Goal: Transaction & Acquisition: Purchase product/service

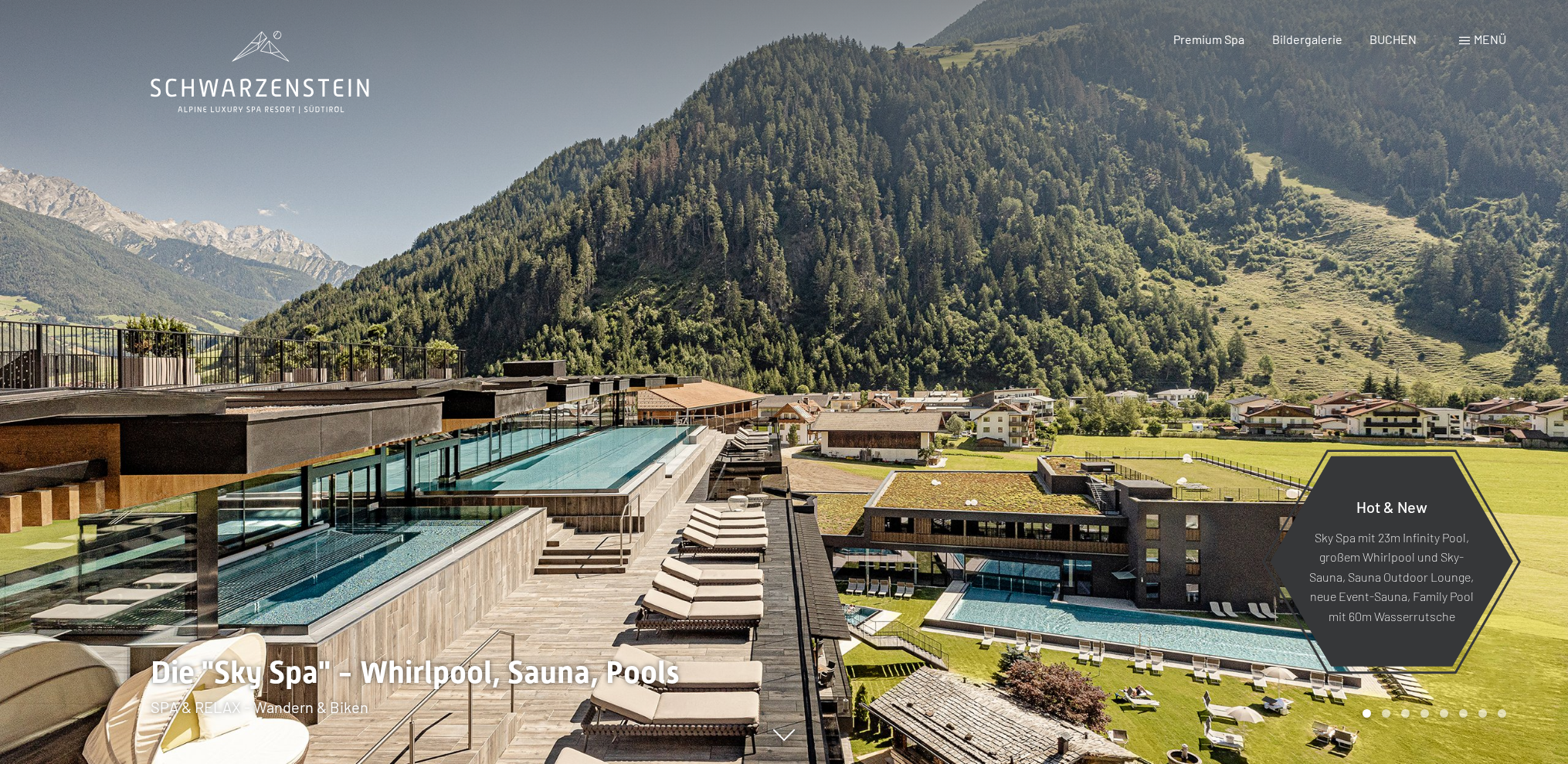
click at [1465, 42] on span at bounding box center [1465, 41] width 11 height 8
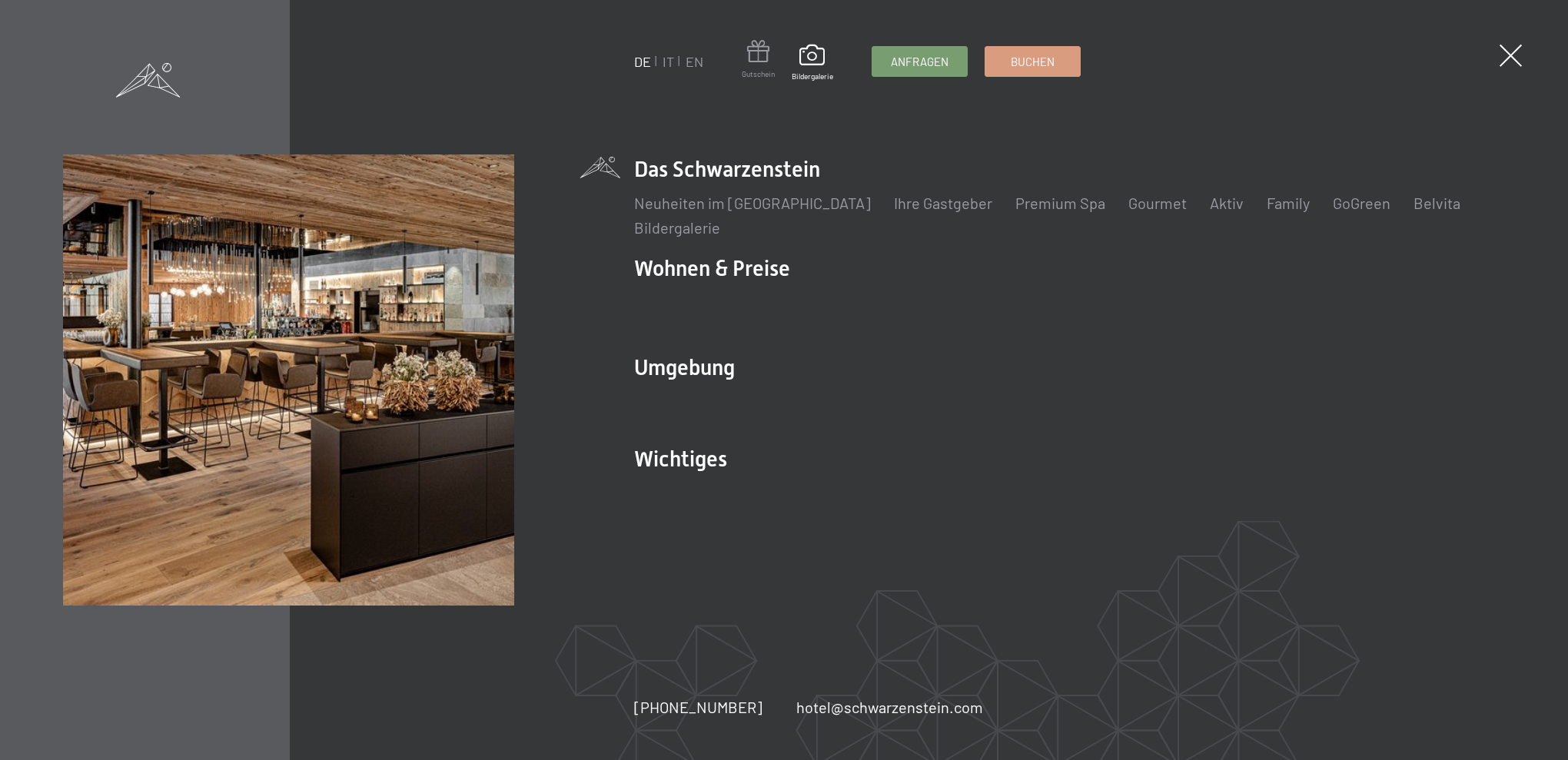
click at [743, 51] on span at bounding box center [759, 54] width 33 height 28
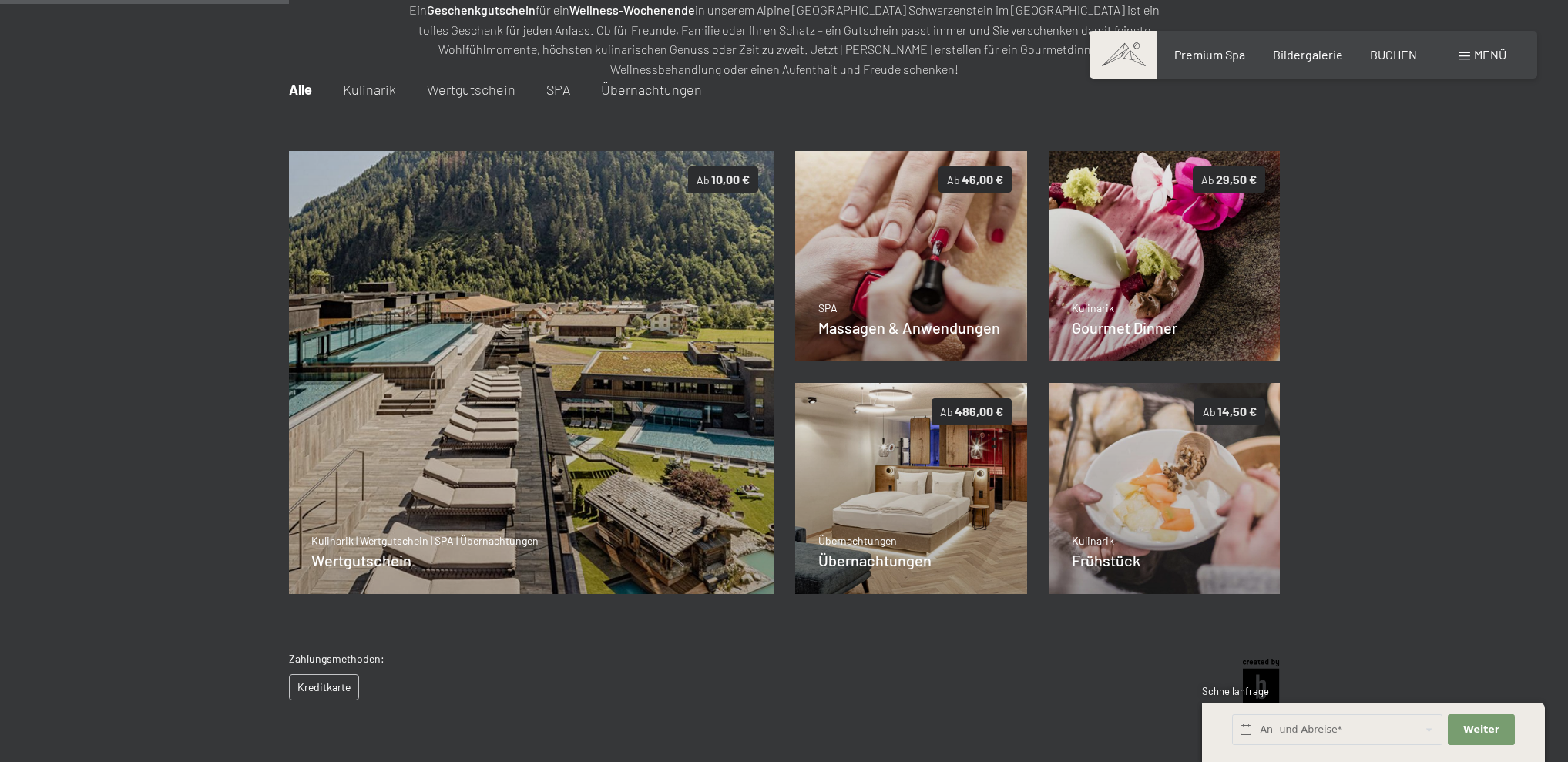
click at [665, 91] on span "Übernachtungen" at bounding box center [651, 89] width 101 height 17
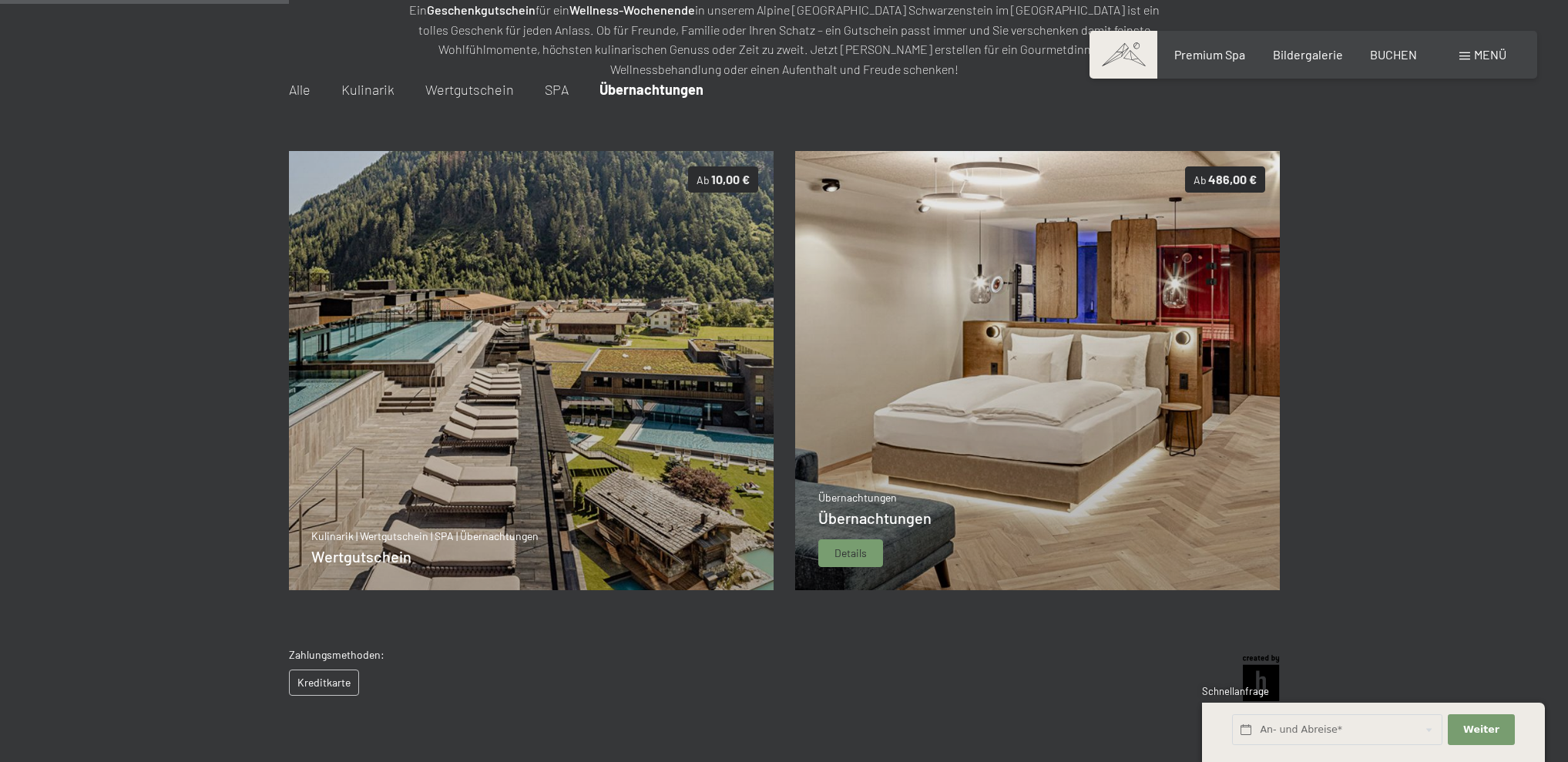
click at [860, 553] on span "Details" at bounding box center [850, 553] width 32 height 16
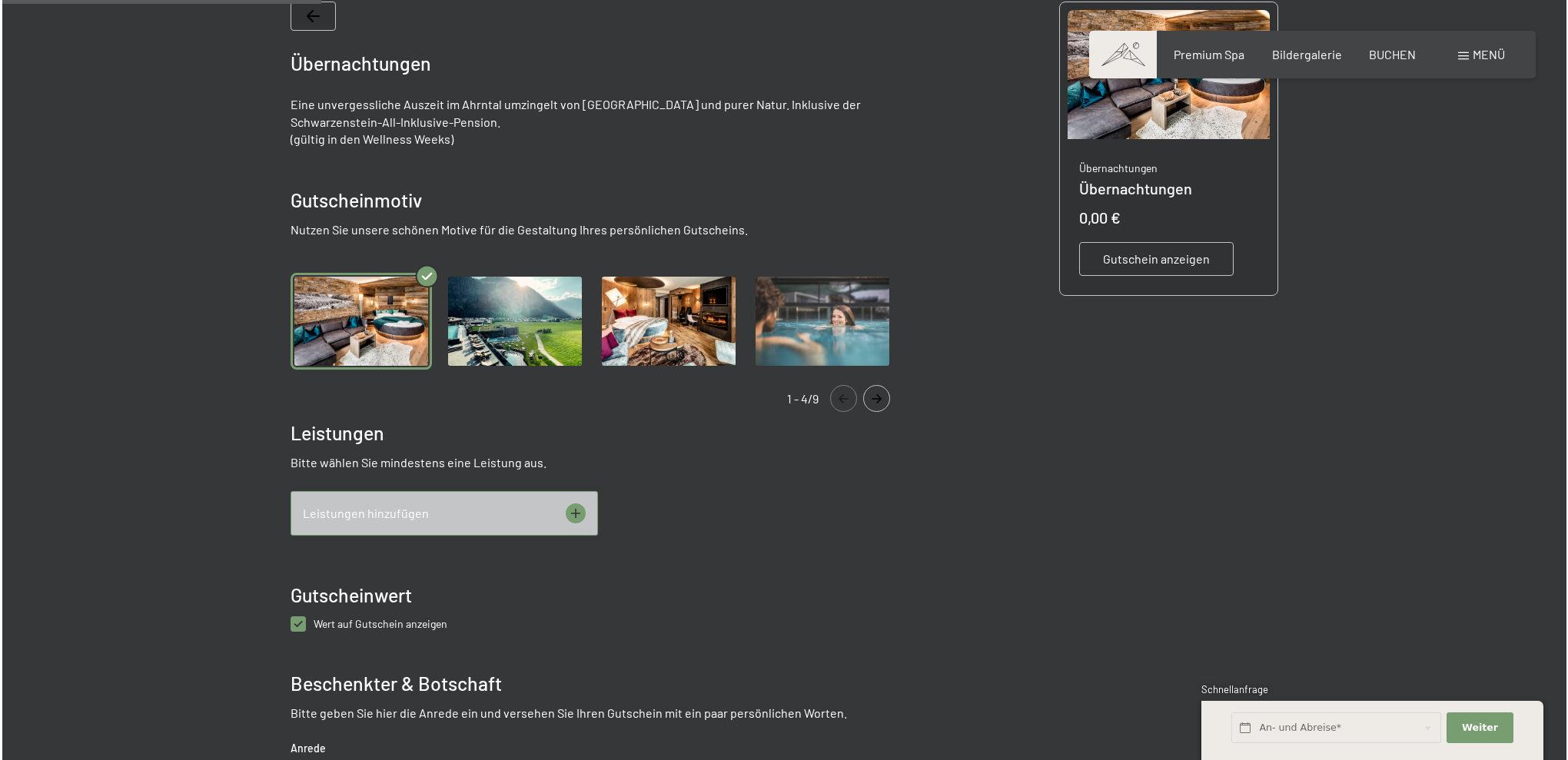
scroll to position [364, 0]
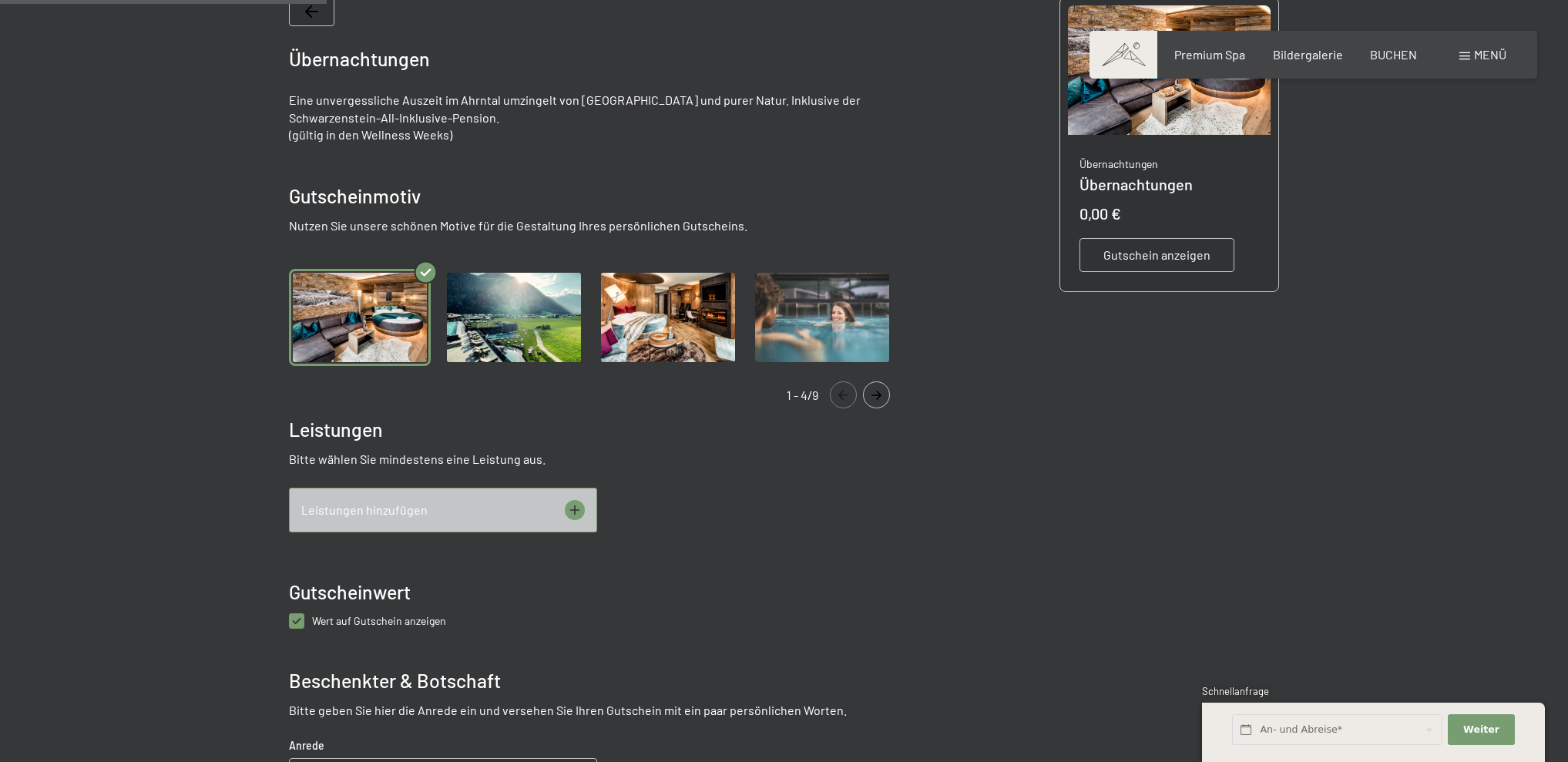
click at [575, 512] on icon at bounding box center [574, 509] width 10 height 10
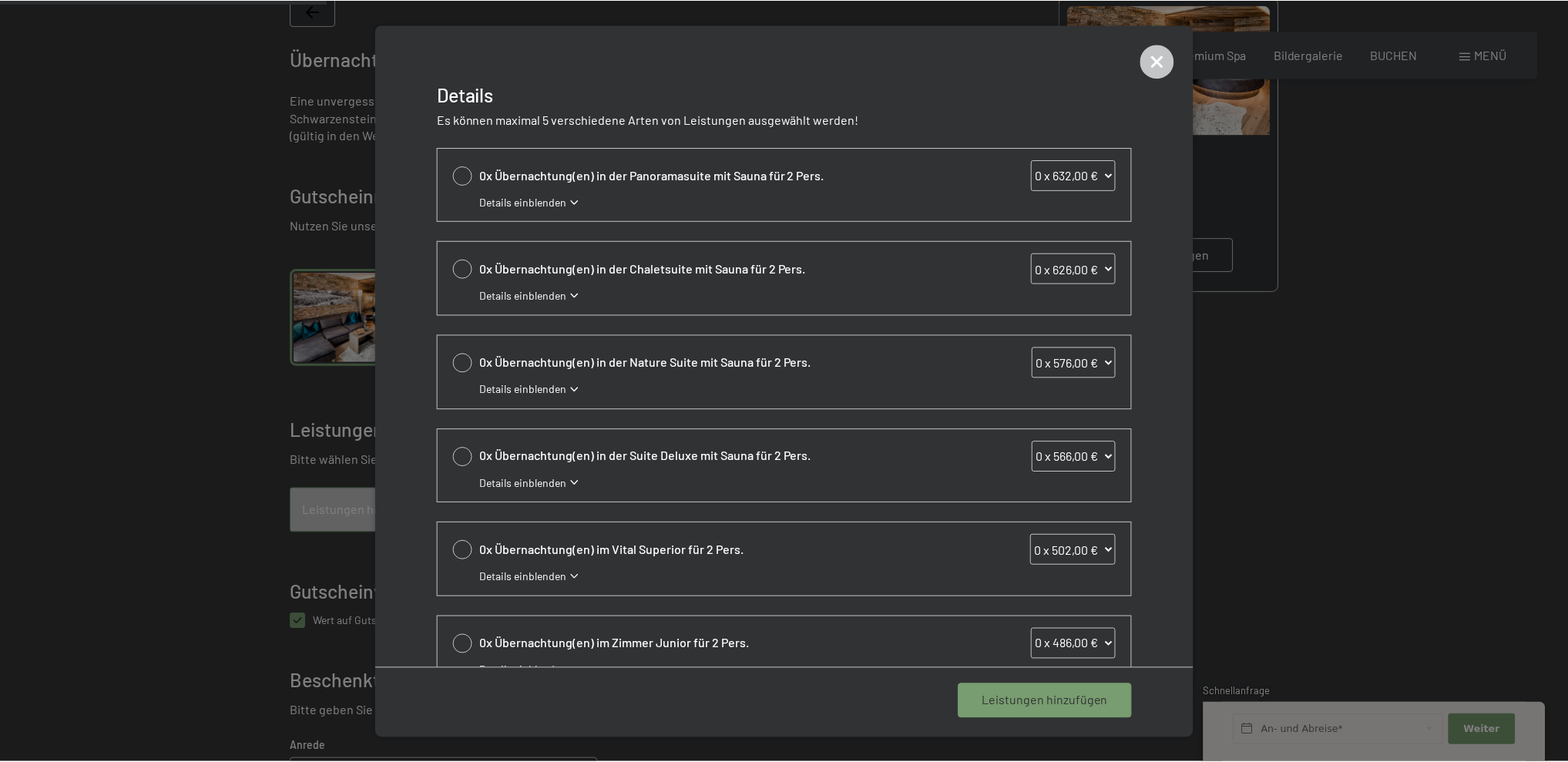
scroll to position [0, 0]
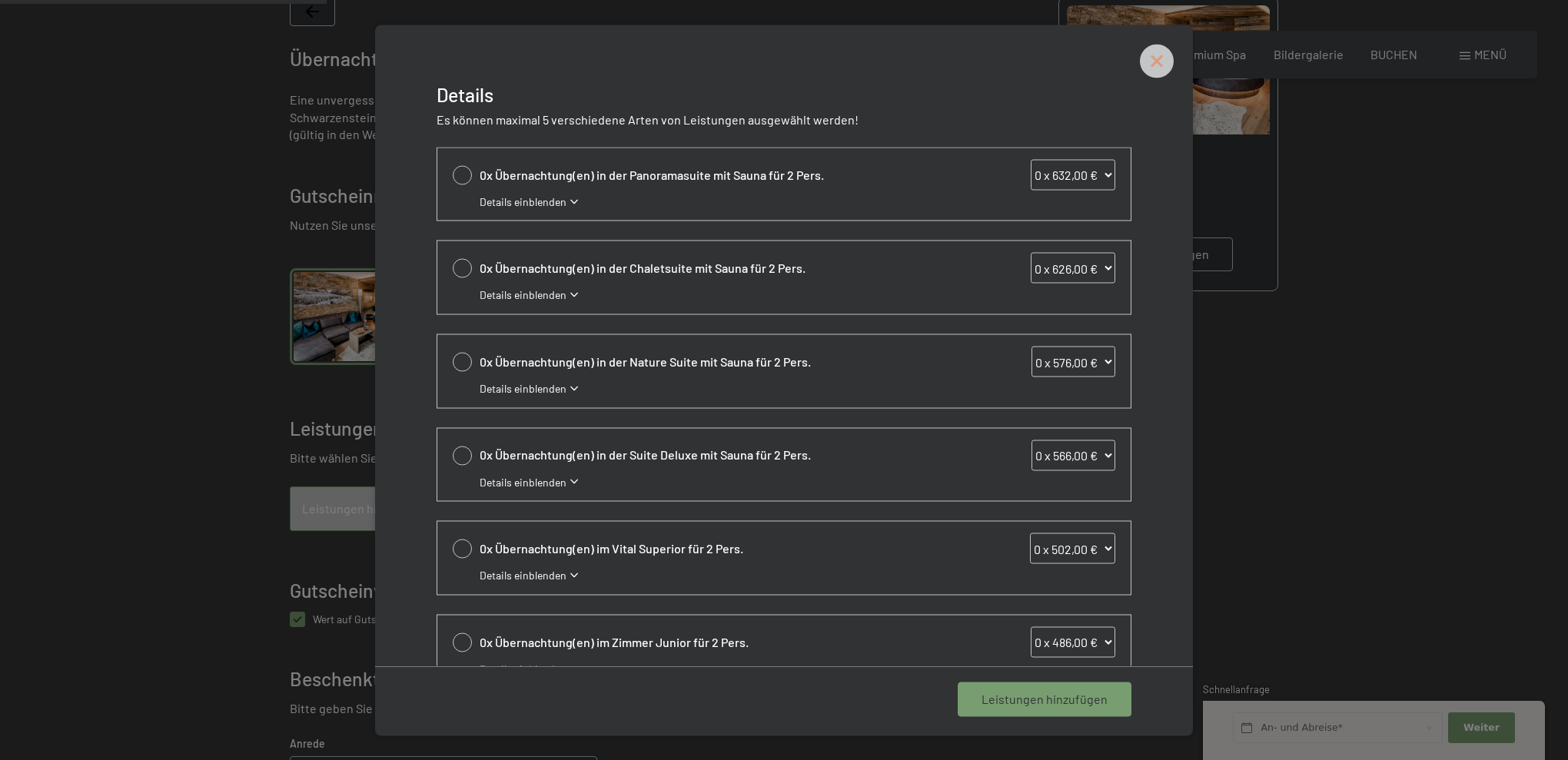
click at [1159, 67] on icon at bounding box center [1156, 60] width 34 height 34
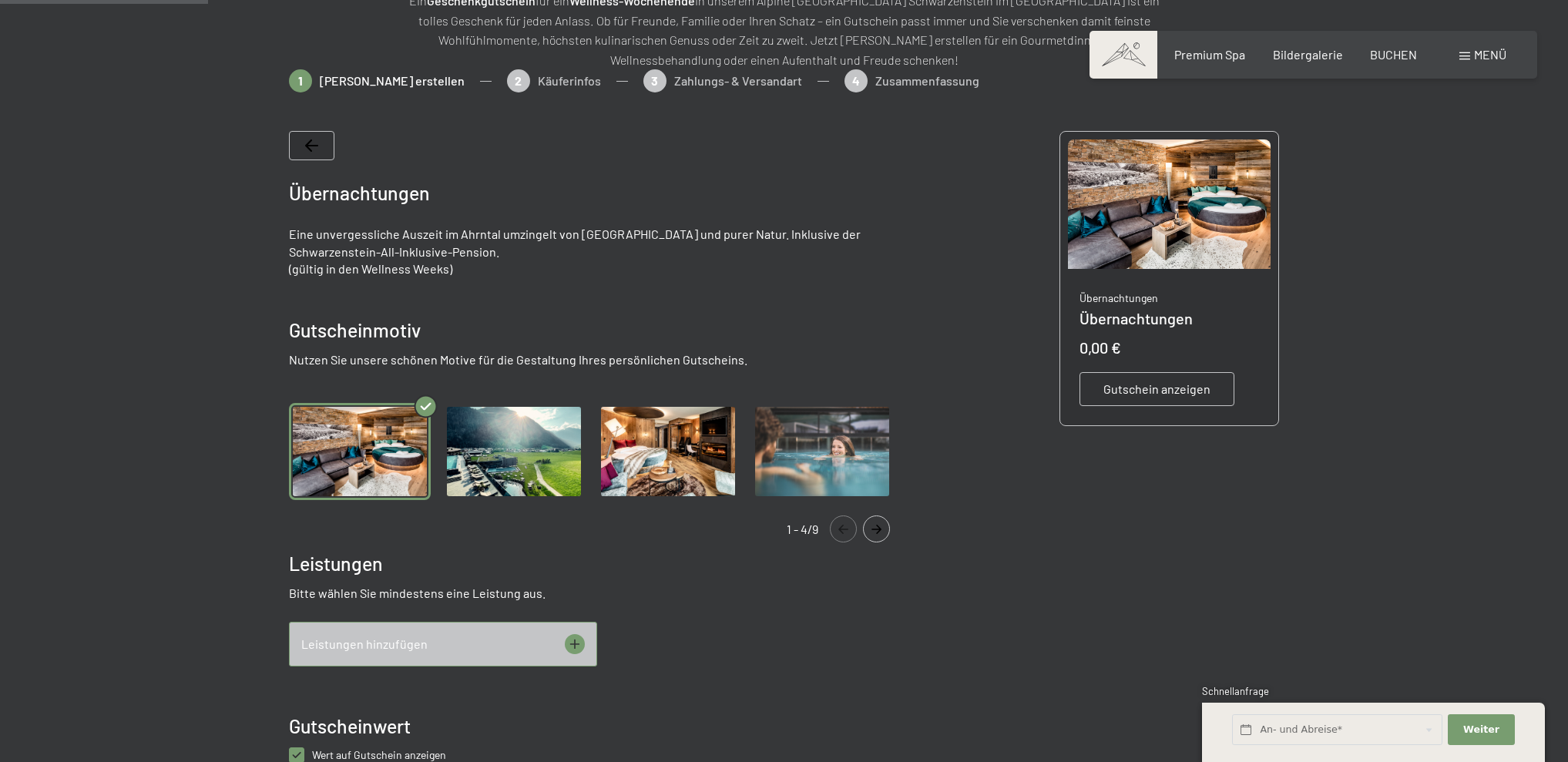
scroll to position [233, 0]
click at [877, 526] on icon "Navigate to next slide" at bounding box center [877, 528] width 25 height 9
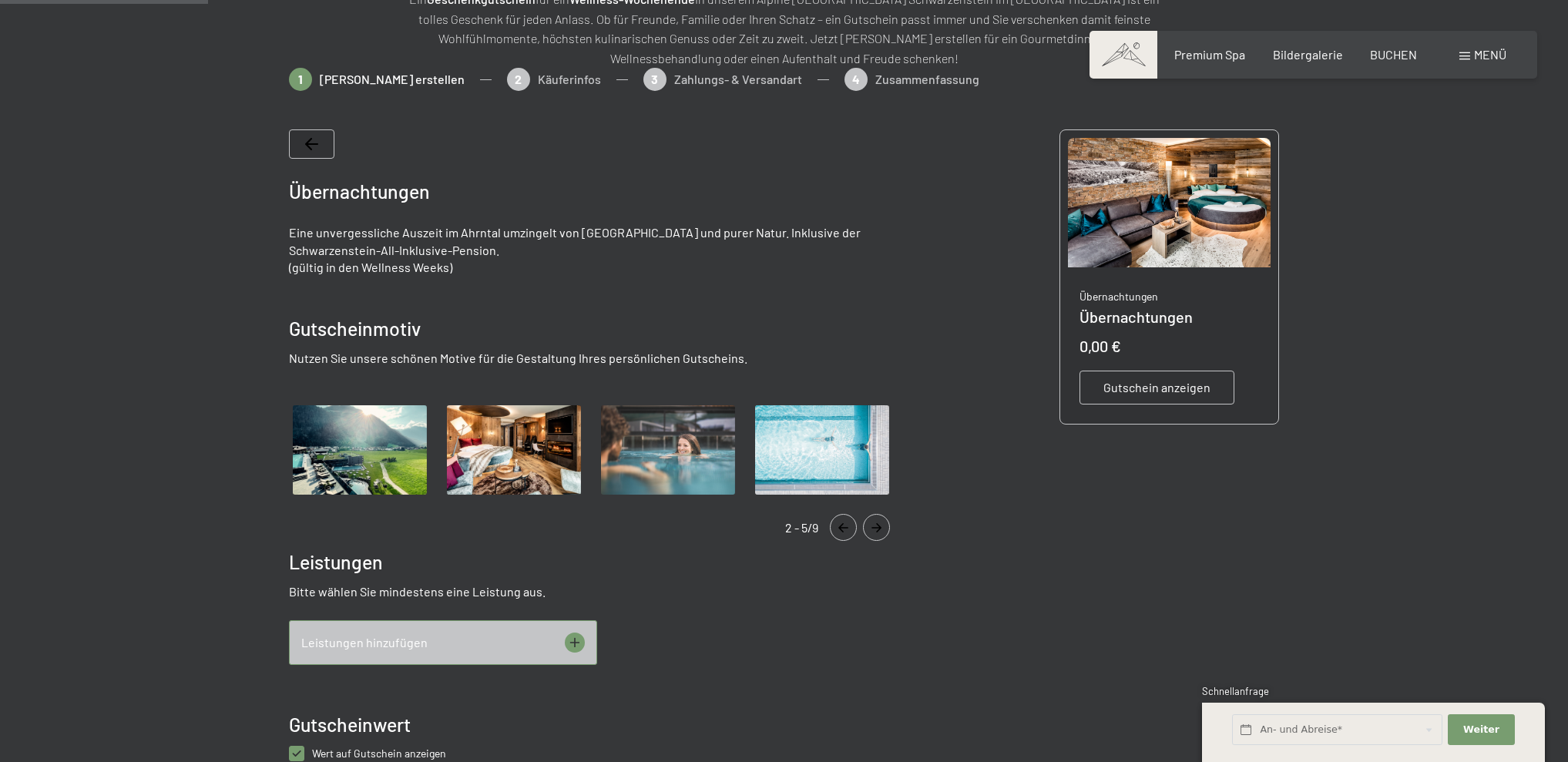
click at [879, 526] on icon "Navigate to next slide" at bounding box center [877, 528] width 10 height 9
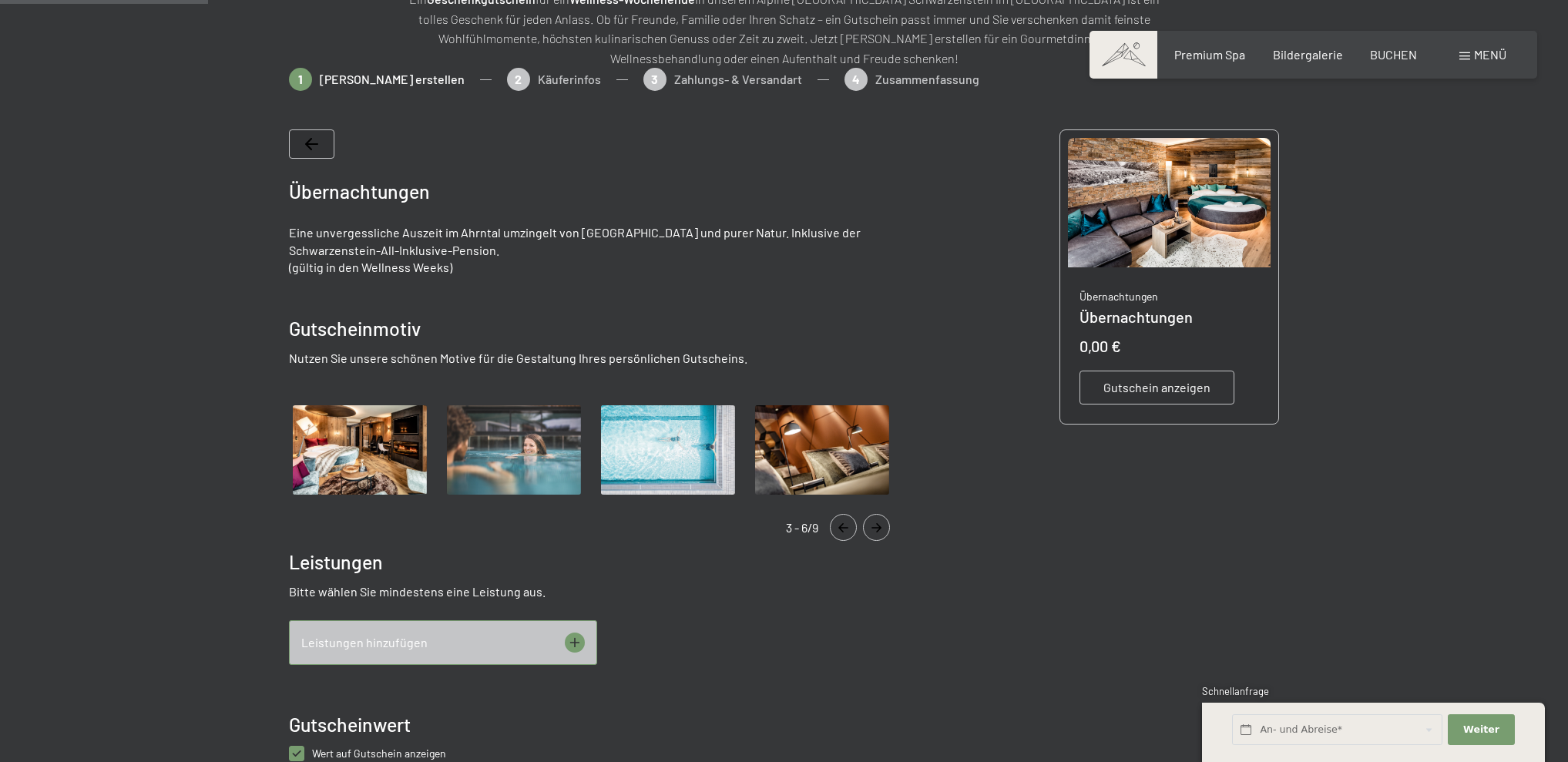
click at [879, 526] on icon "Navigate to next slide" at bounding box center [877, 528] width 10 height 9
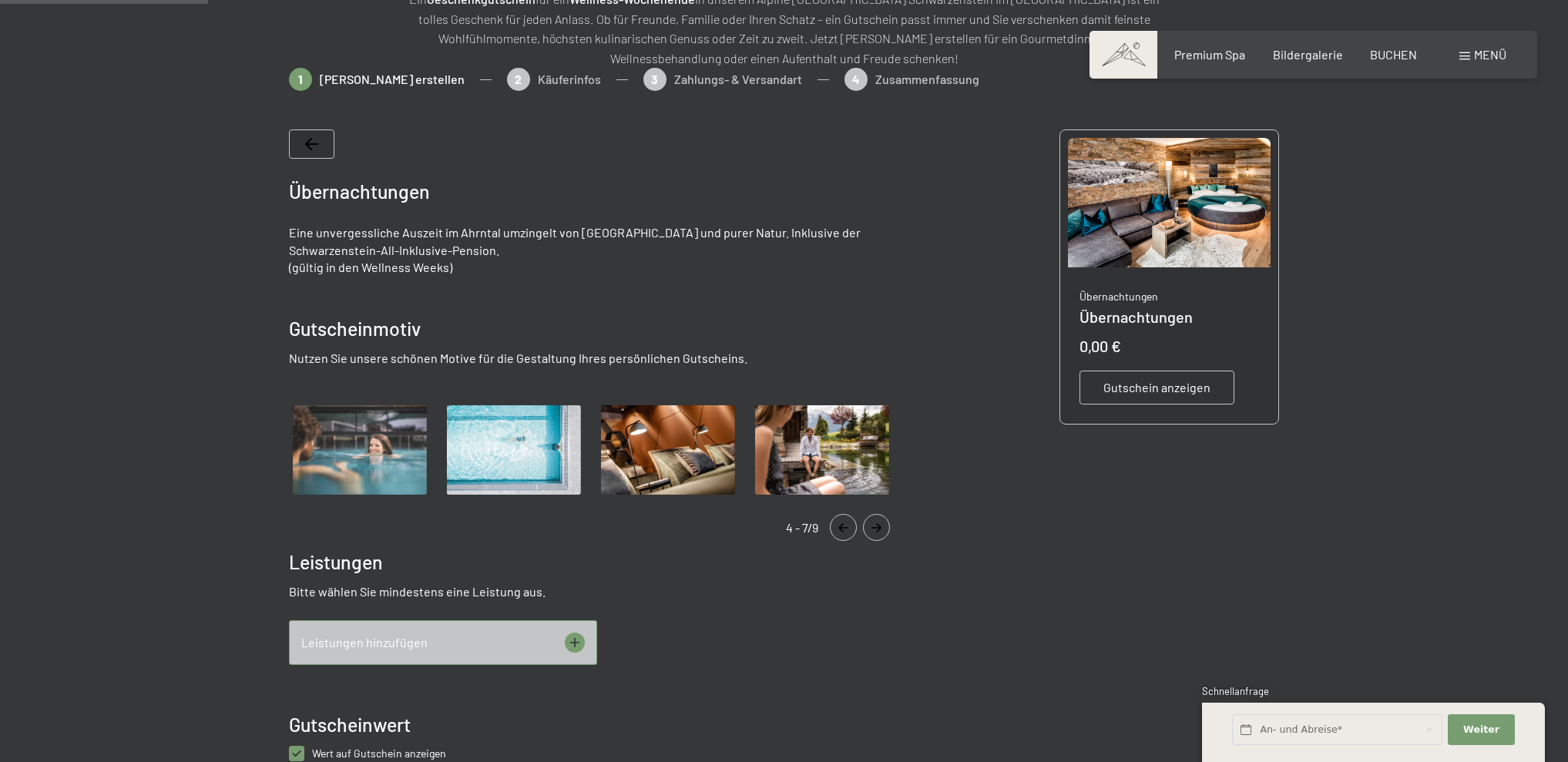
click at [841, 526] on icon "Navigate to previous slide" at bounding box center [843, 528] width 25 height 9
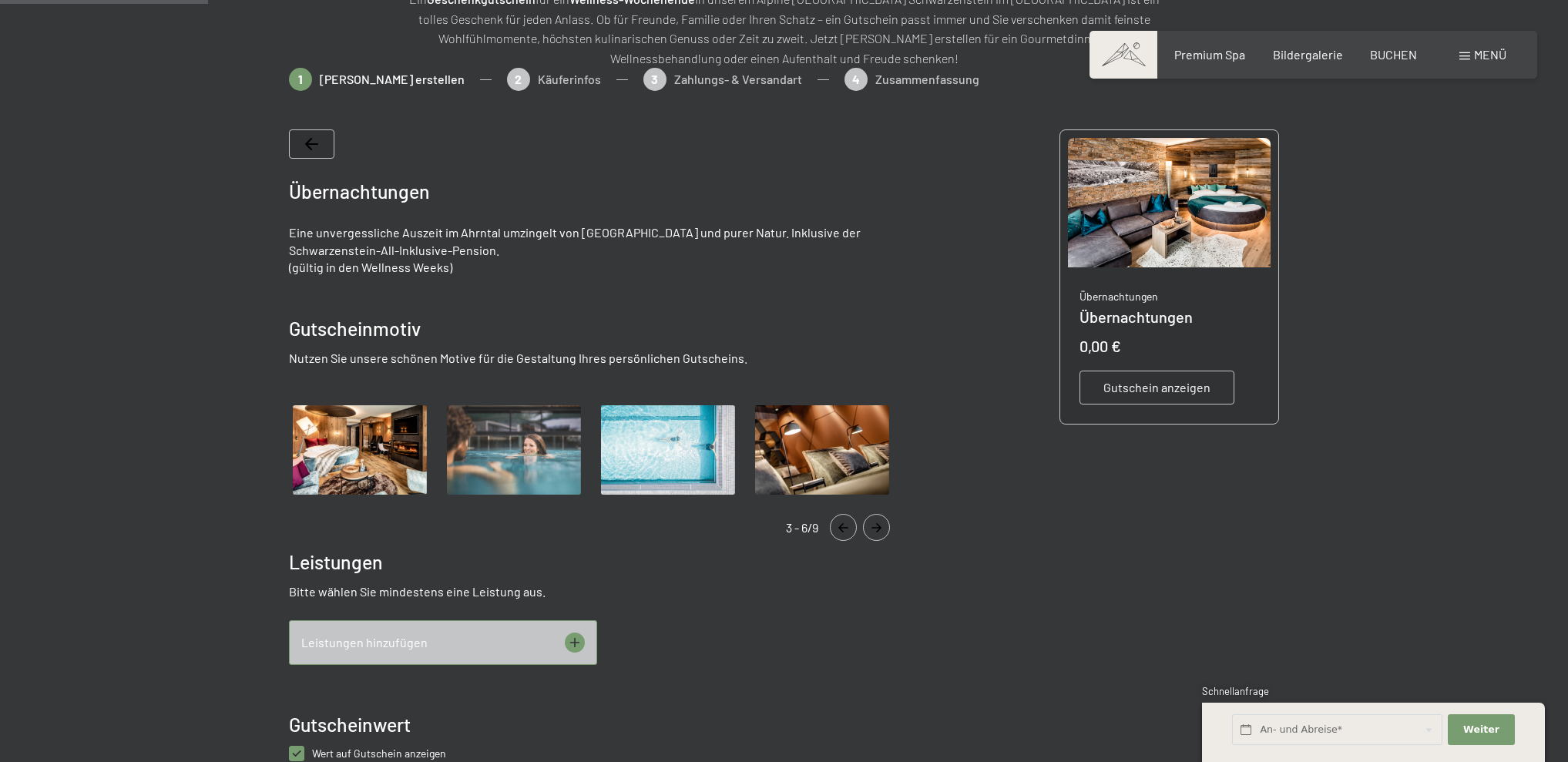
click at [843, 526] on icon "Navigate to previous slide" at bounding box center [843, 528] width 25 height 9
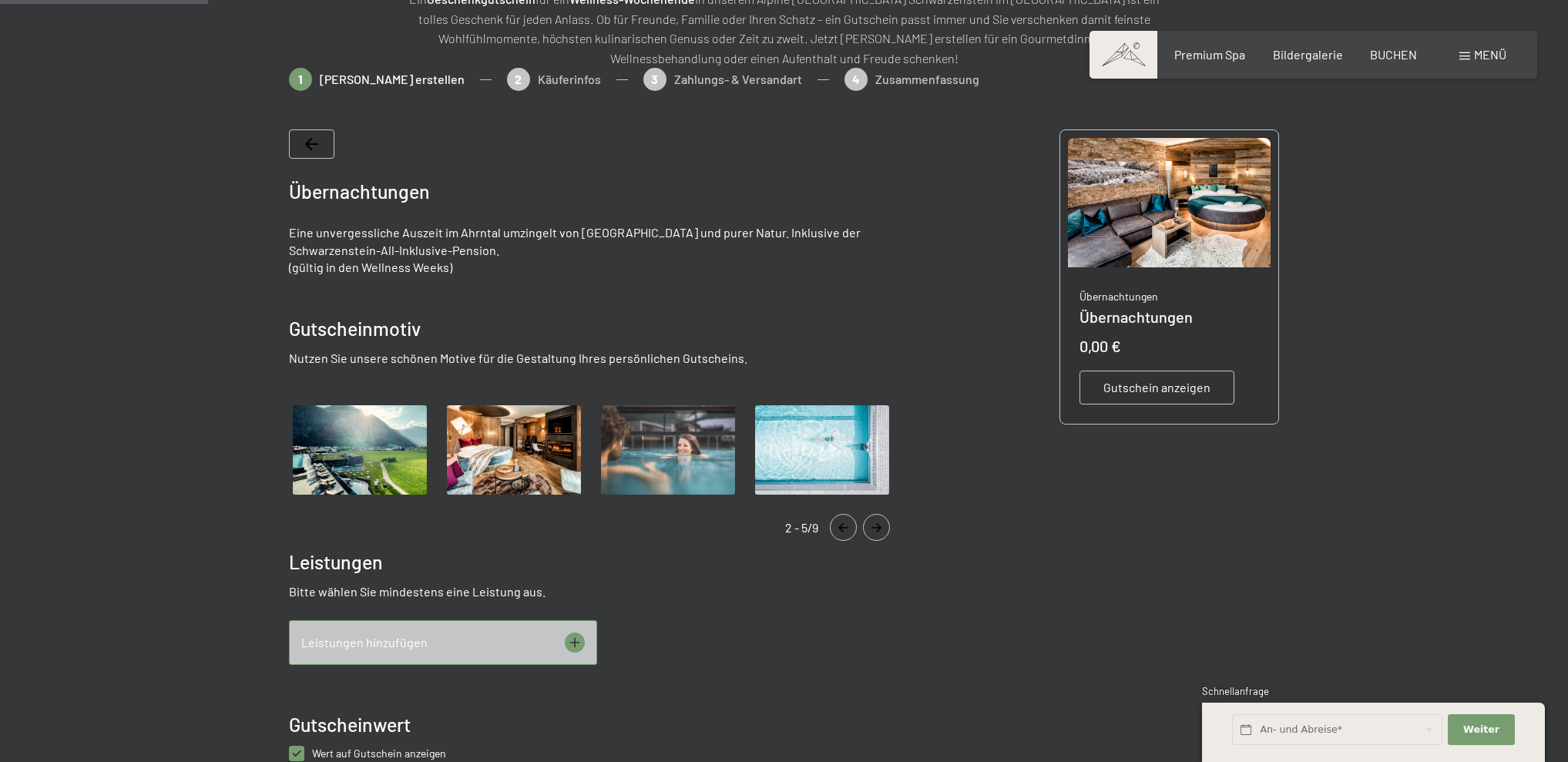
click at [843, 526] on icon "Navigate to previous slide" at bounding box center [843, 528] width 25 height 9
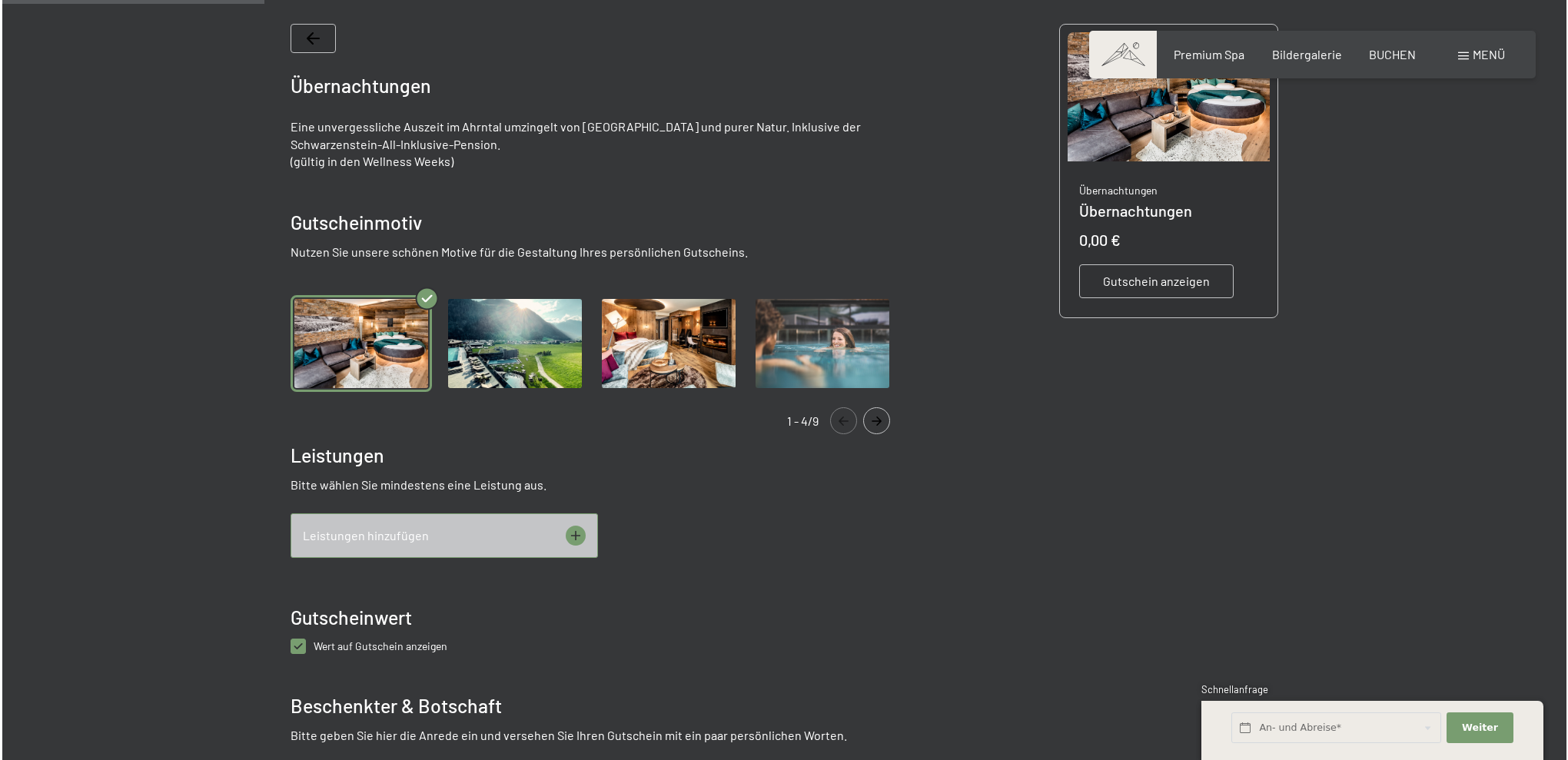
scroll to position [343, 0]
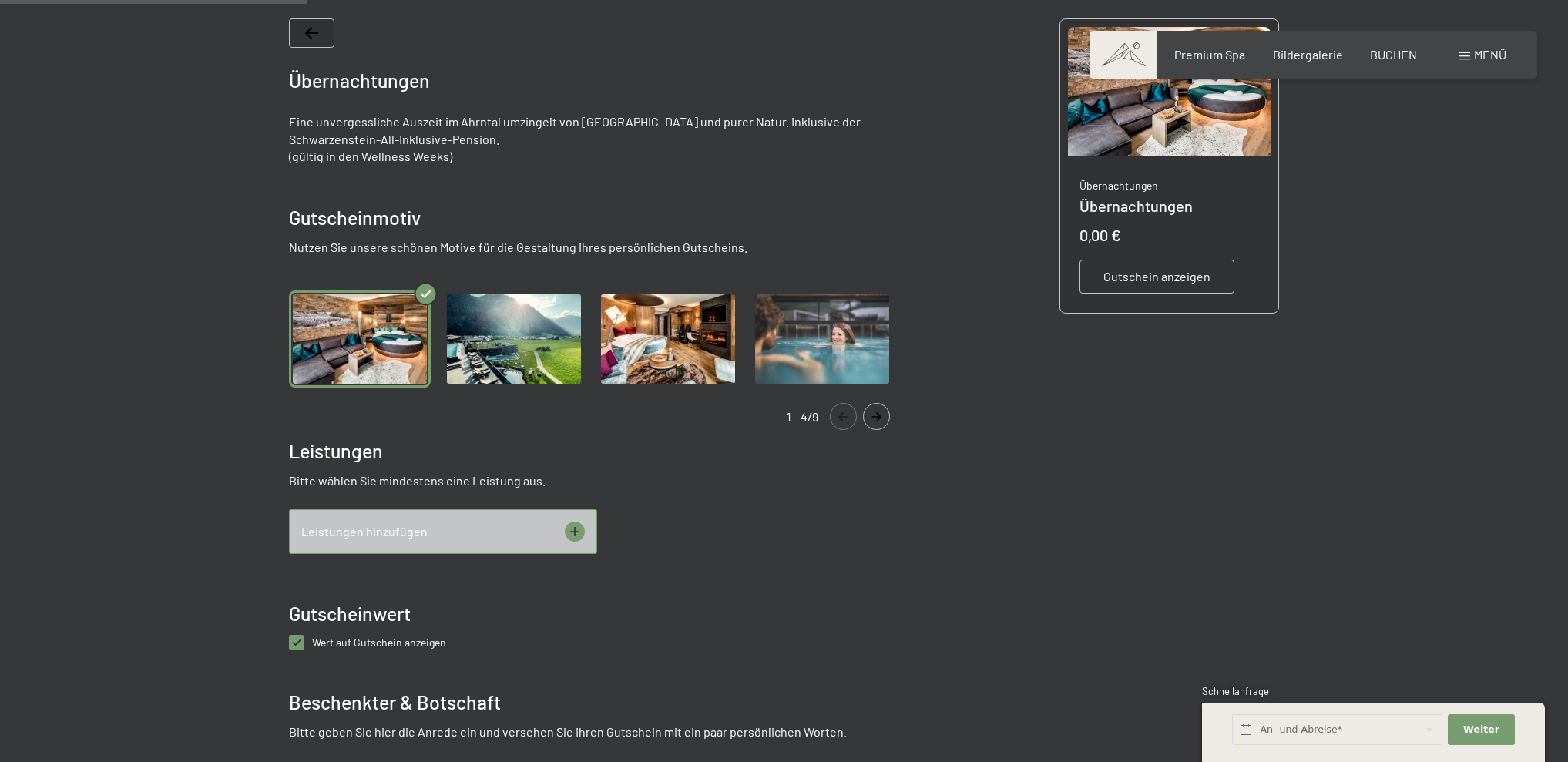
click at [579, 533] on icon at bounding box center [575, 532] width 20 height 20
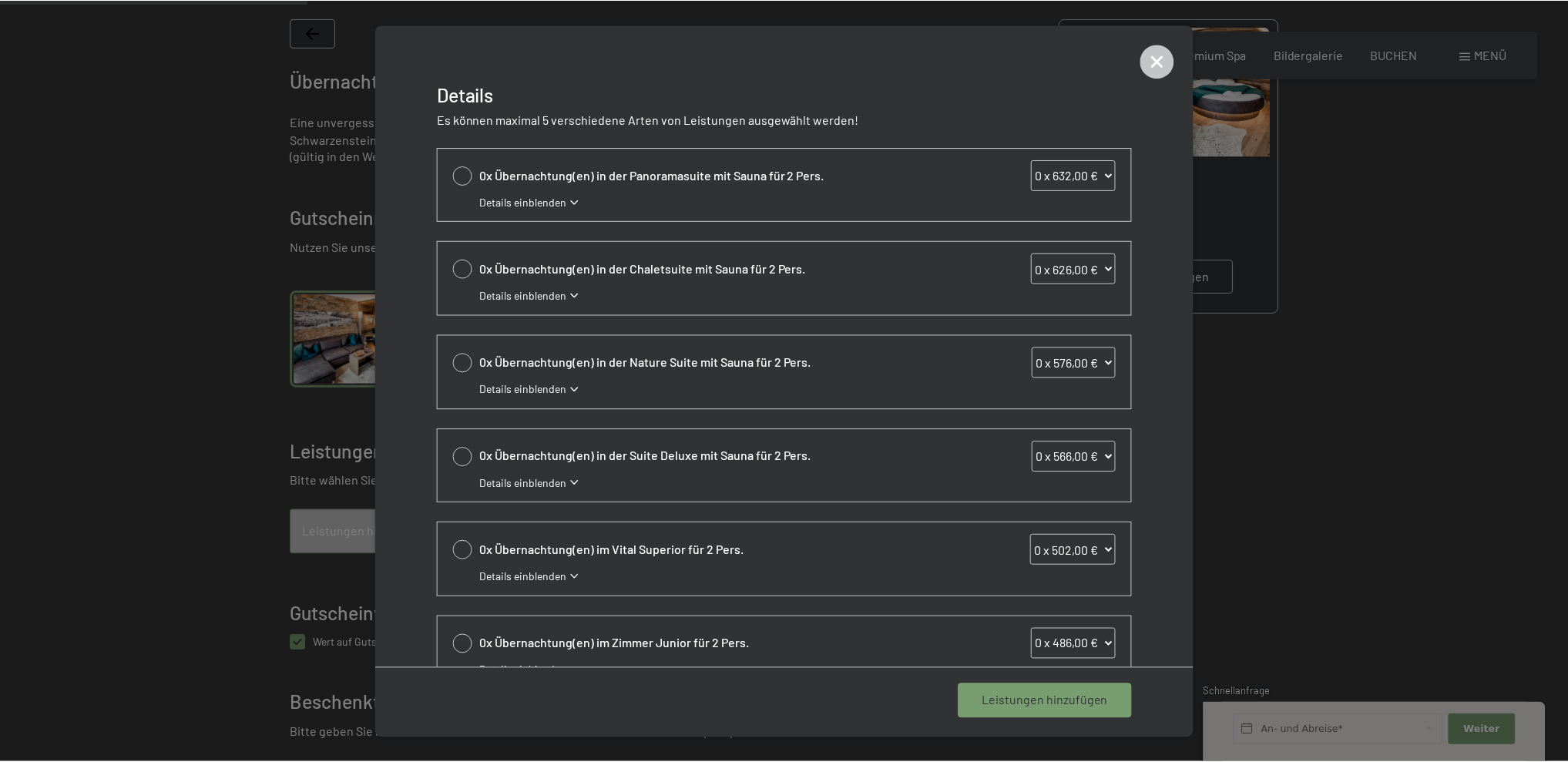
scroll to position [0, 0]
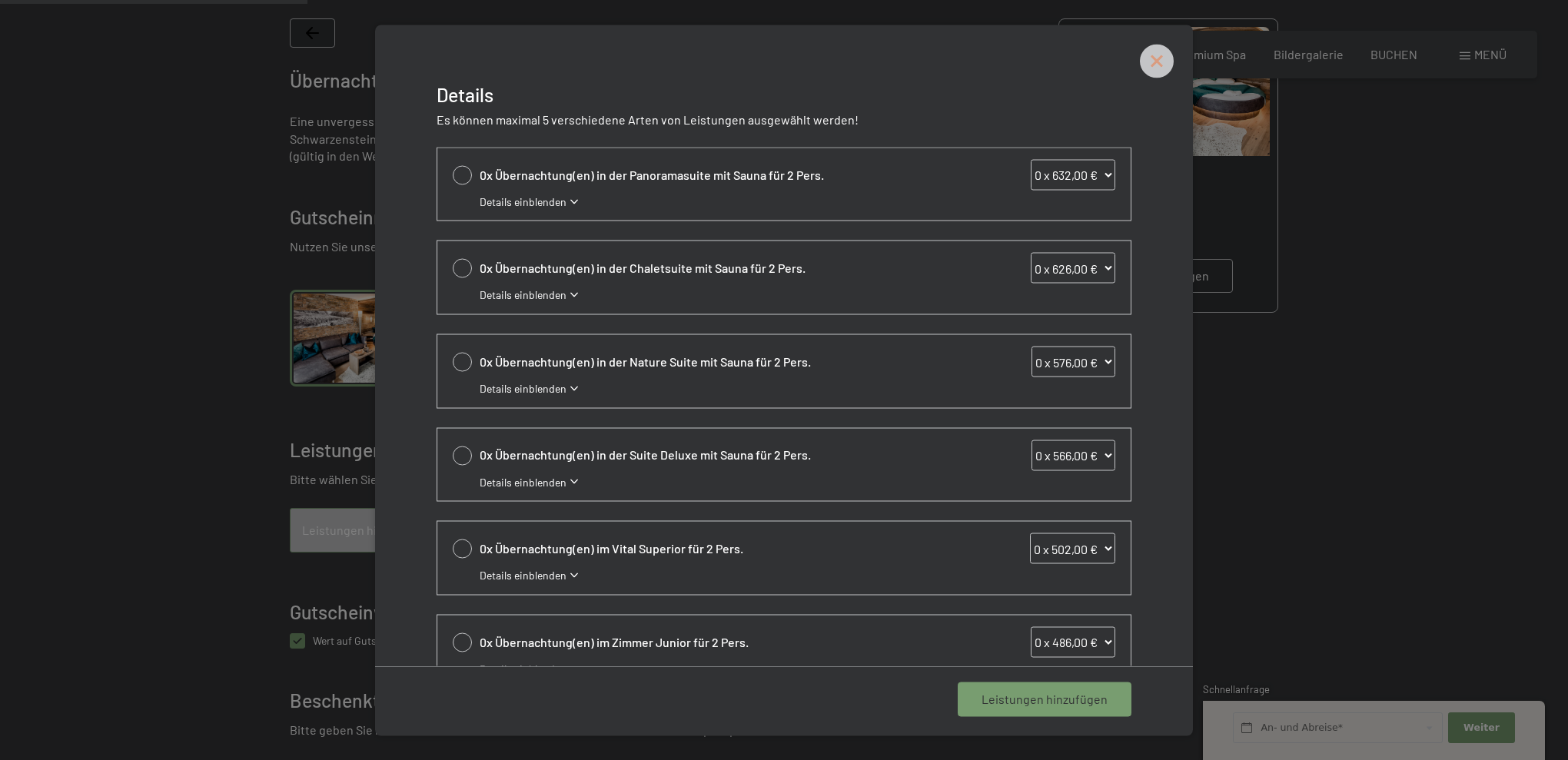
click at [1162, 63] on icon at bounding box center [1156, 60] width 34 height 34
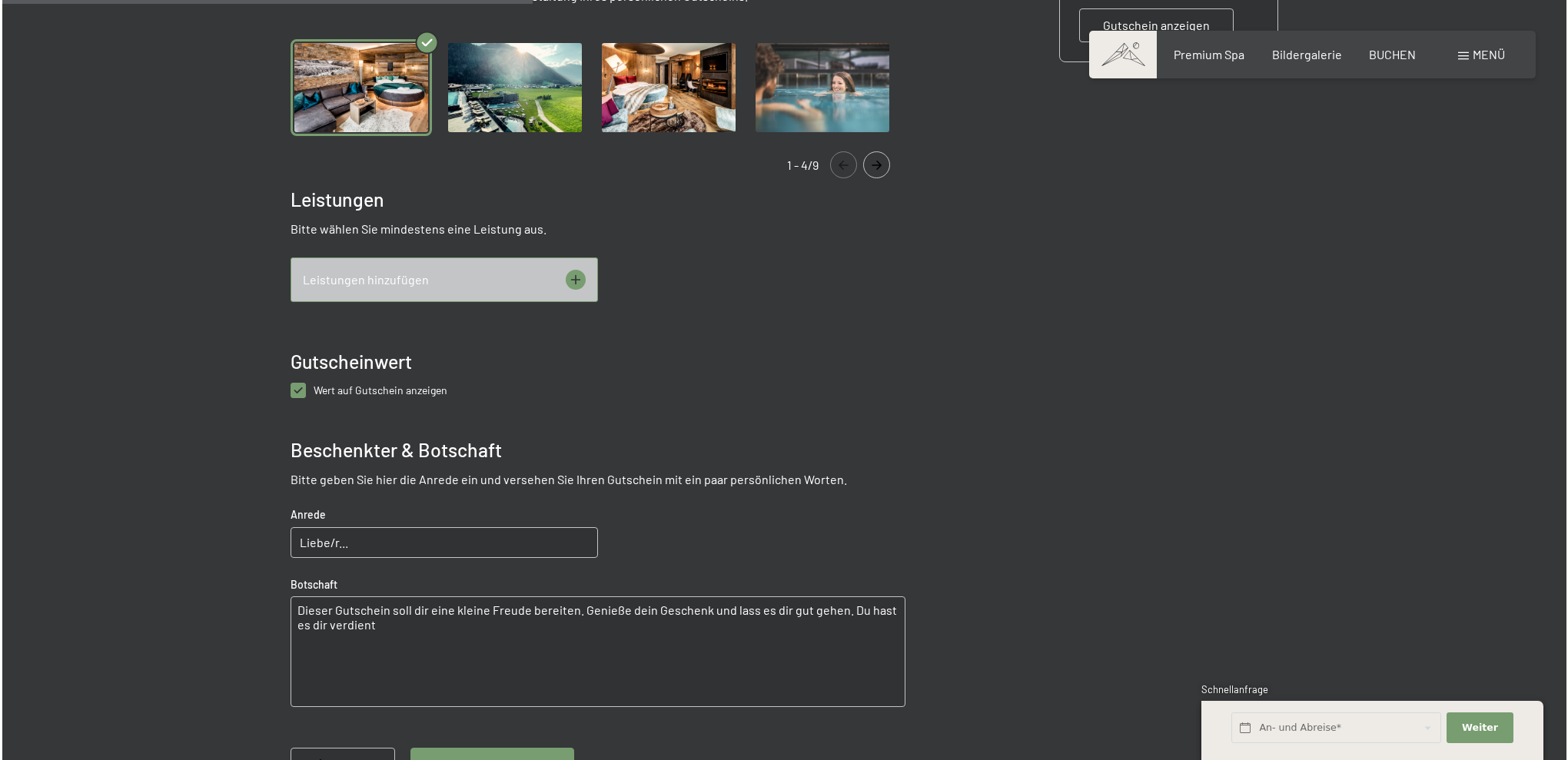
scroll to position [594, 0]
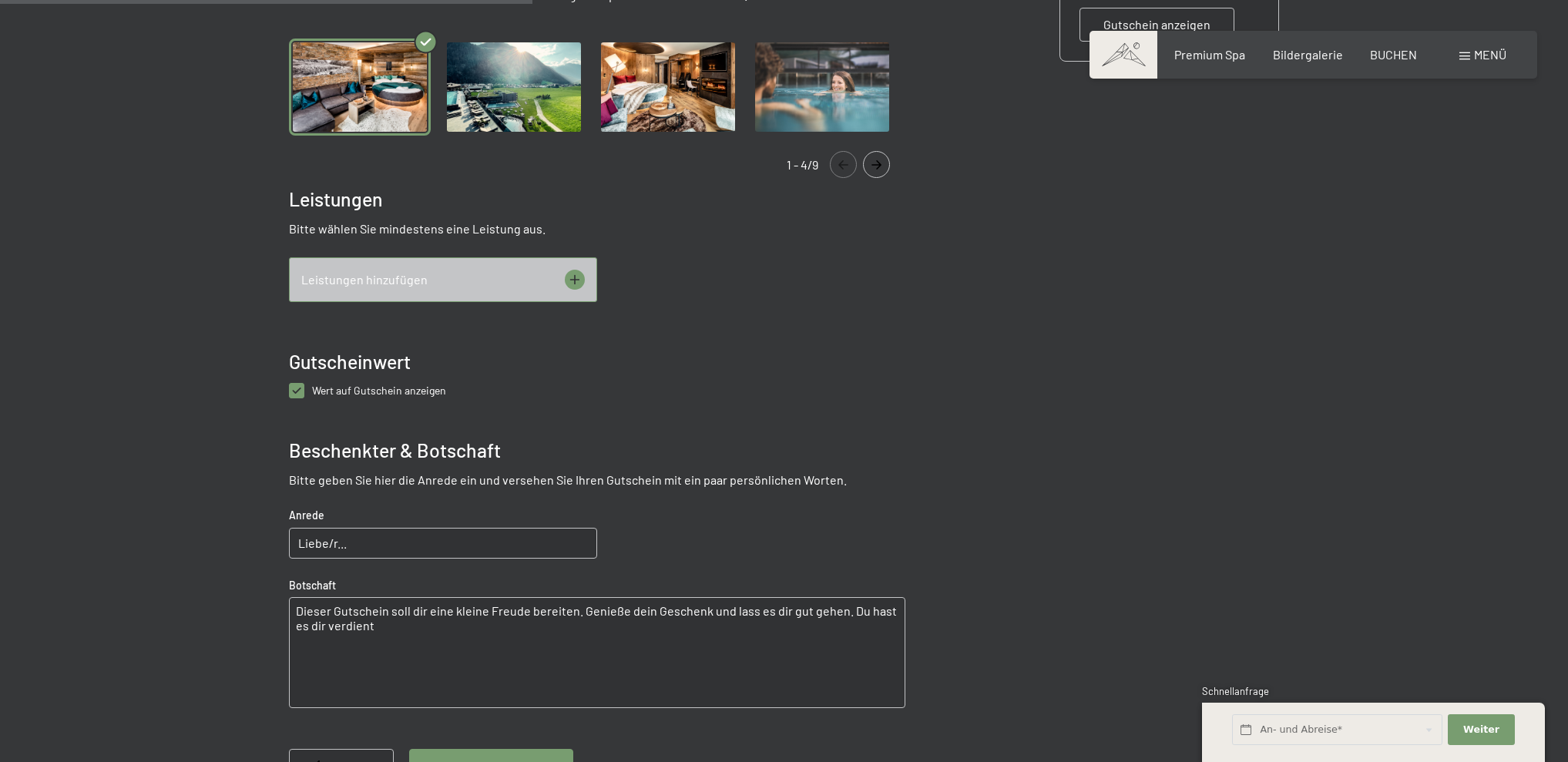
drag, startPoint x: 575, startPoint y: 283, endPoint x: 567, endPoint y: 283, distance: 8.0
click at [567, 283] on icon at bounding box center [575, 280] width 20 height 20
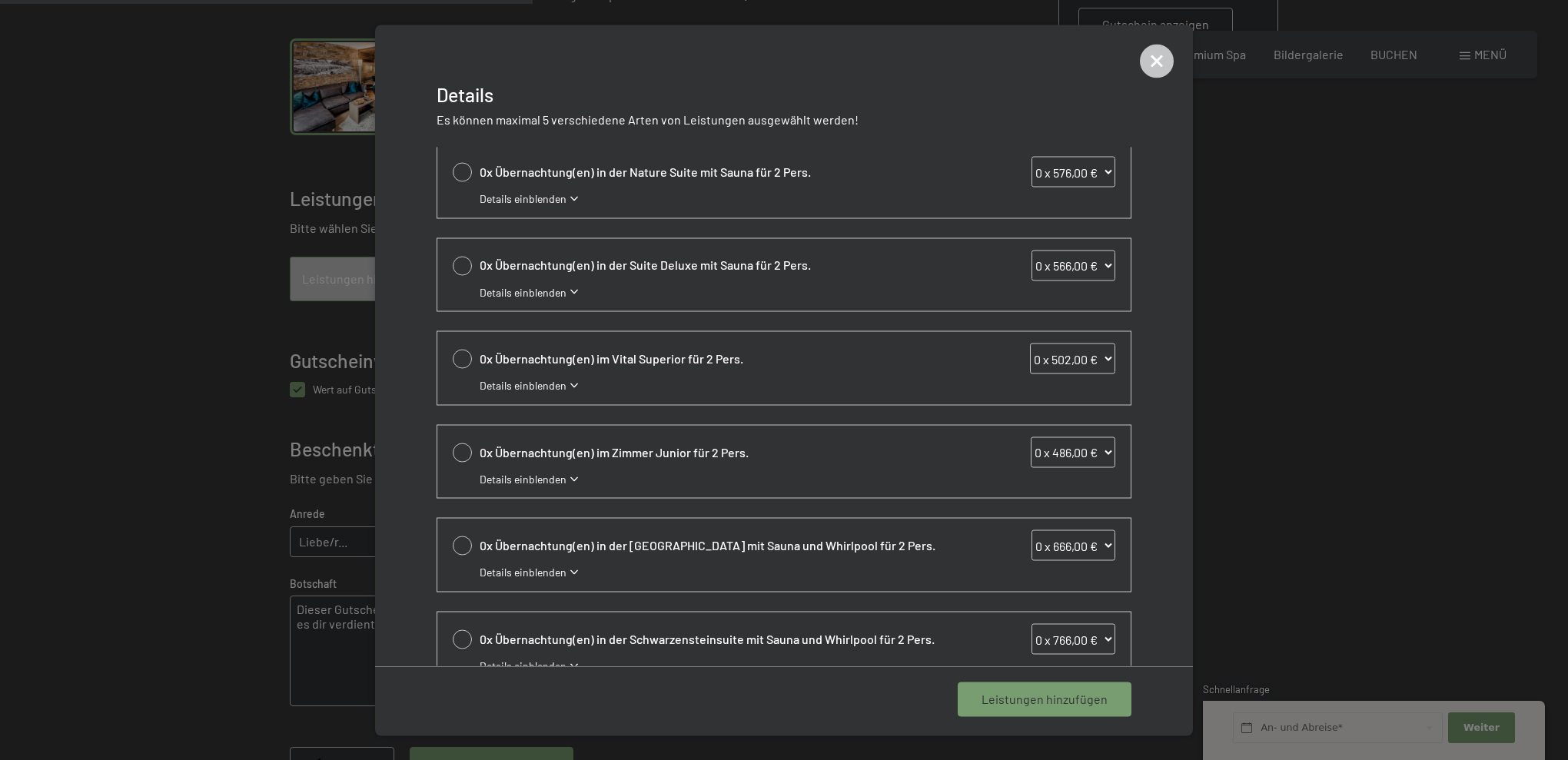
scroll to position [198, 0]
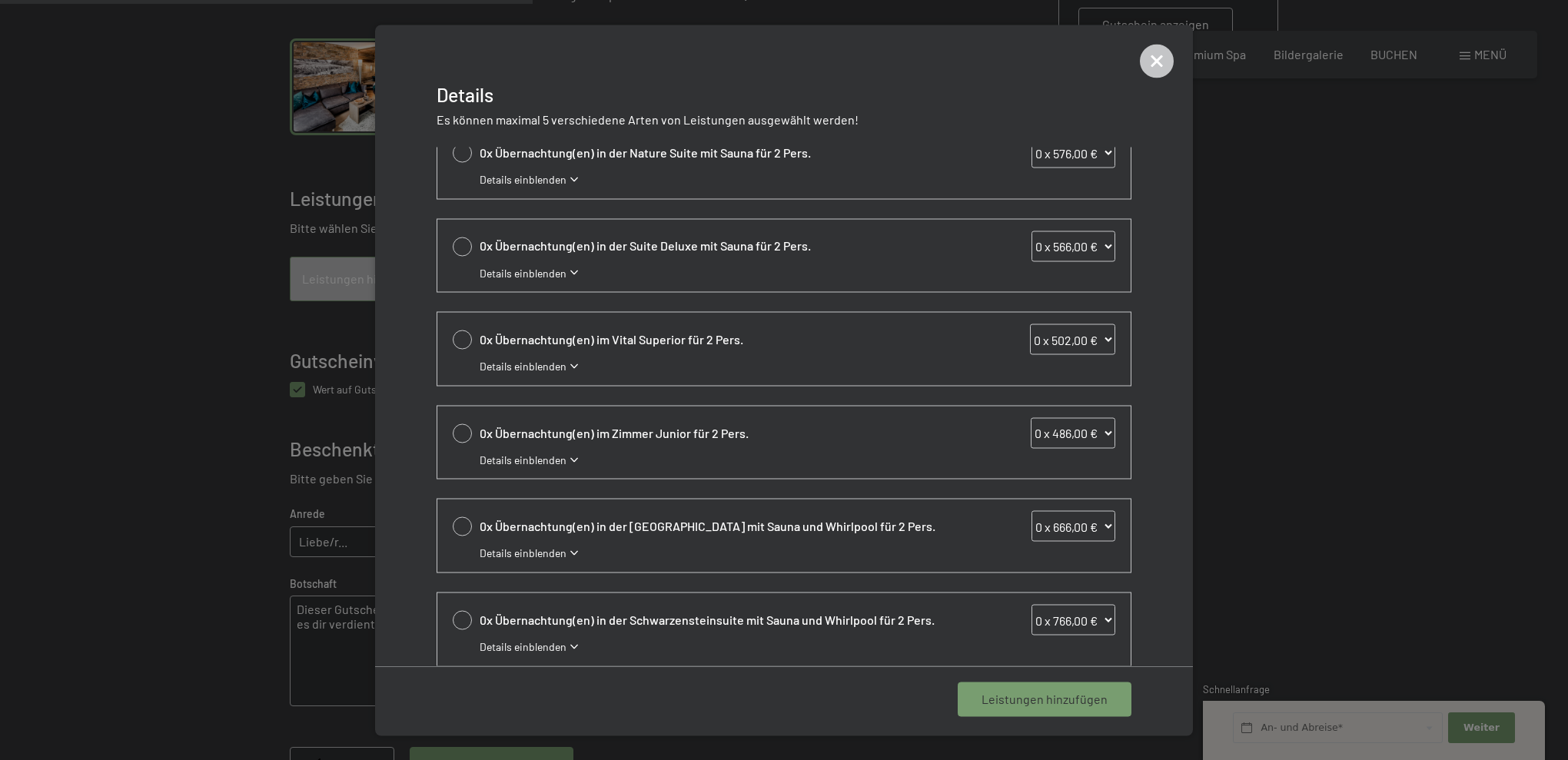
click at [462, 437] on div at bounding box center [462, 433] width 20 height 20
select select "1"
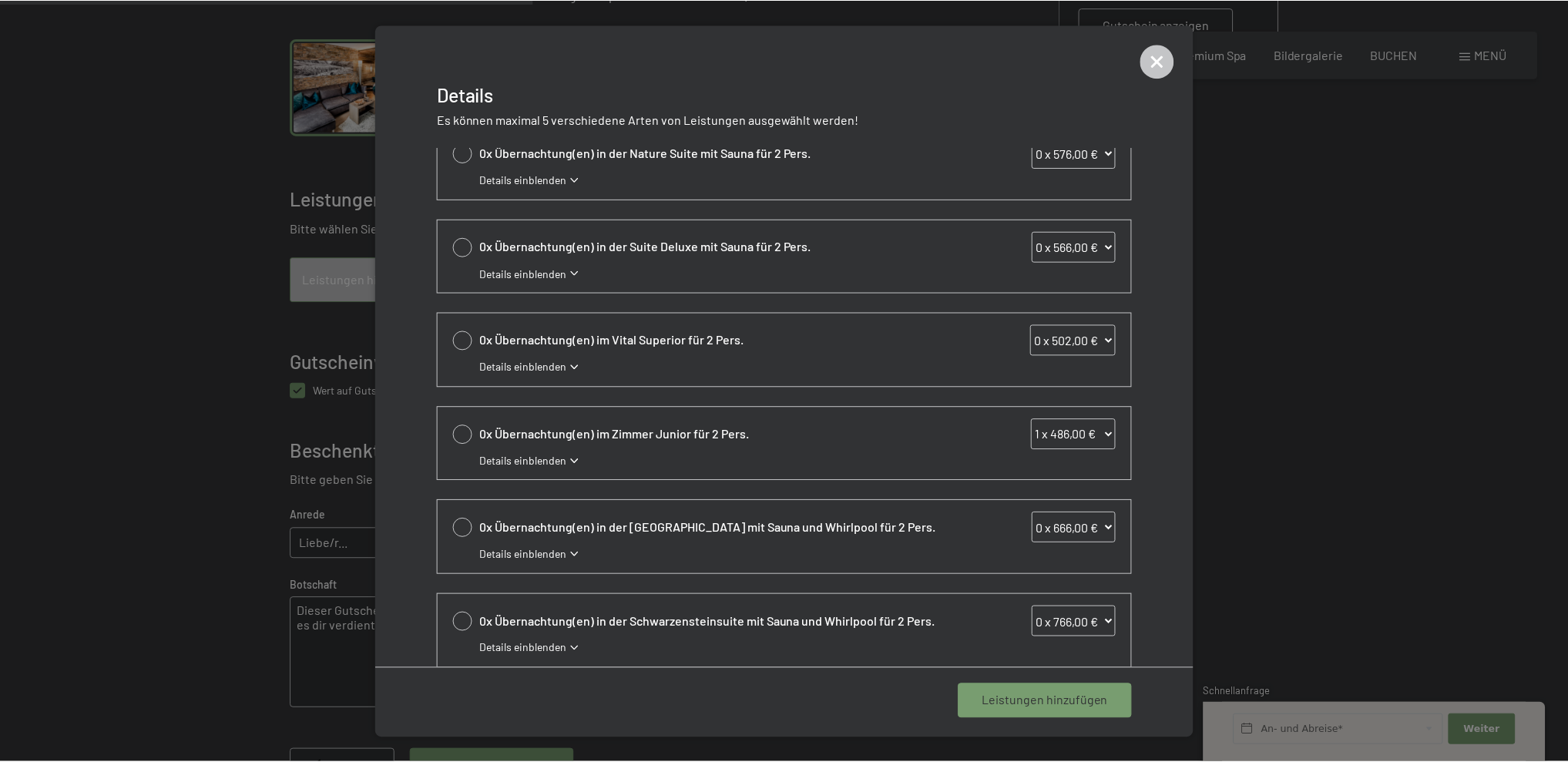
scroll to position [210, 0]
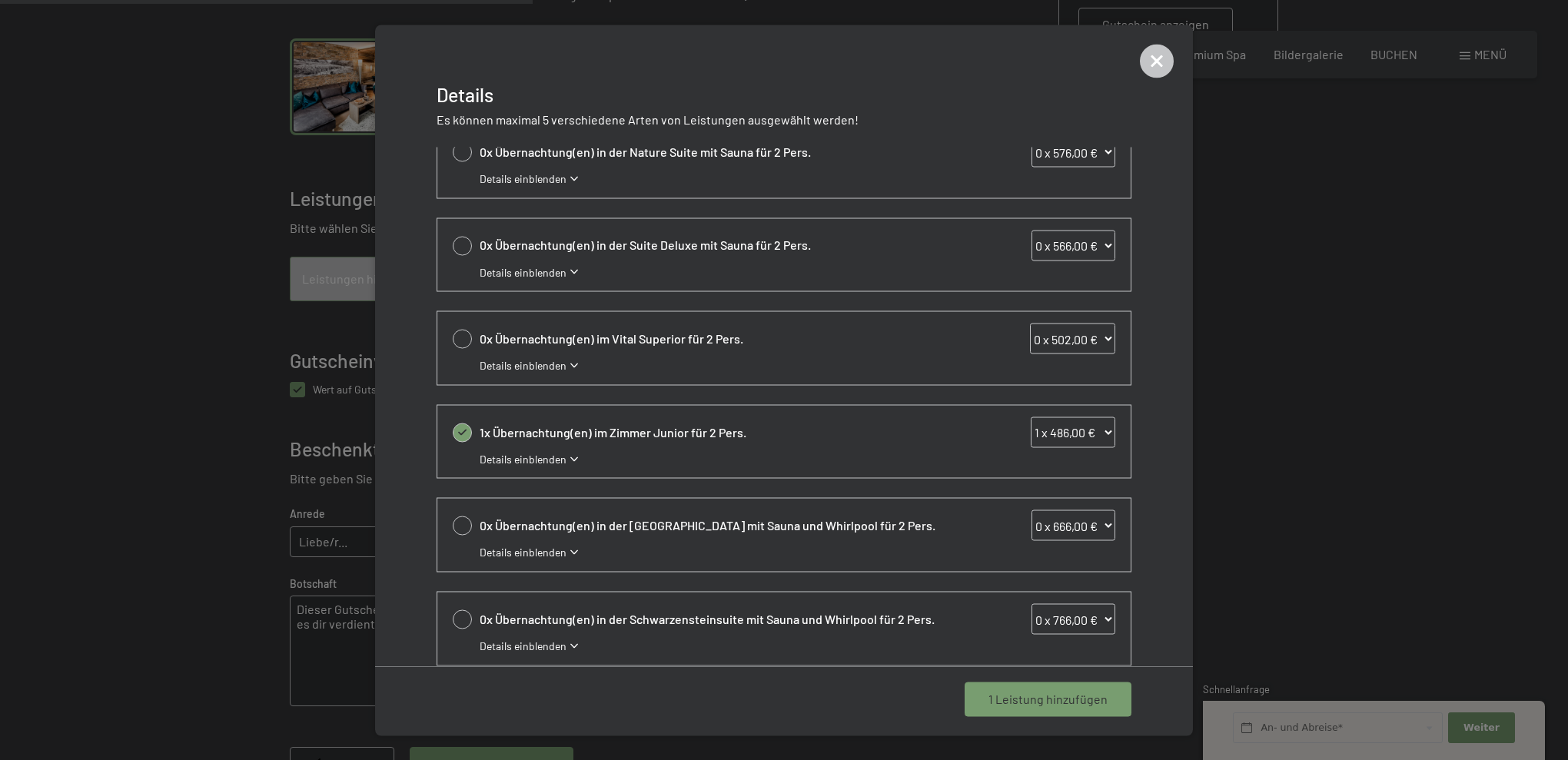
click at [1053, 698] on span "1 Leistung hinzufügen" at bounding box center [1048, 700] width 119 height 17
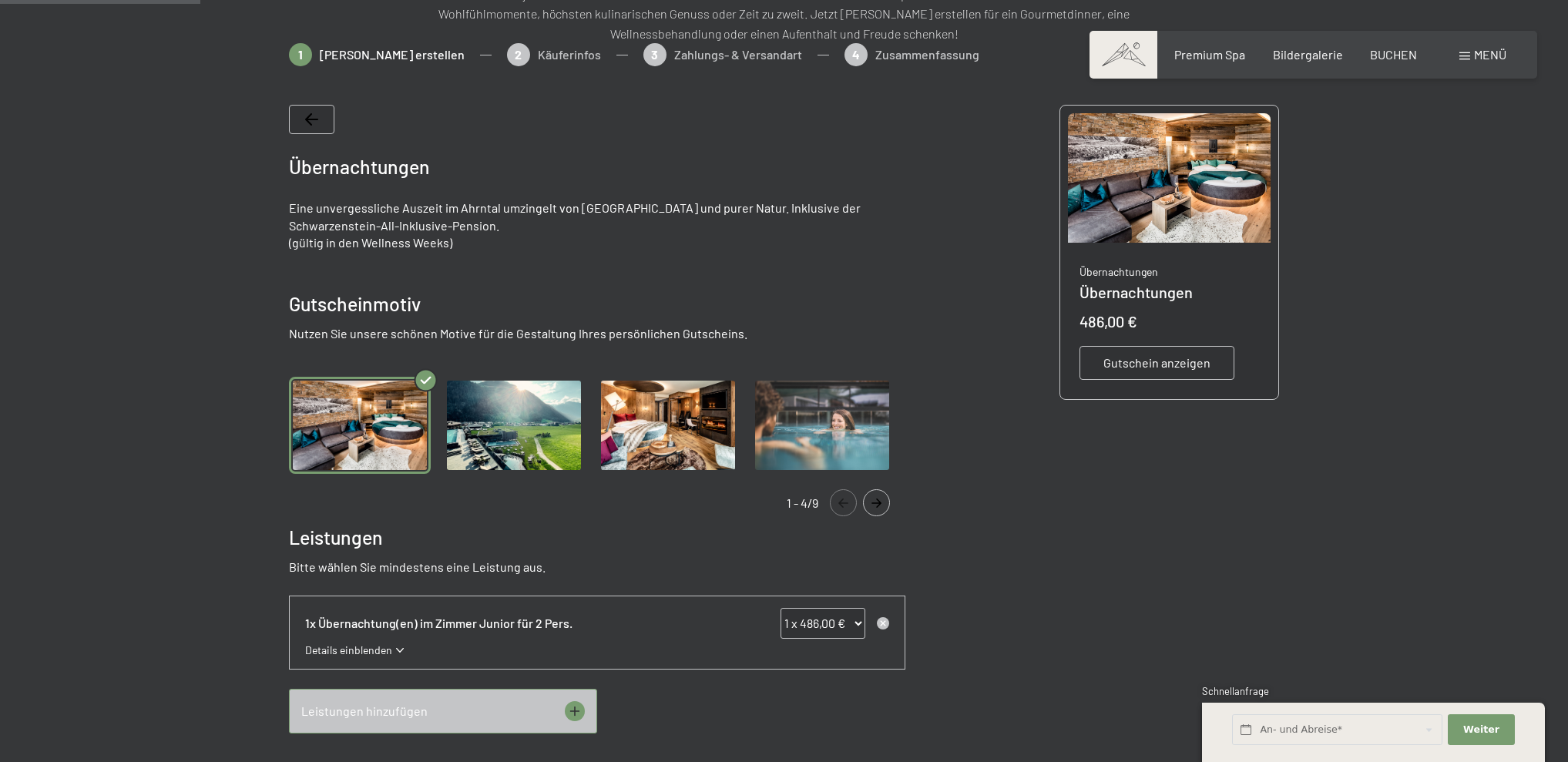
scroll to position [262, 0]
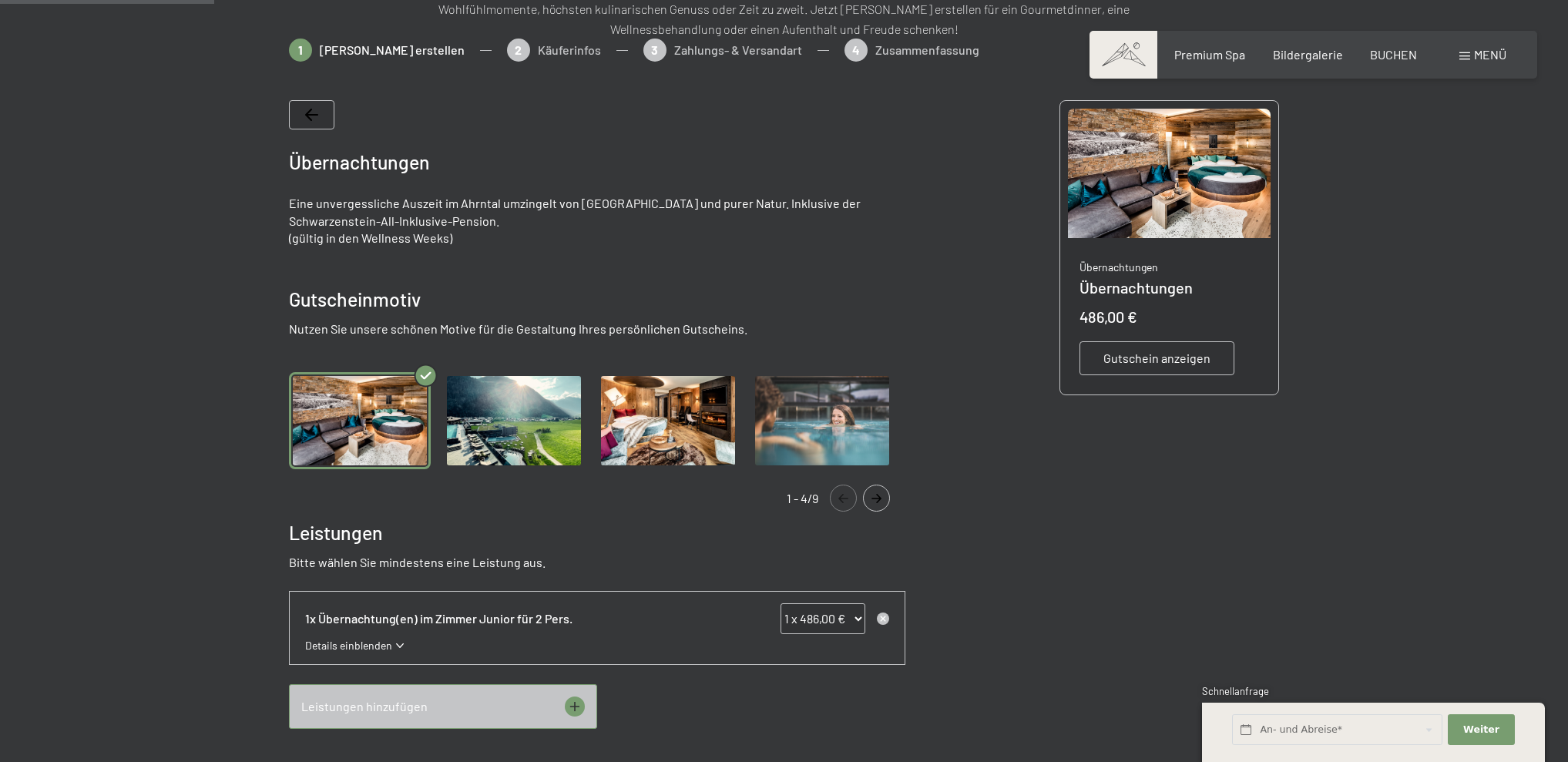
click at [876, 501] on icon "Navigate to next slide" at bounding box center [877, 498] width 25 height 9
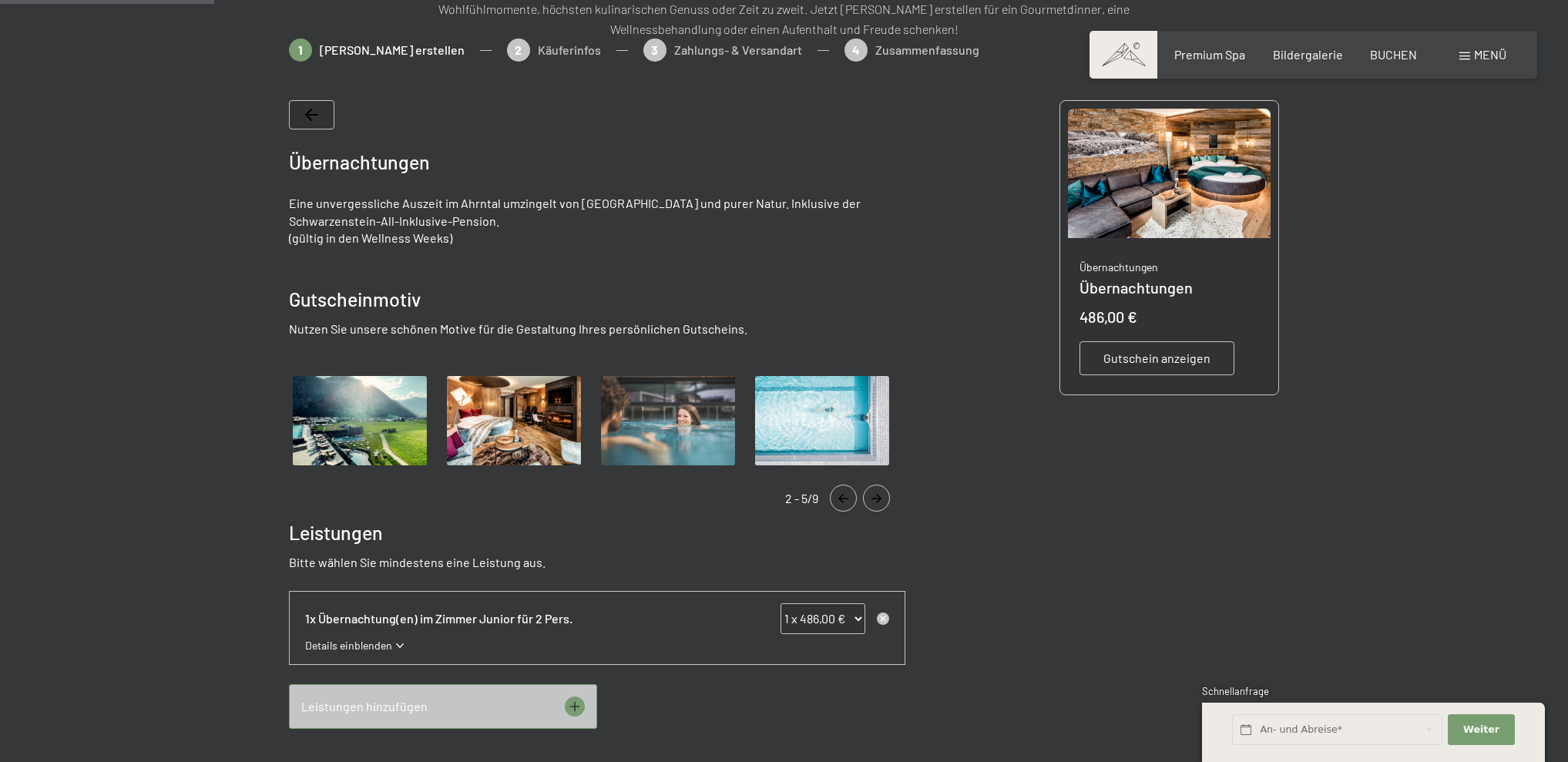
click at [876, 501] on icon "Navigate to next slide" at bounding box center [877, 498] width 25 height 9
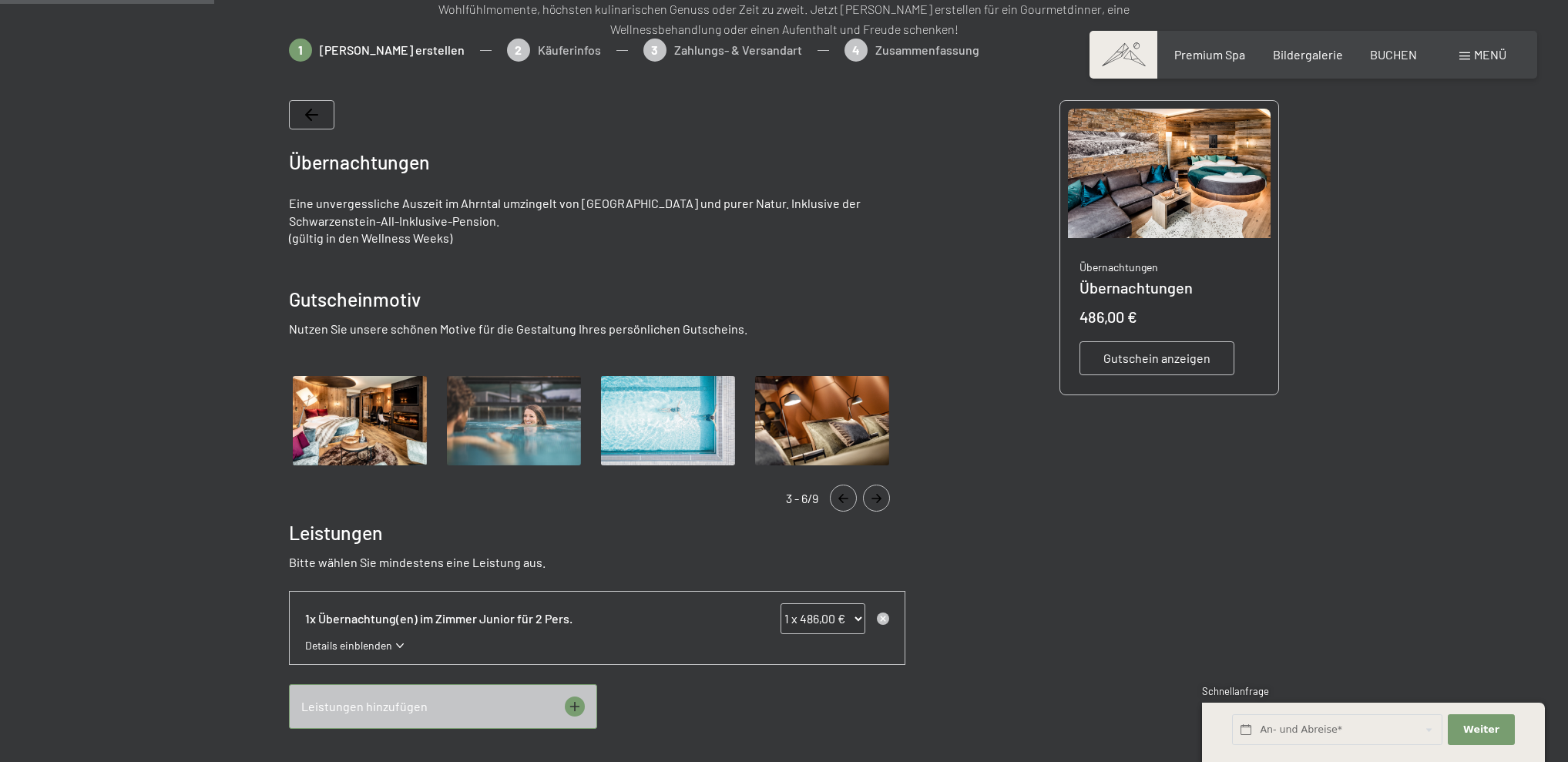
click at [876, 501] on icon "Navigate to next slide" at bounding box center [877, 498] width 25 height 9
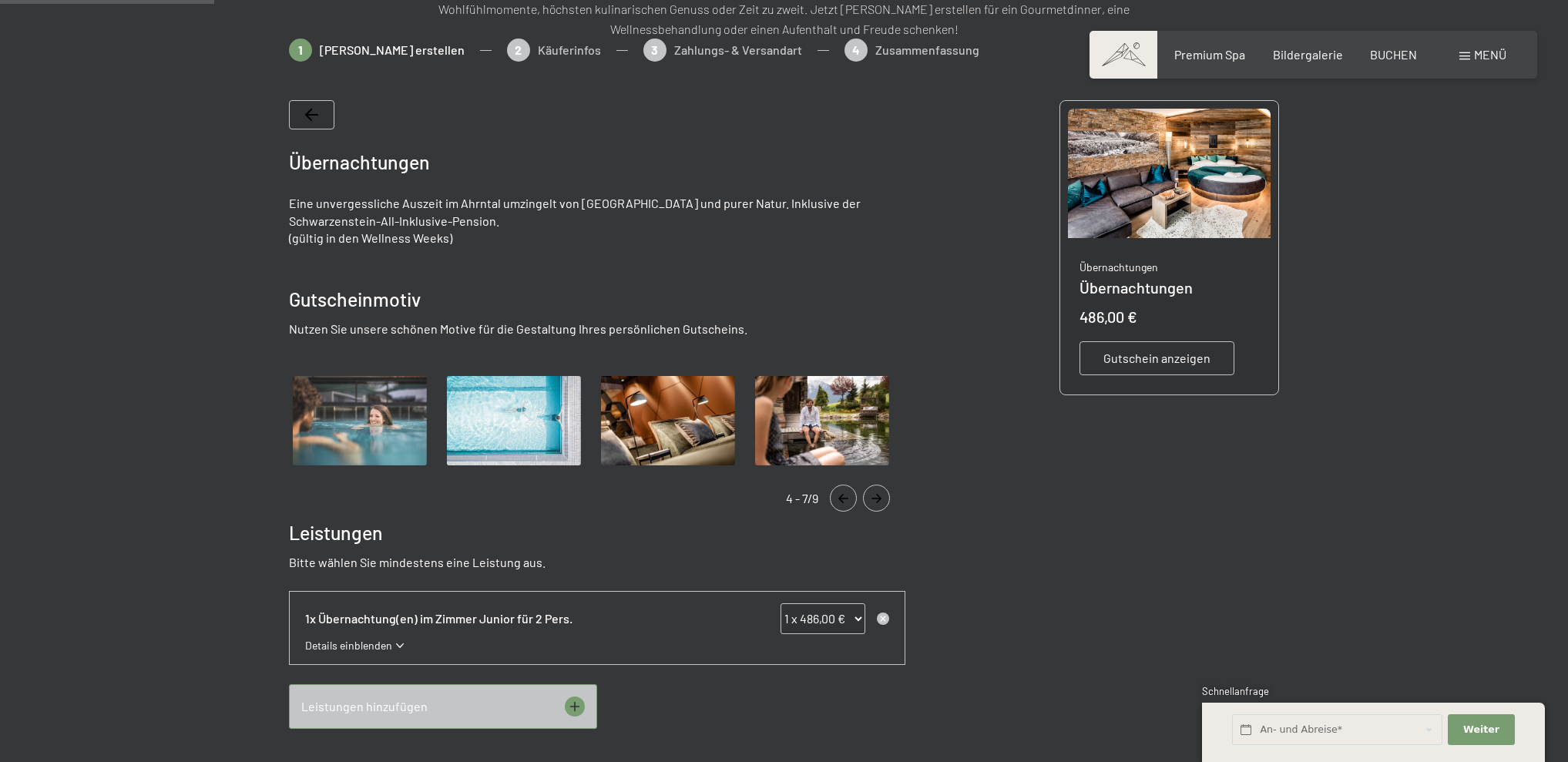
click at [876, 501] on icon "Navigate to next slide" at bounding box center [877, 498] width 25 height 9
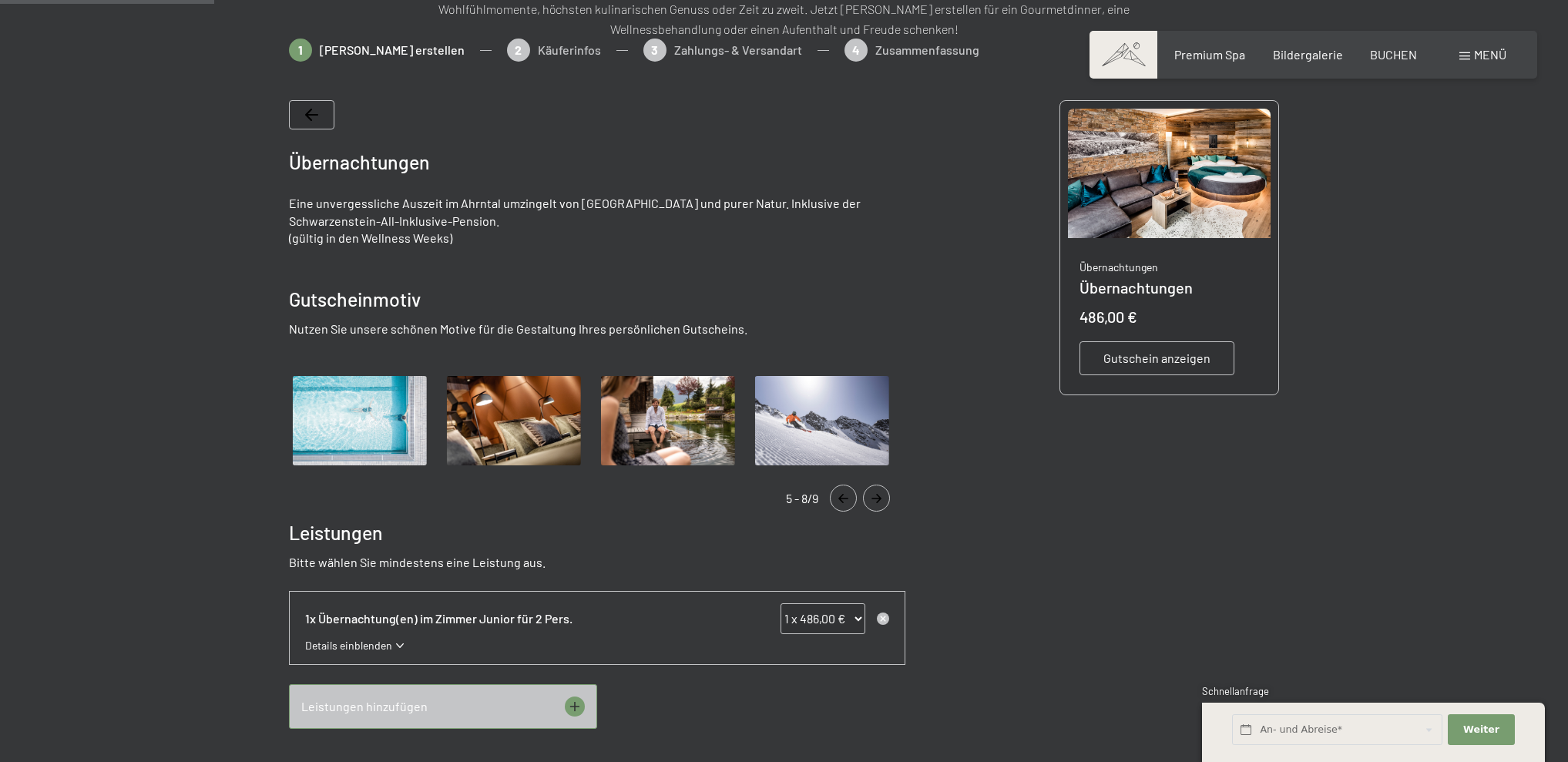
click at [876, 501] on icon "Navigate to next slide" at bounding box center [877, 498] width 25 height 9
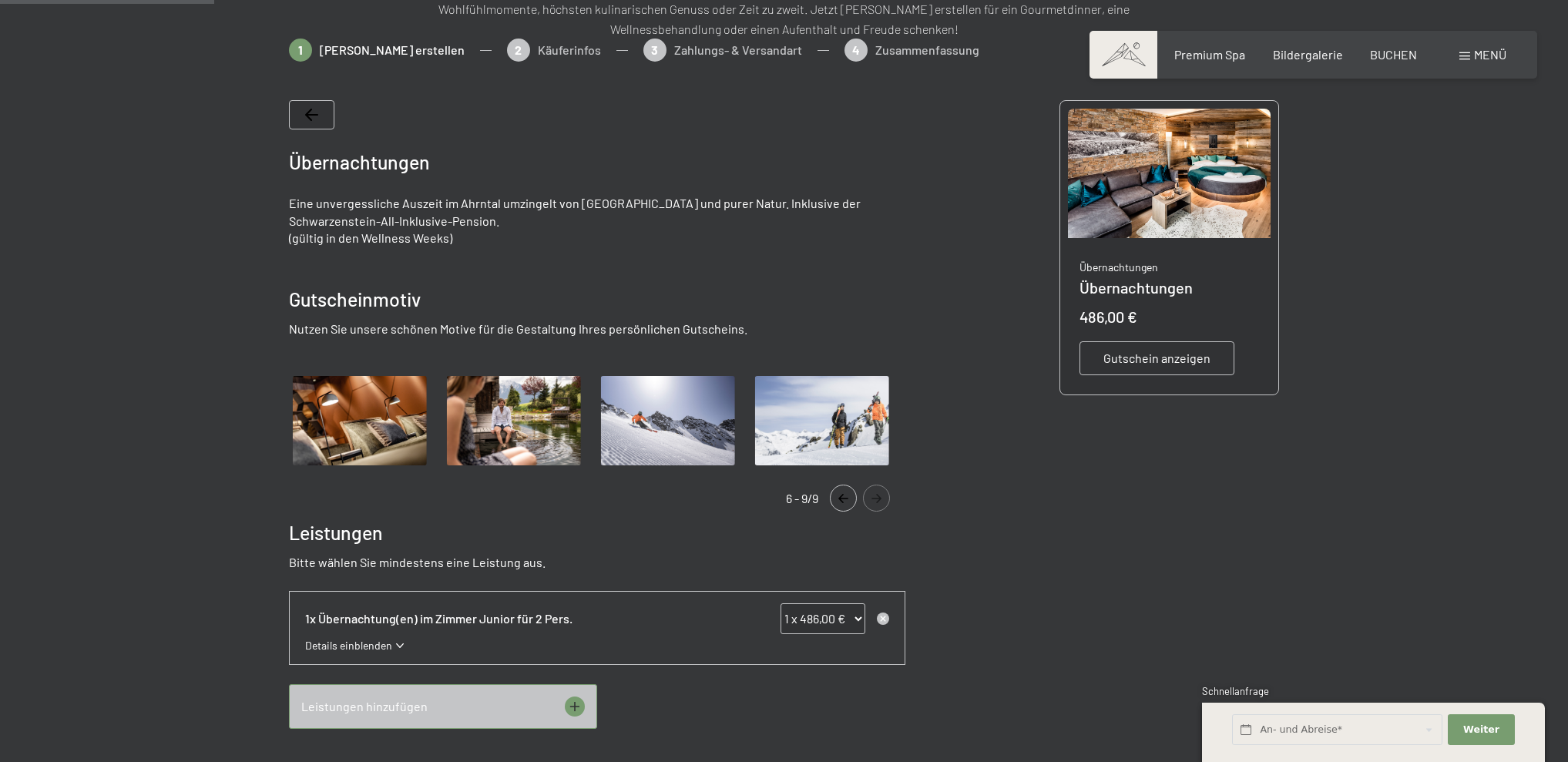
click at [876, 501] on icon "Navigate to next slide" at bounding box center [877, 498] width 25 height 9
click at [848, 501] on icon "Navigate to previous slide" at bounding box center [843, 498] width 25 height 9
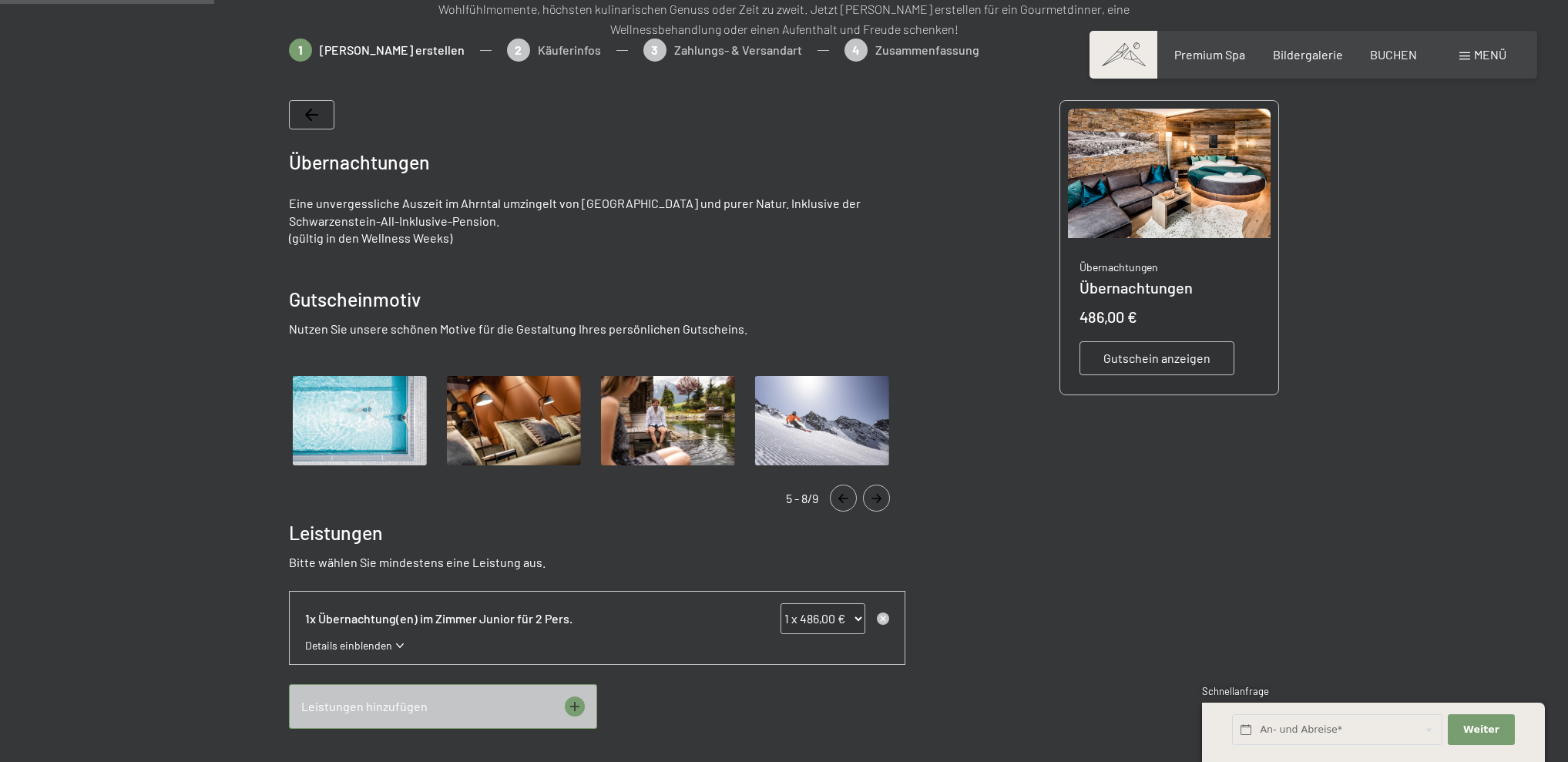
click at [851, 501] on icon "Navigate to previous slide" at bounding box center [843, 498] width 25 height 9
click at [851, 501] on icon "Navigate to previous slide" at bounding box center [843, 498] width 25 height 9
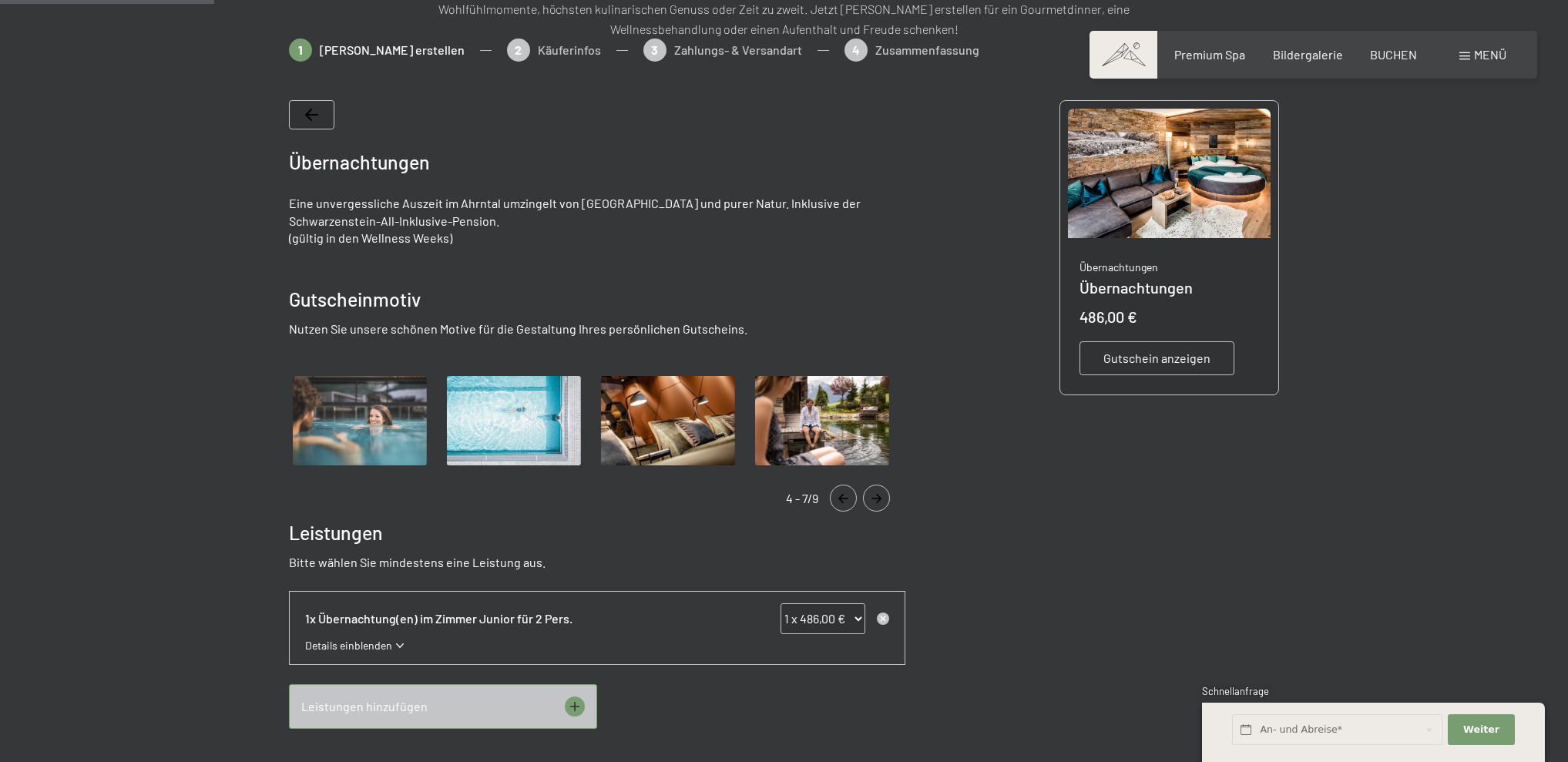
click at [851, 501] on icon "Navigate to previous slide" at bounding box center [843, 498] width 25 height 9
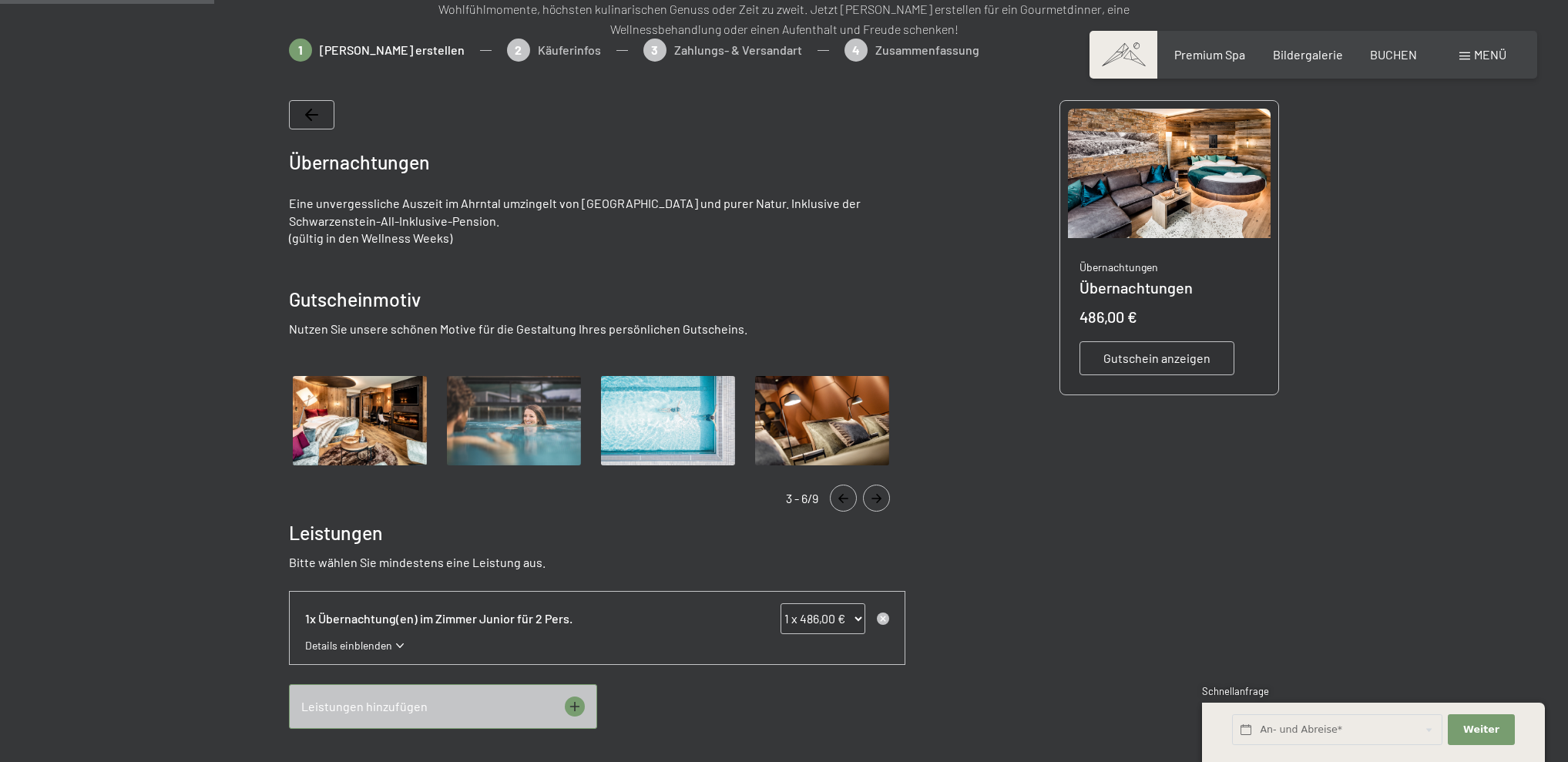
click at [844, 503] on button "Navigate to previous slide" at bounding box center [844, 498] width 27 height 27
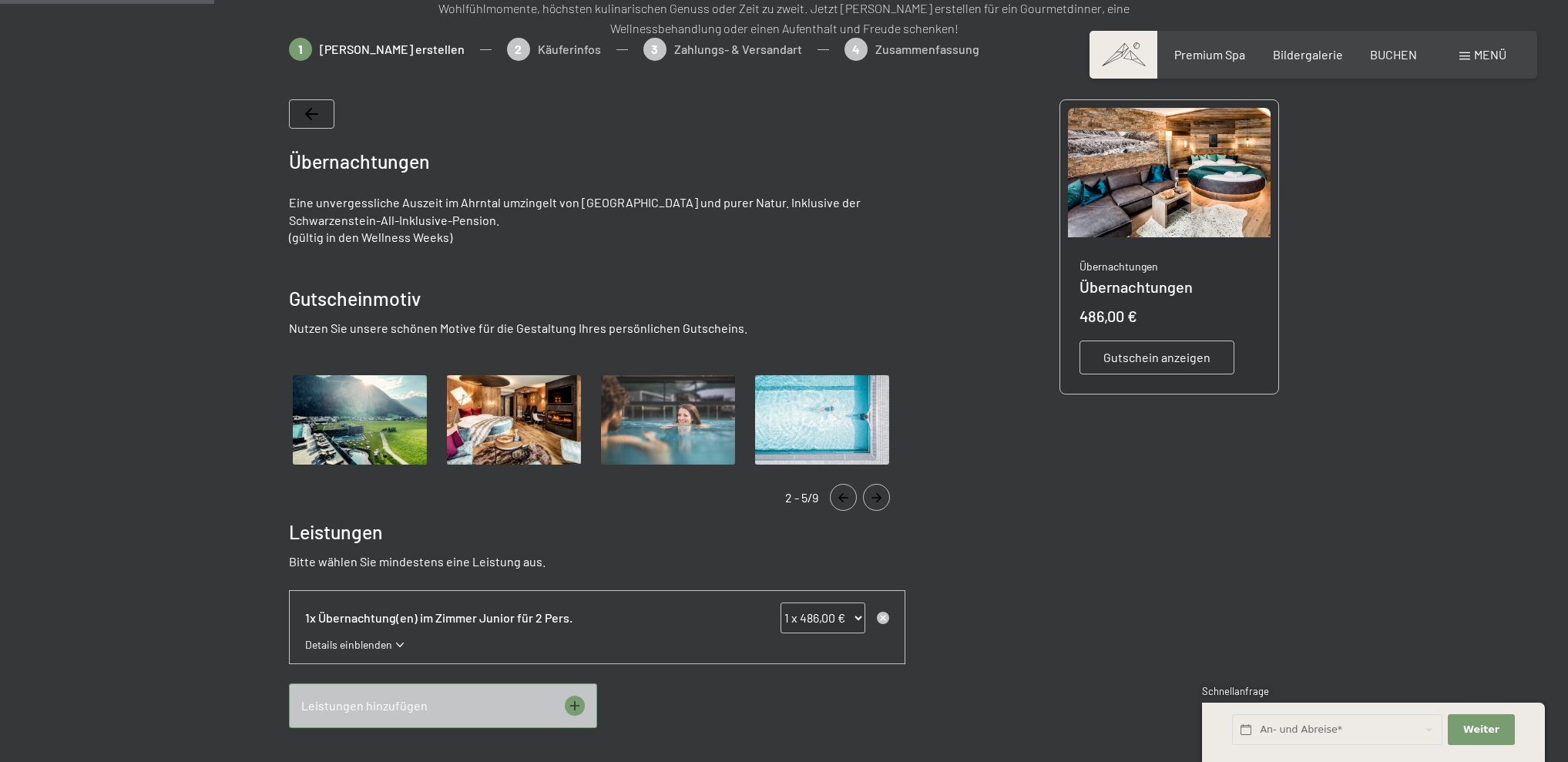
click at [844, 504] on button "Navigate to previous slide" at bounding box center [844, 498] width 27 height 27
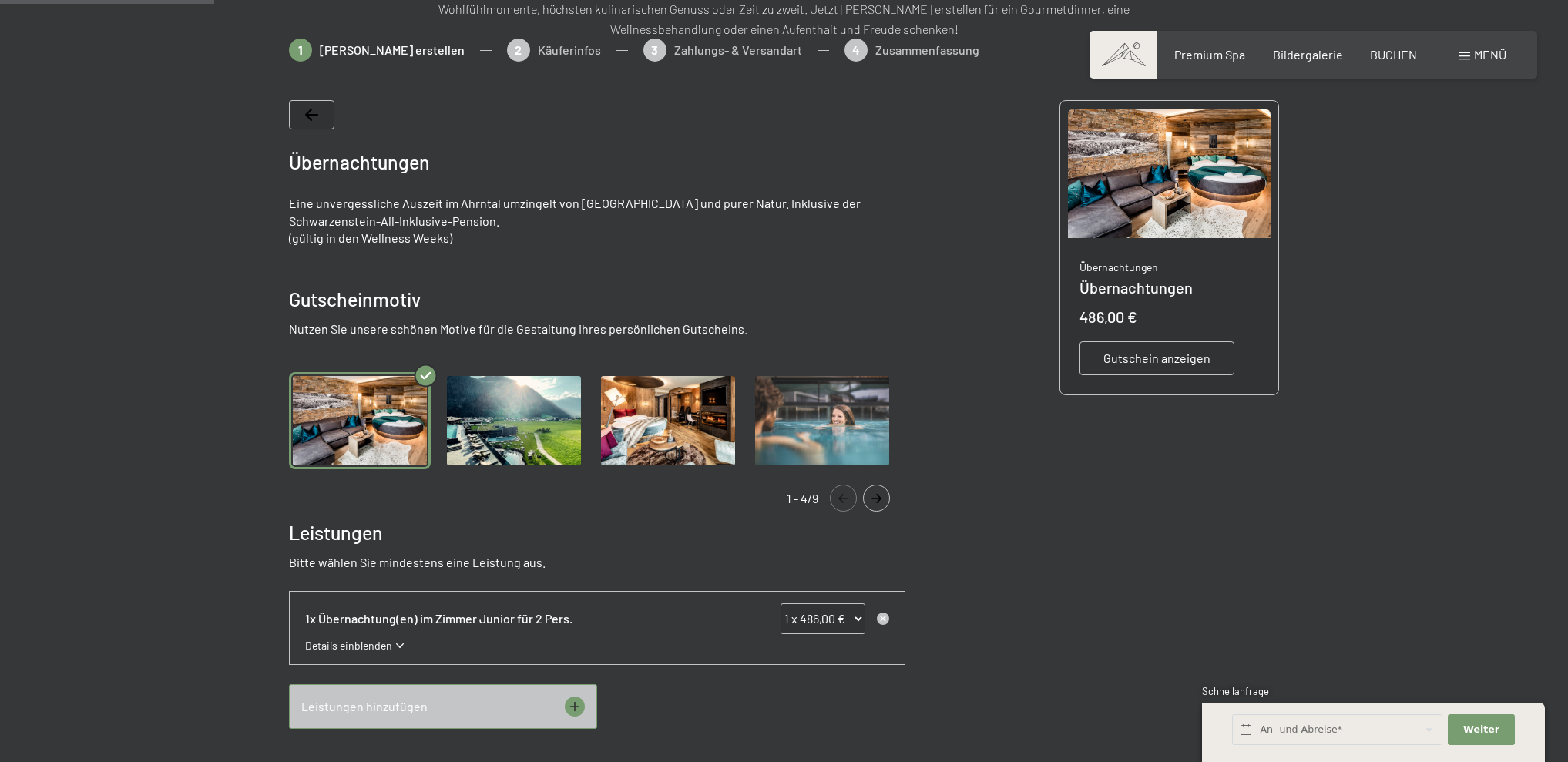
click at [844, 504] on button "Navigate to previous slide" at bounding box center [844, 498] width 27 height 27
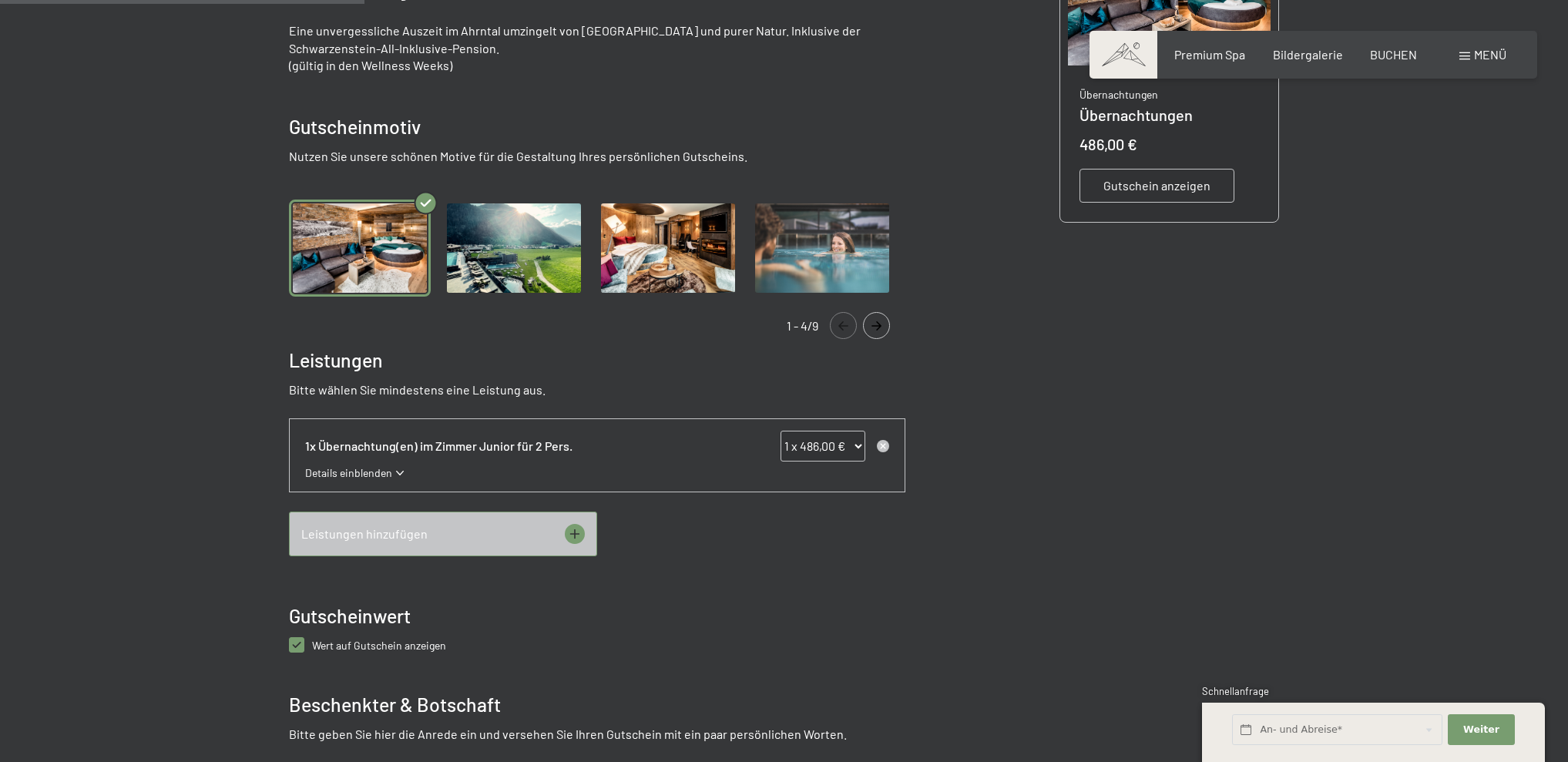
scroll to position [446, 0]
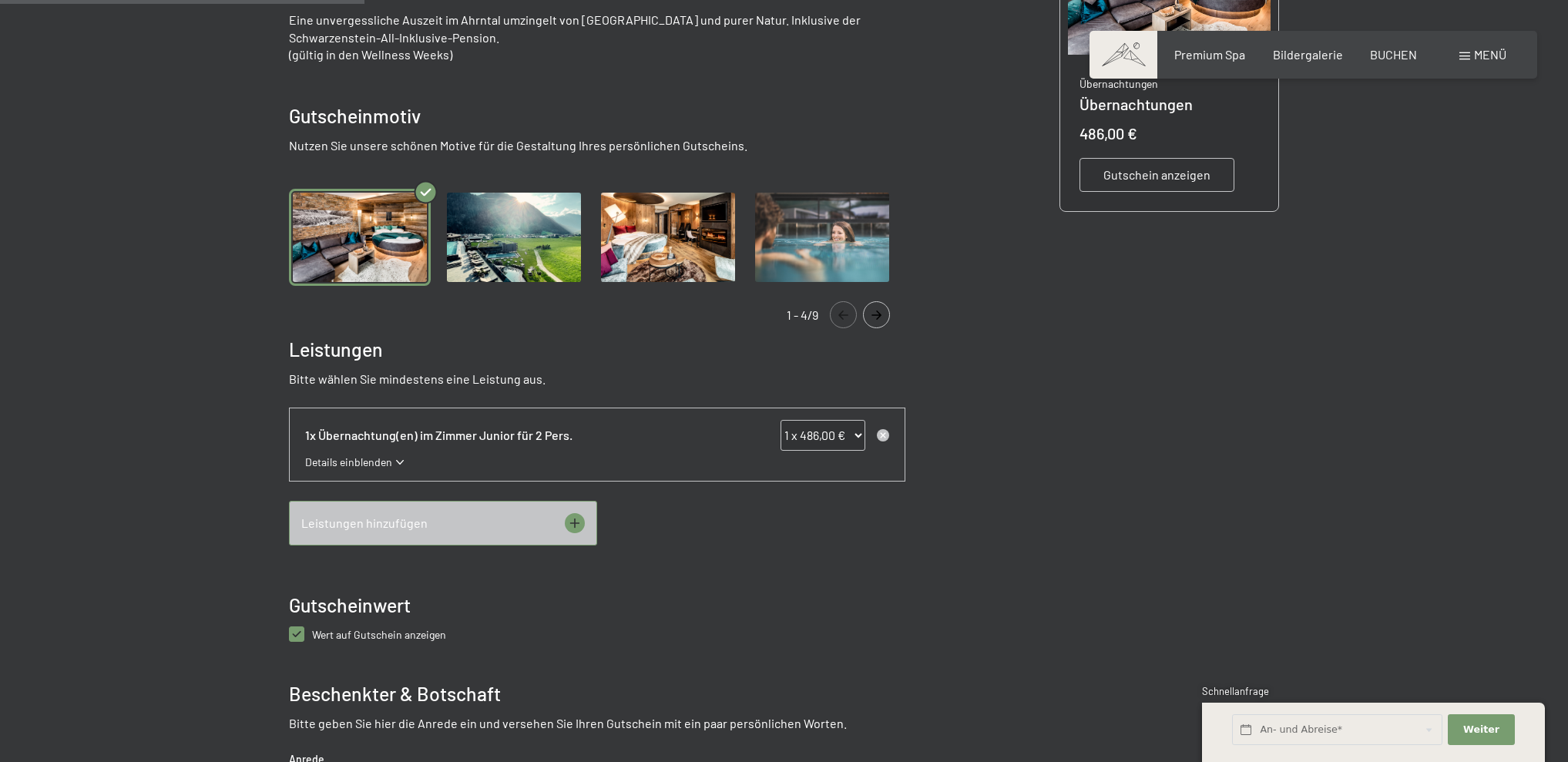
click at [575, 526] on icon at bounding box center [574, 523] width 10 height 10
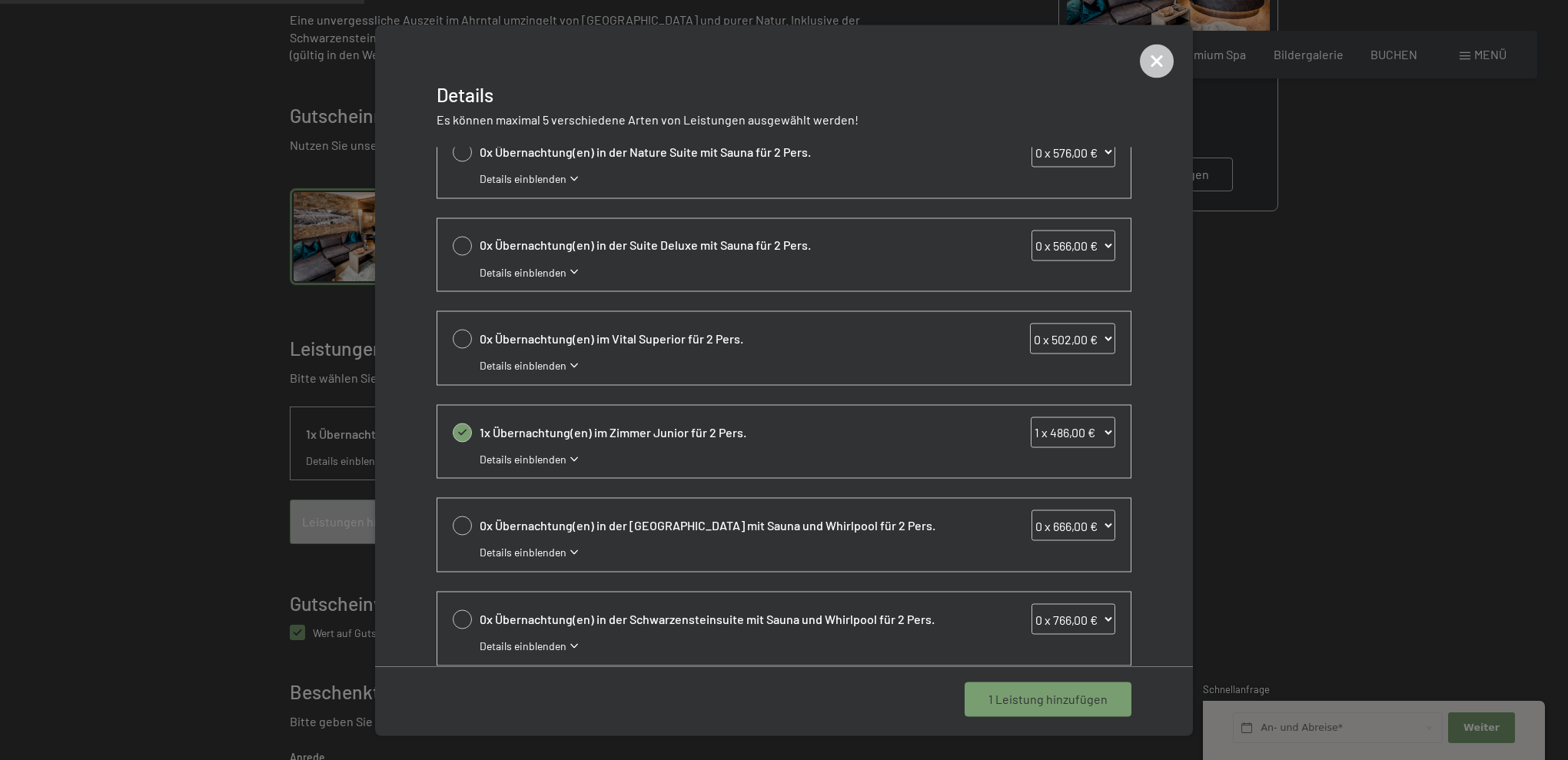
click at [1159, 63] on icon at bounding box center [1157, 61] width 16 height 16
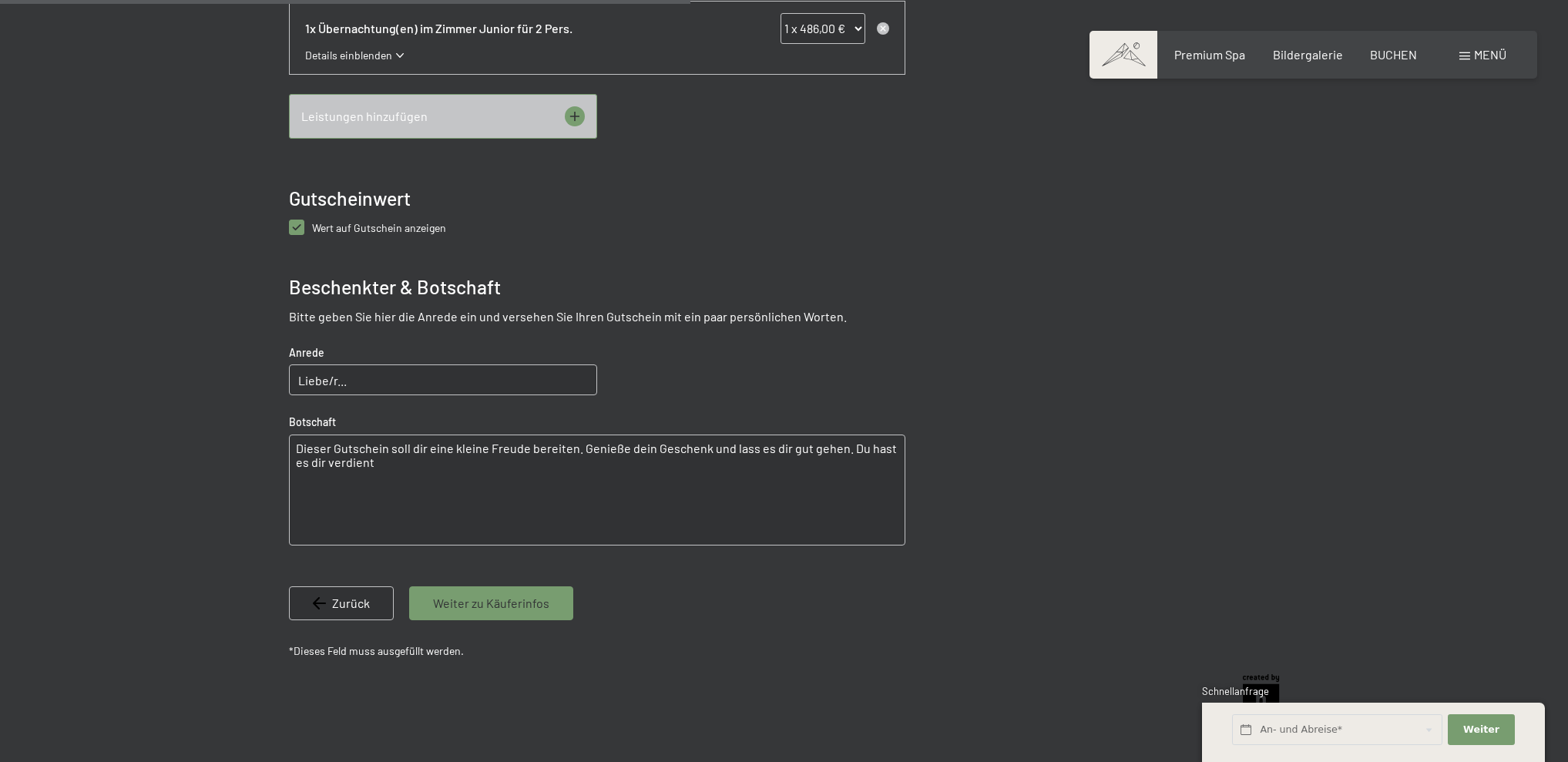
scroll to position [867, 0]
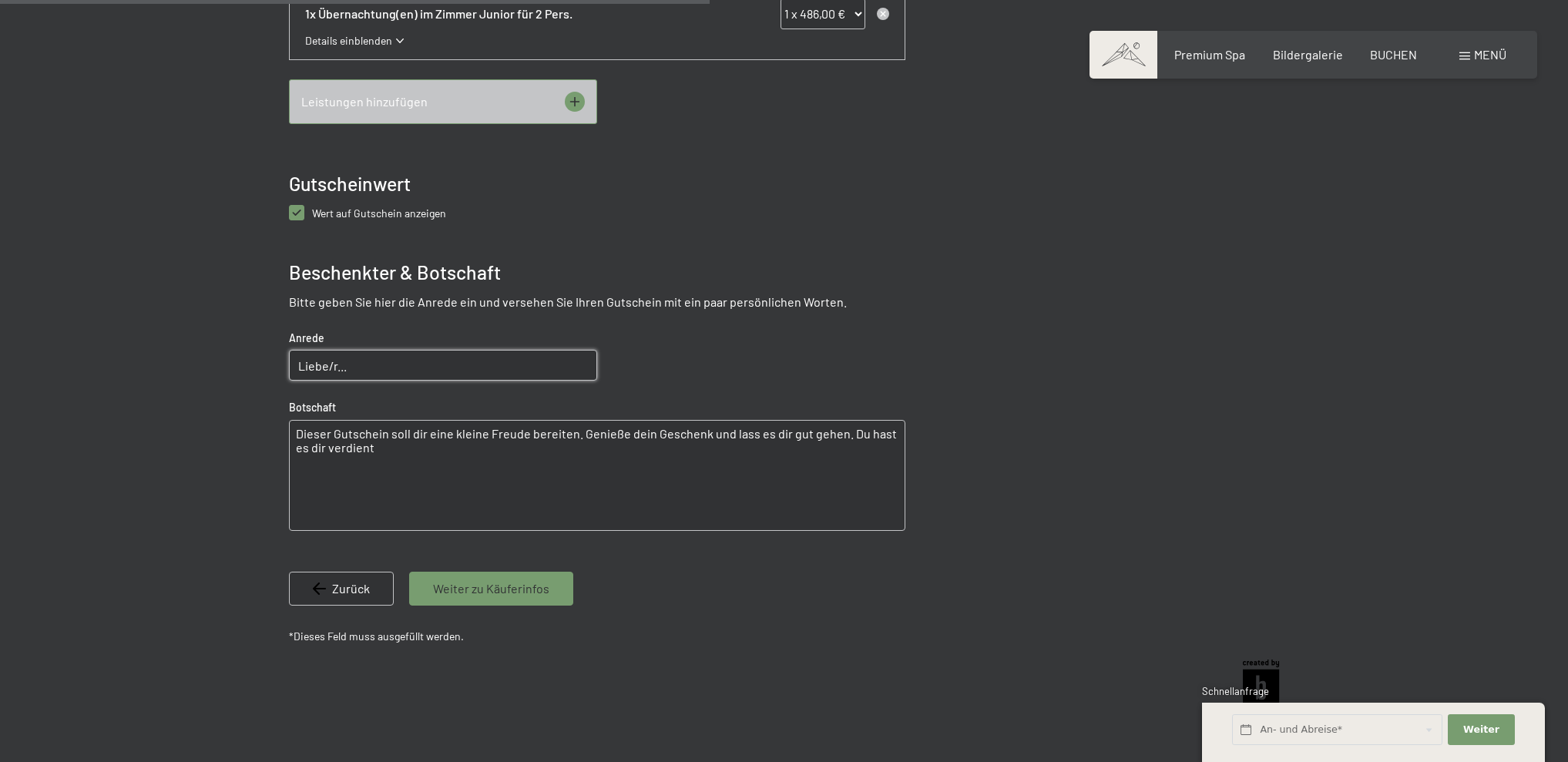
click at [408, 366] on input "Liebe/r..." at bounding box center [443, 365] width 308 height 31
type input "Liebe/r...Gewinnerin/er"
click at [490, 580] on span "Weiter zu Käuferinfos" at bounding box center [491, 589] width 116 height 17
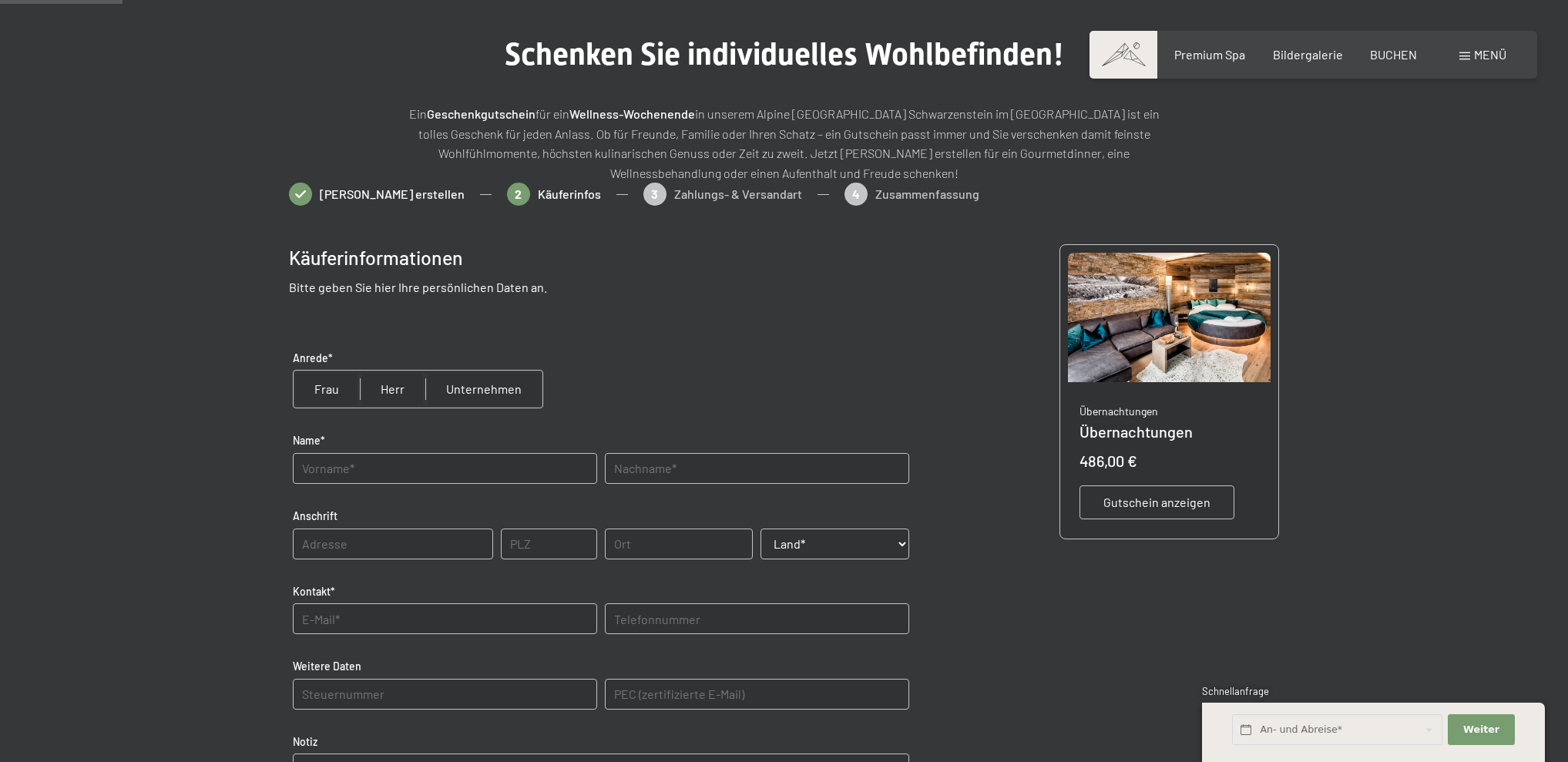
scroll to position [121, 0]
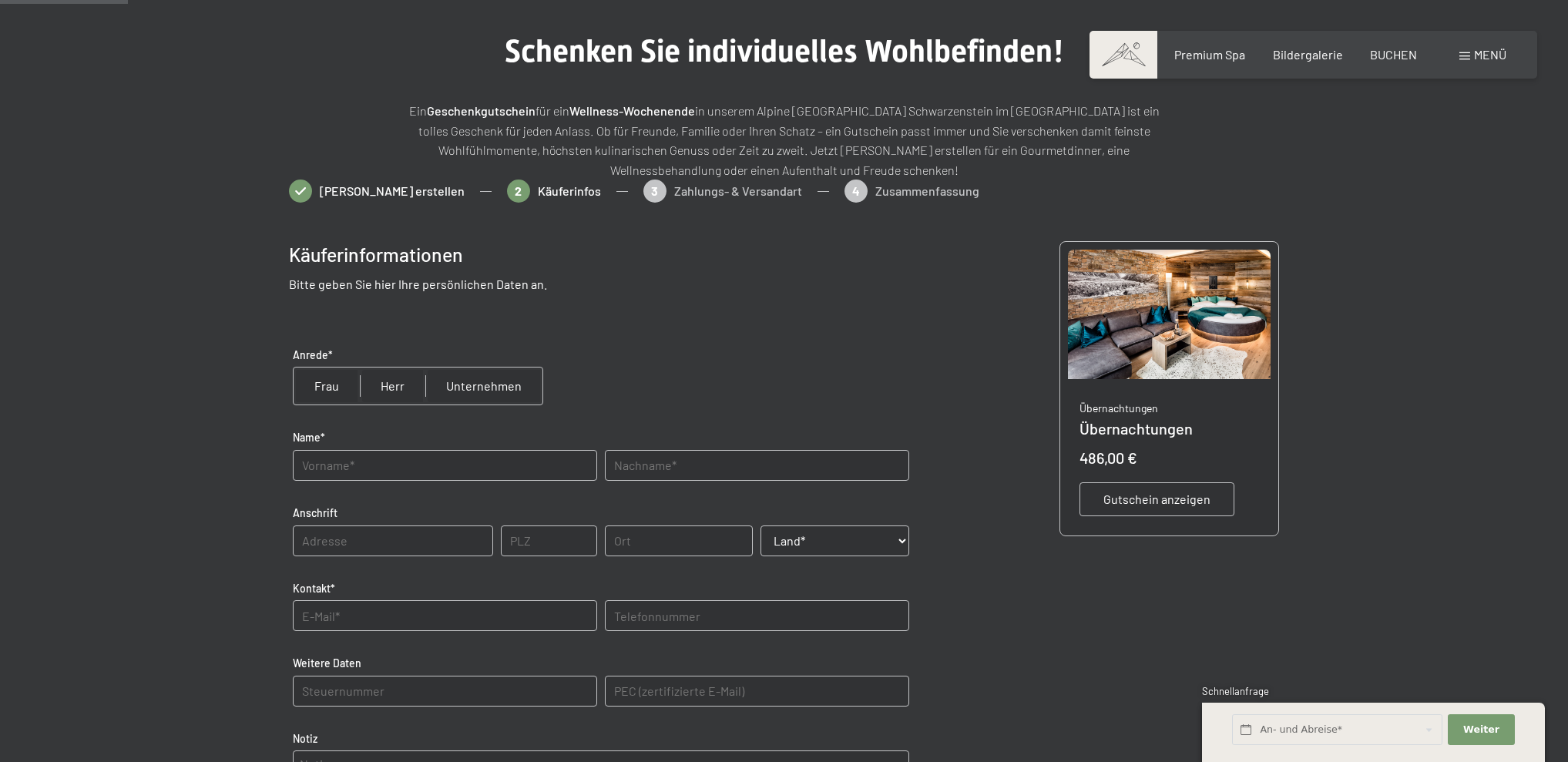
click at [483, 386] on input "radio" at bounding box center [483, 385] width 117 height 37
radio input "true"
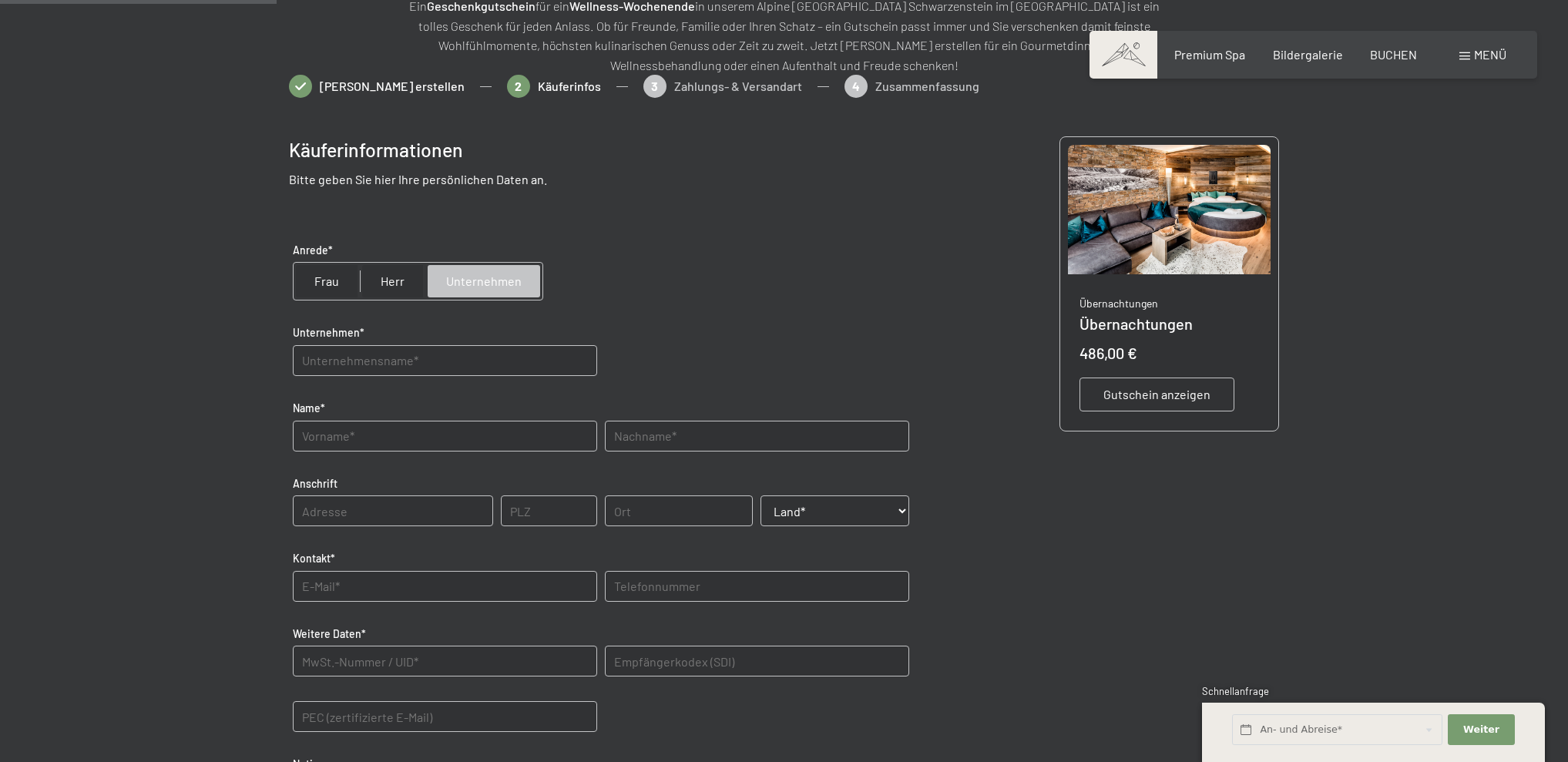
scroll to position [210, 0]
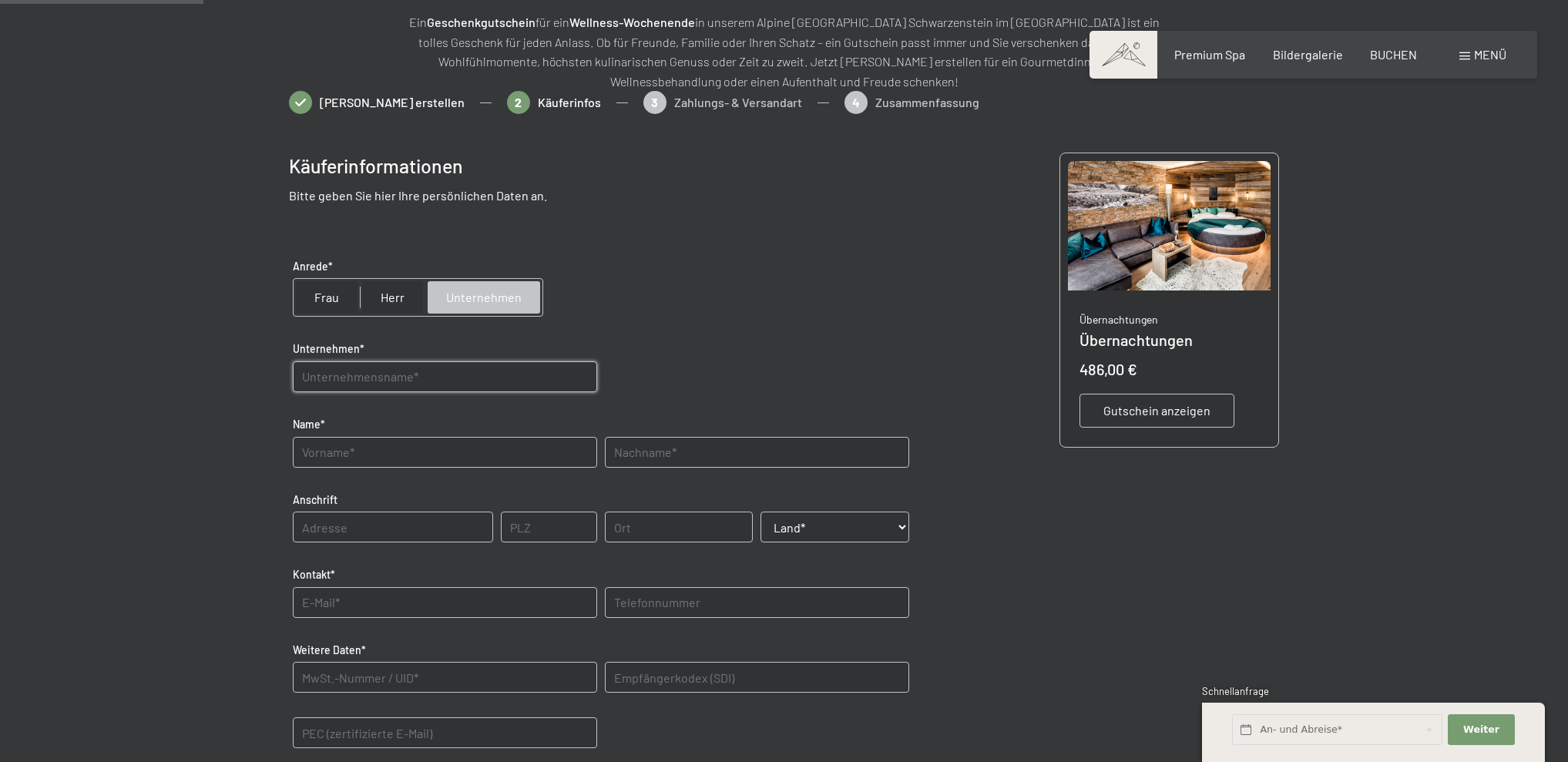
click at [370, 378] on input "text" at bounding box center [445, 377] width 304 height 31
type input "ABC-Oberolang"
type input "Gfgor"
type input "Schuster"
drag, startPoint x: 370, startPoint y: 458, endPoint x: 271, endPoint y: 445, distance: 99.8
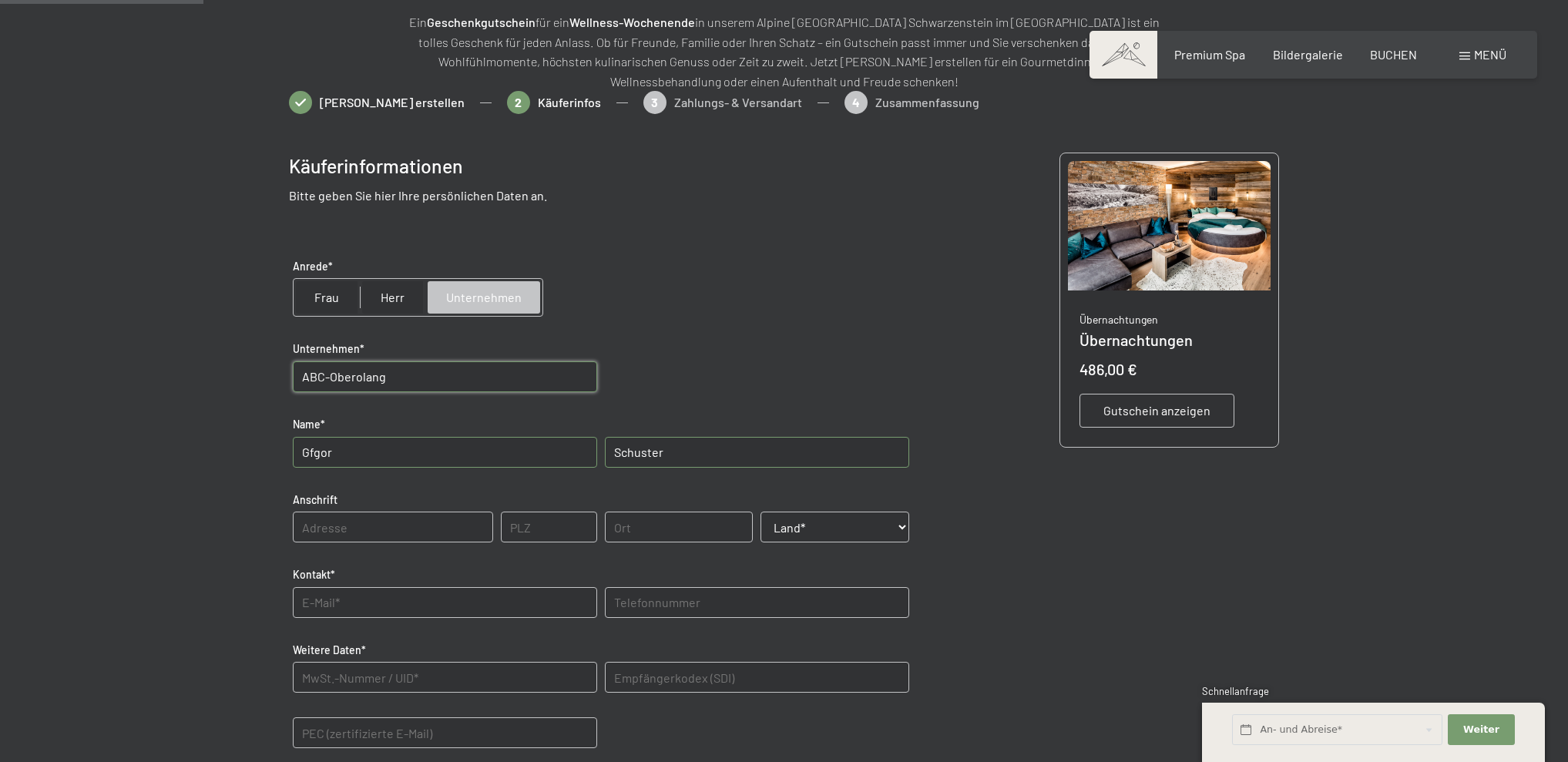
click at [269, 445] on bn-voucher-app at bounding box center [784, 583] width 1052 height 984
type input "Gregor"
click at [410, 523] on input "Aue" at bounding box center [392, 527] width 200 height 31
type input "Aue 51"
click at [552, 532] on input "text" at bounding box center [549, 527] width 97 height 31
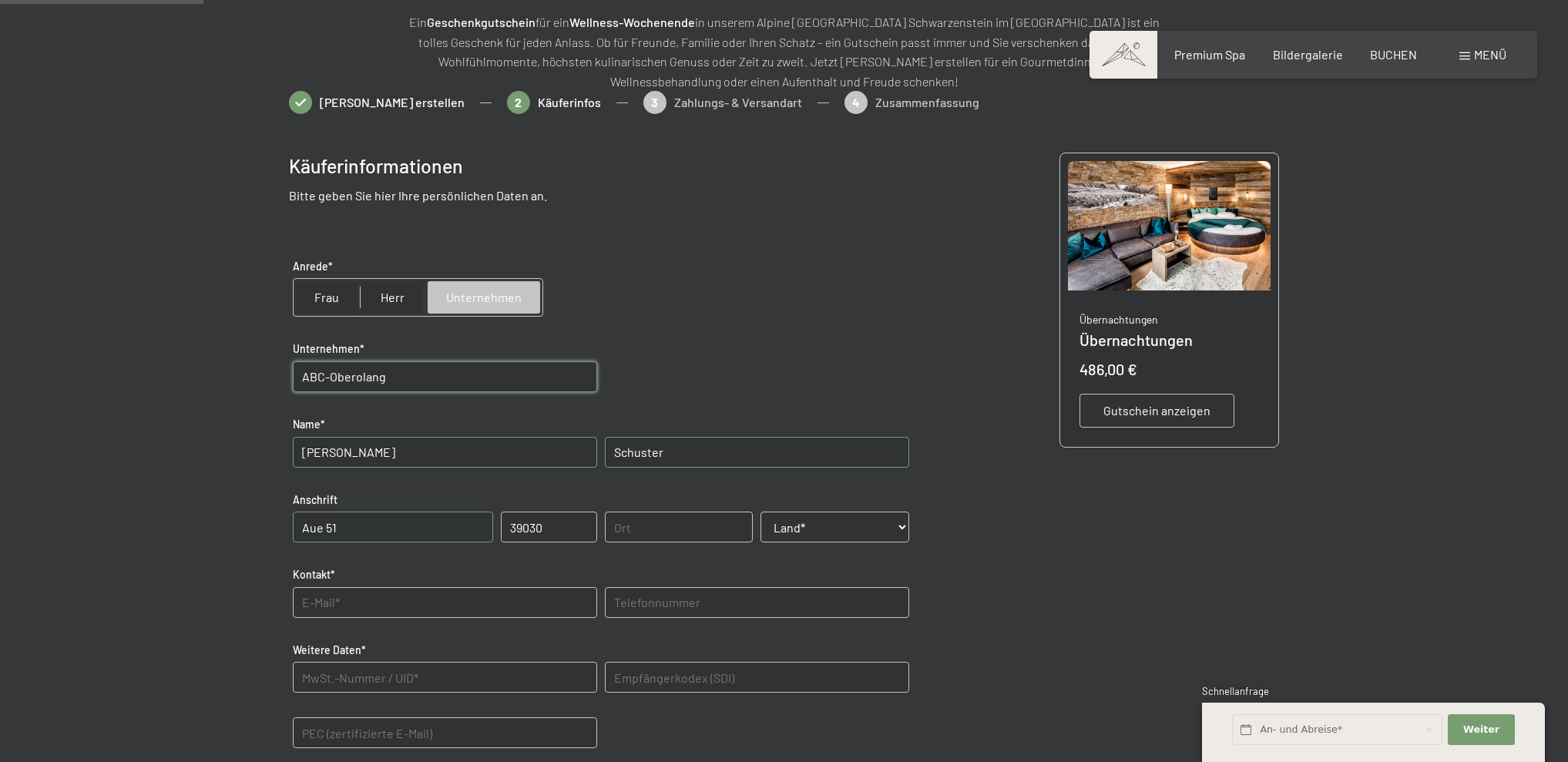
type input "39030"
type input "Olang"
select select "ITA"
click at [412, 597] on input "abc.oberolang" at bounding box center [445, 602] width 304 height 31
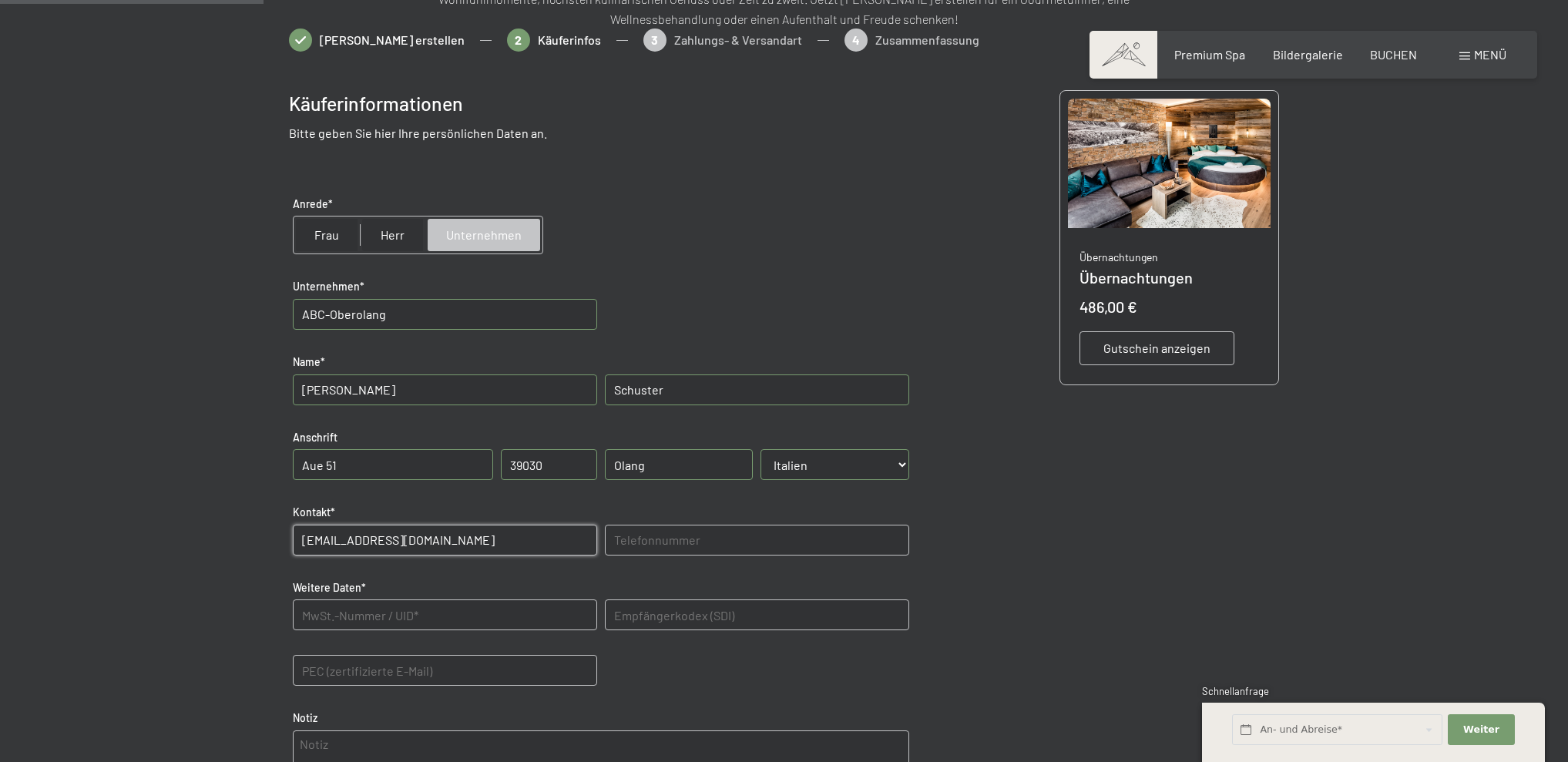
scroll to position [272, 0]
type input "abc.oberolang@hotmail.com"
type input "3428034490"
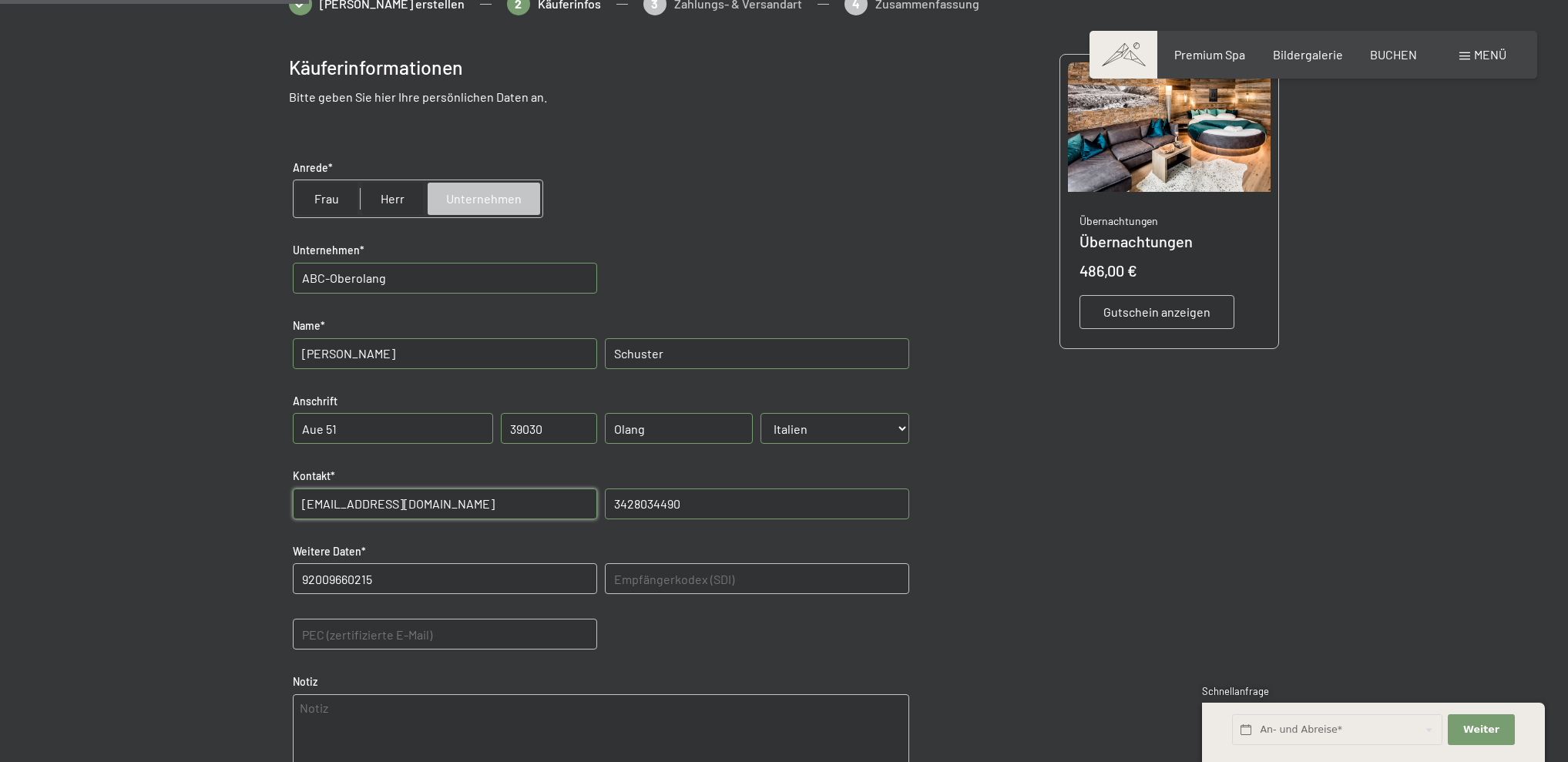
scroll to position [326, 0]
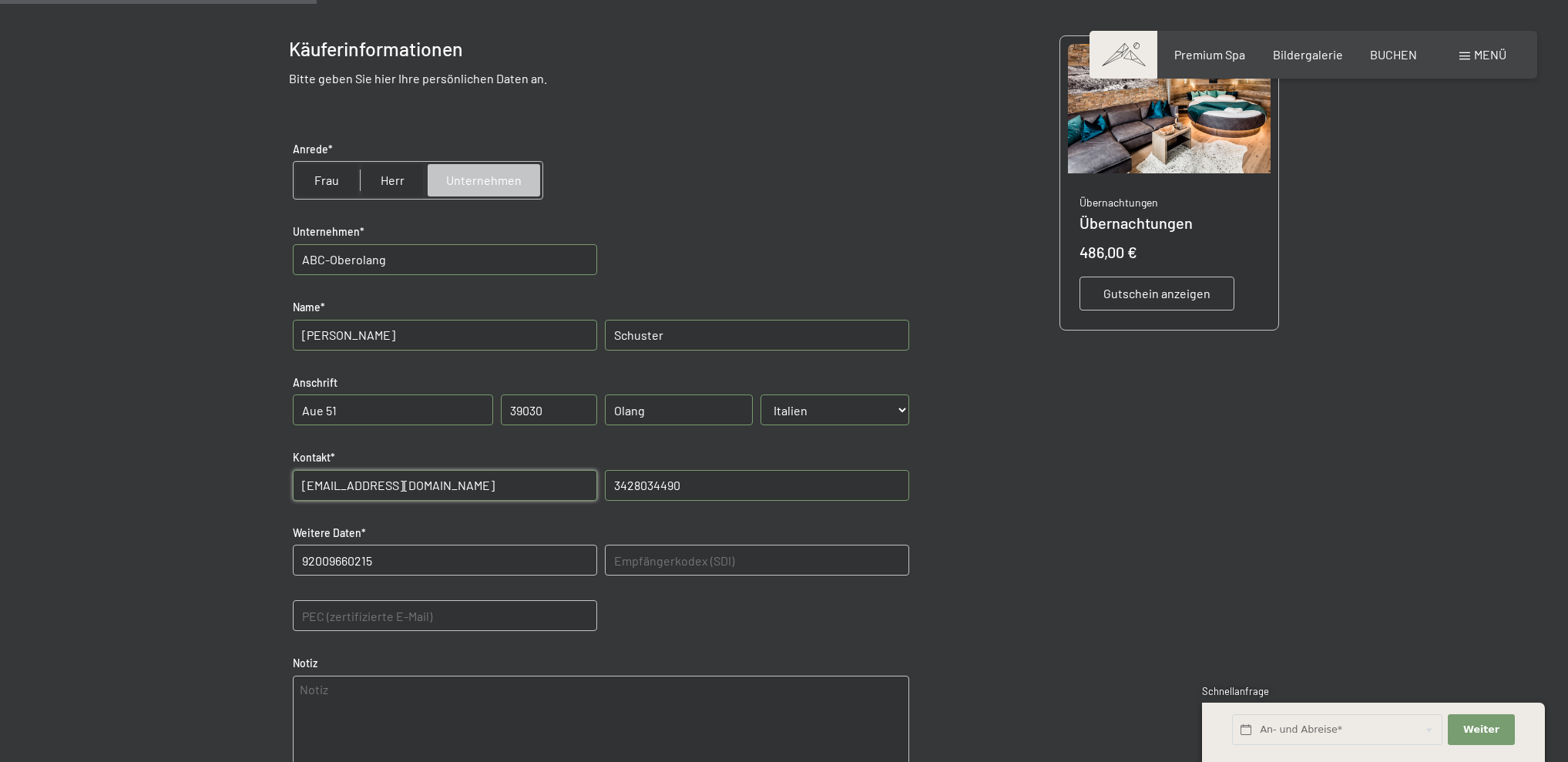
type Daten "92009660215"
click at [698, 650] on div "Notiz" at bounding box center [600, 723] width 624 height 149
drag, startPoint x: 494, startPoint y: 485, endPoint x: 263, endPoint y: 473, distance: 231.3
click at [263, 473] on bn-voucher-app at bounding box center [784, 466] width 1052 height 984
click at [342, 614] on E-Mail\) "text" at bounding box center [445, 615] width 304 height 31
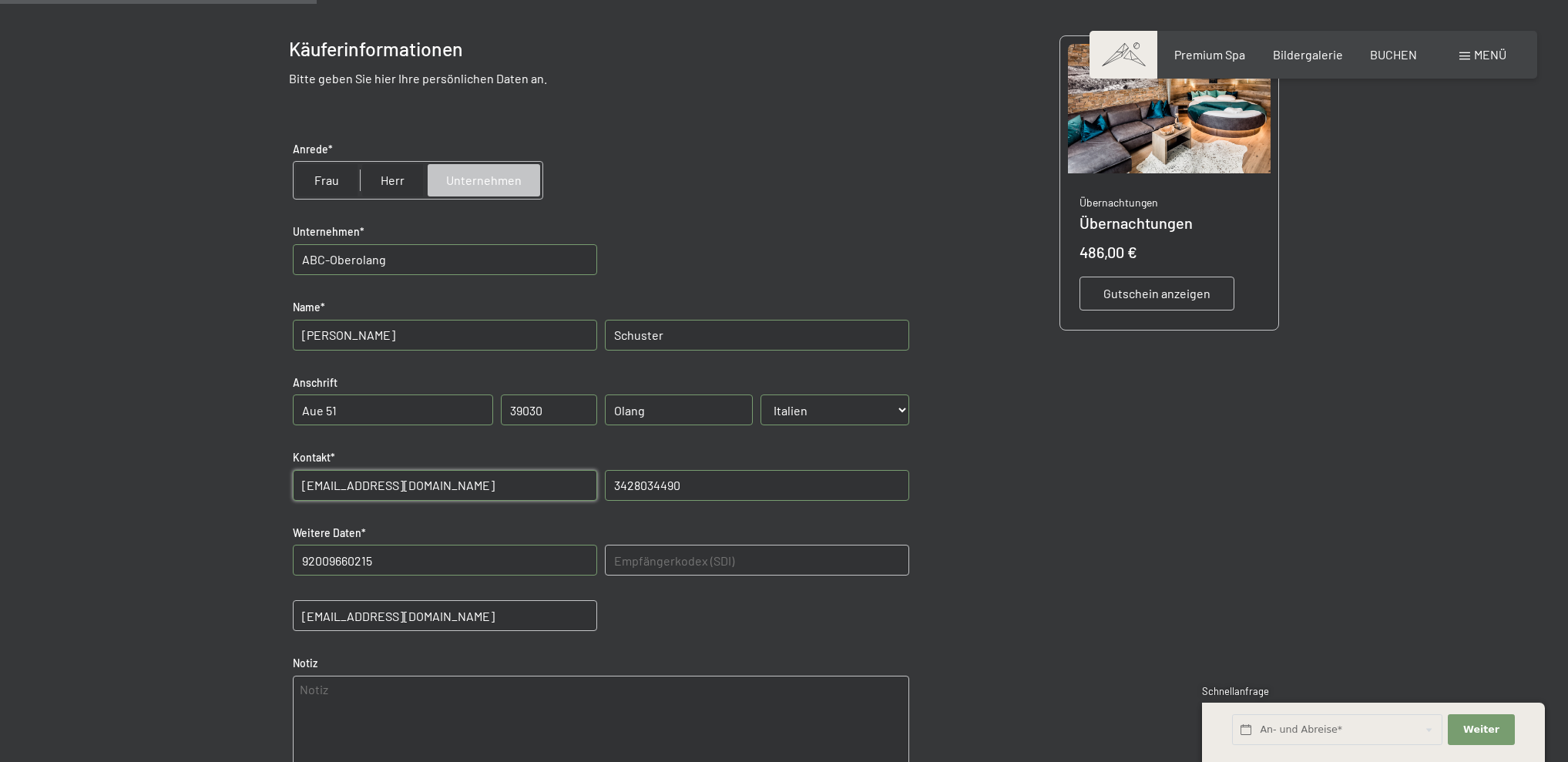
click at [325, 618] on E-Mail\) "abc.oberolang@hotmail.com" at bounding box center [445, 615] width 304 height 31
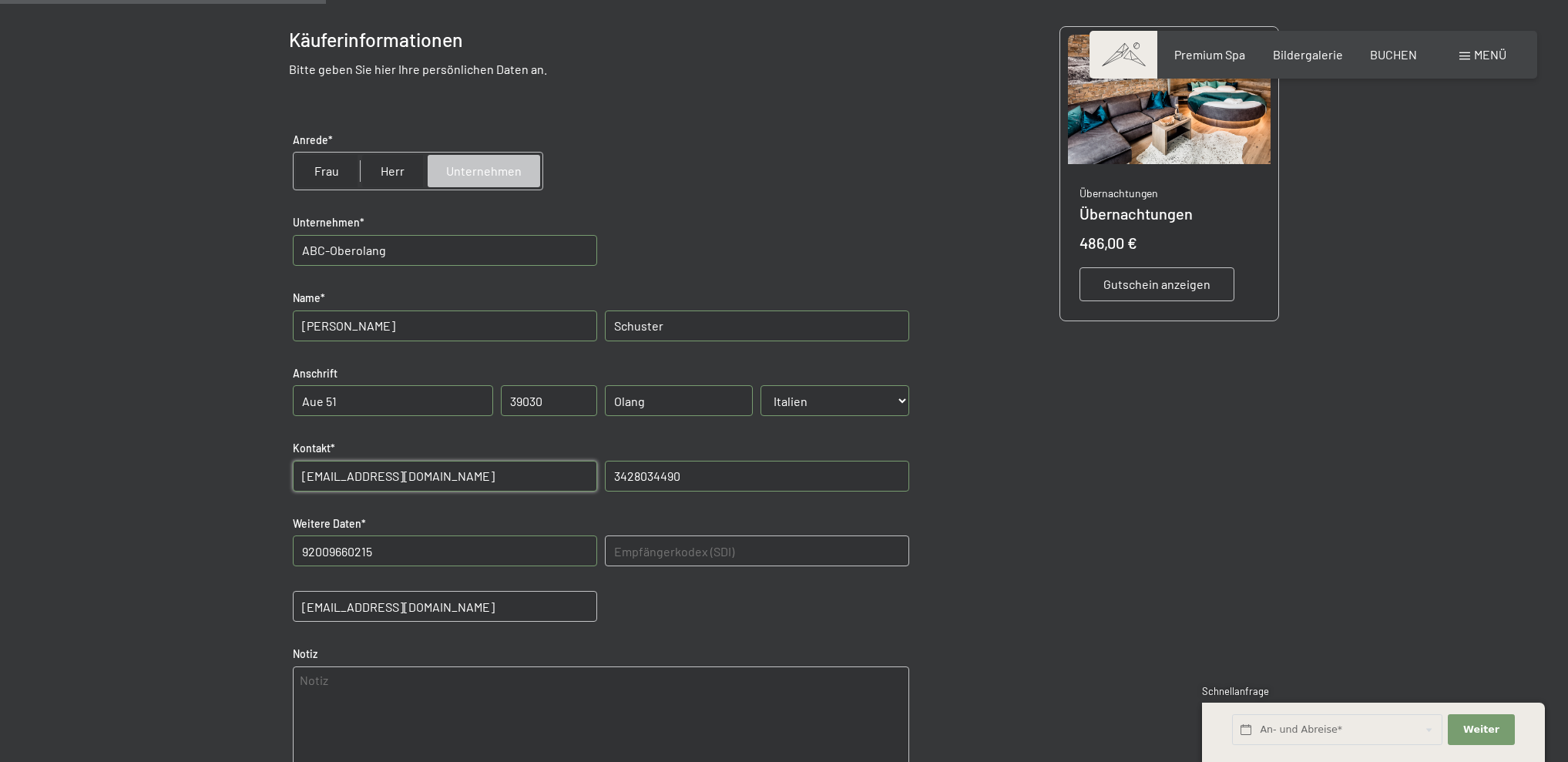
scroll to position [336, 0]
drag, startPoint x: 465, startPoint y: 601, endPoint x: 410, endPoint y: 601, distance: 55.0
click at [409, 601] on E-Mail\) "abcoberolang@hotmail.com" at bounding box center [445, 606] width 304 height 31
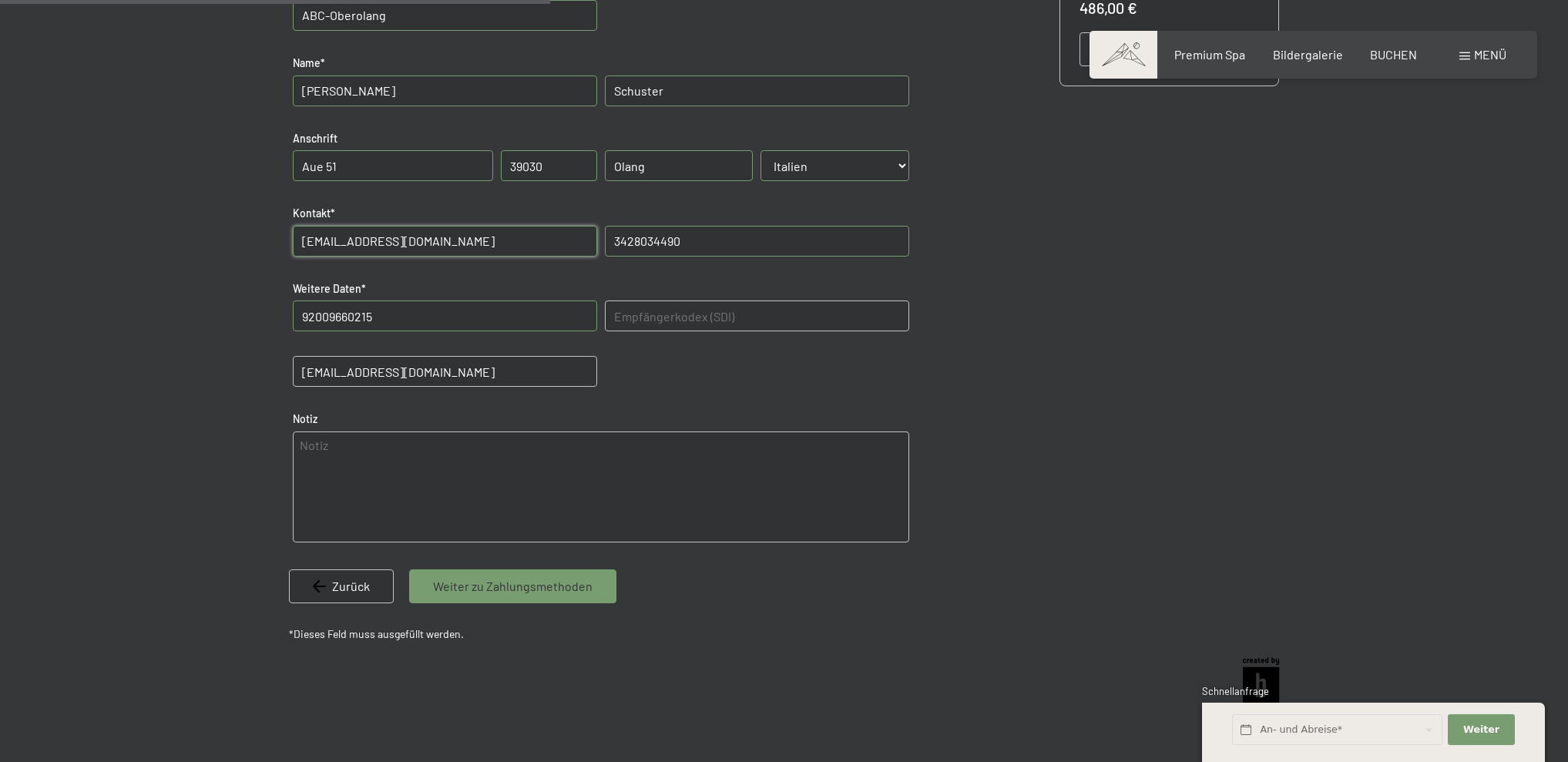
scroll to position [572, 0]
type E-Mail\) "abcoberolang@pec.it"
click at [523, 589] on div "Weiter zu Zahlungsmethoden" at bounding box center [512, 585] width 207 height 34
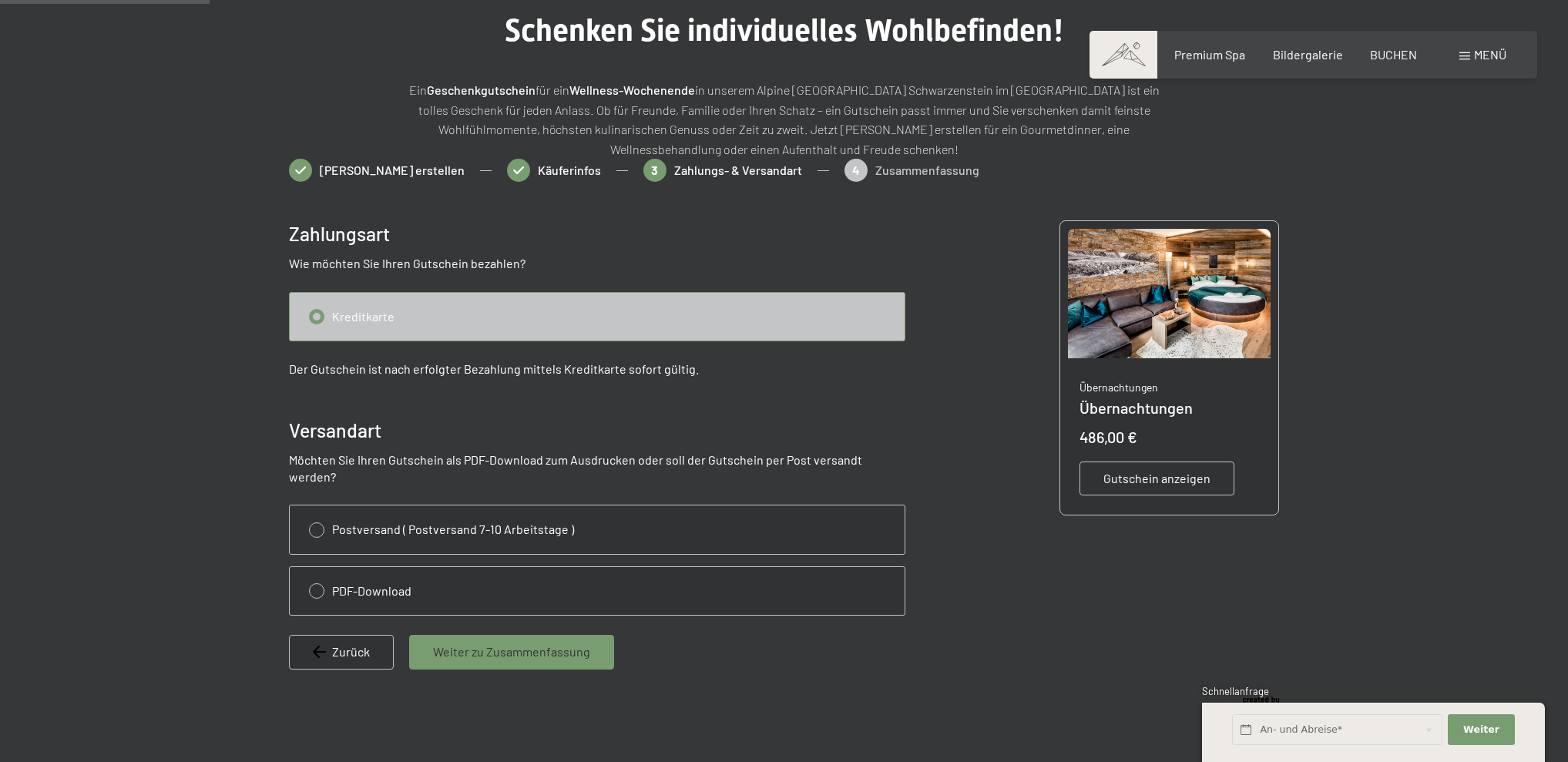
scroll to position [177, 0]
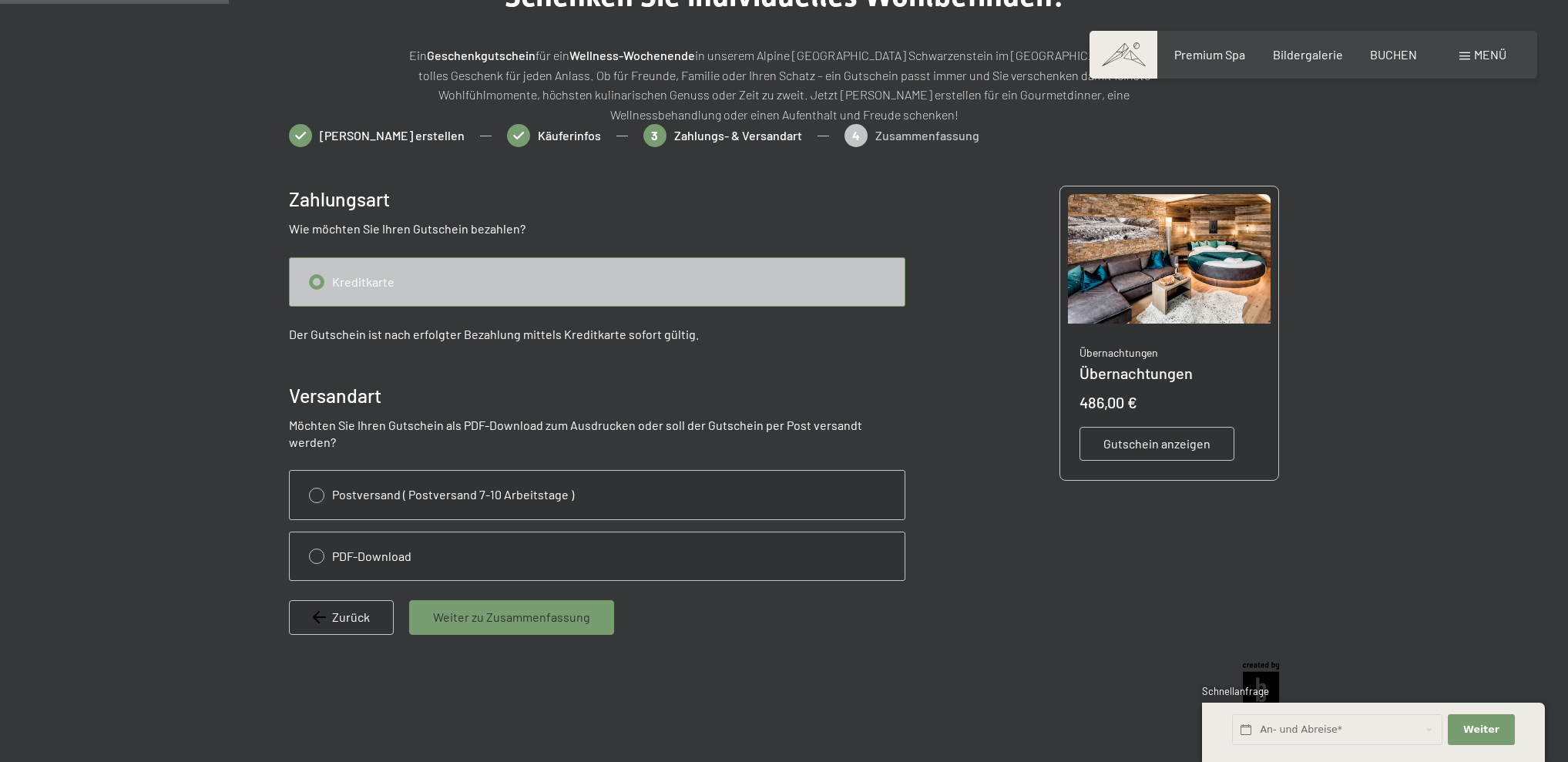
click at [490, 357] on div "Zahlungsart Wie möchten Sie Ihren Gutschein bezahlen? Kreditkarte Der Gutschein…" at bounding box center [597, 420] width 617 height 468
drag, startPoint x: 416, startPoint y: 361, endPoint x: 398, endPoint y: 348, distance: 22.2
click at [415, 359] on div "Zahlungsart Wie möchten Sie Ihren Gutschein bezahlen? Kreditkarte Der Gutschein…" at bounding box center [597, 420] width 617 height 468
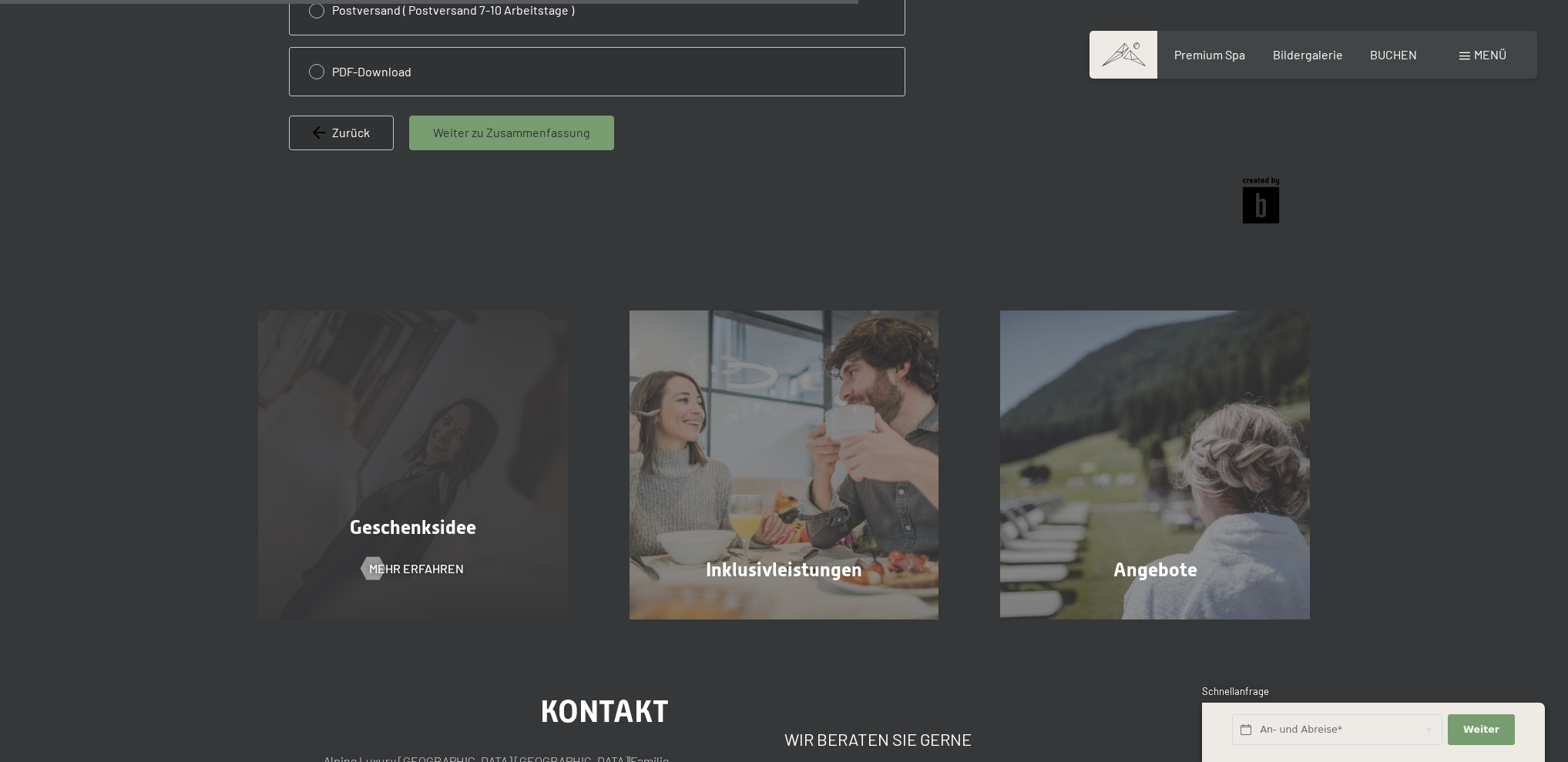
scroll to position [662, 0]
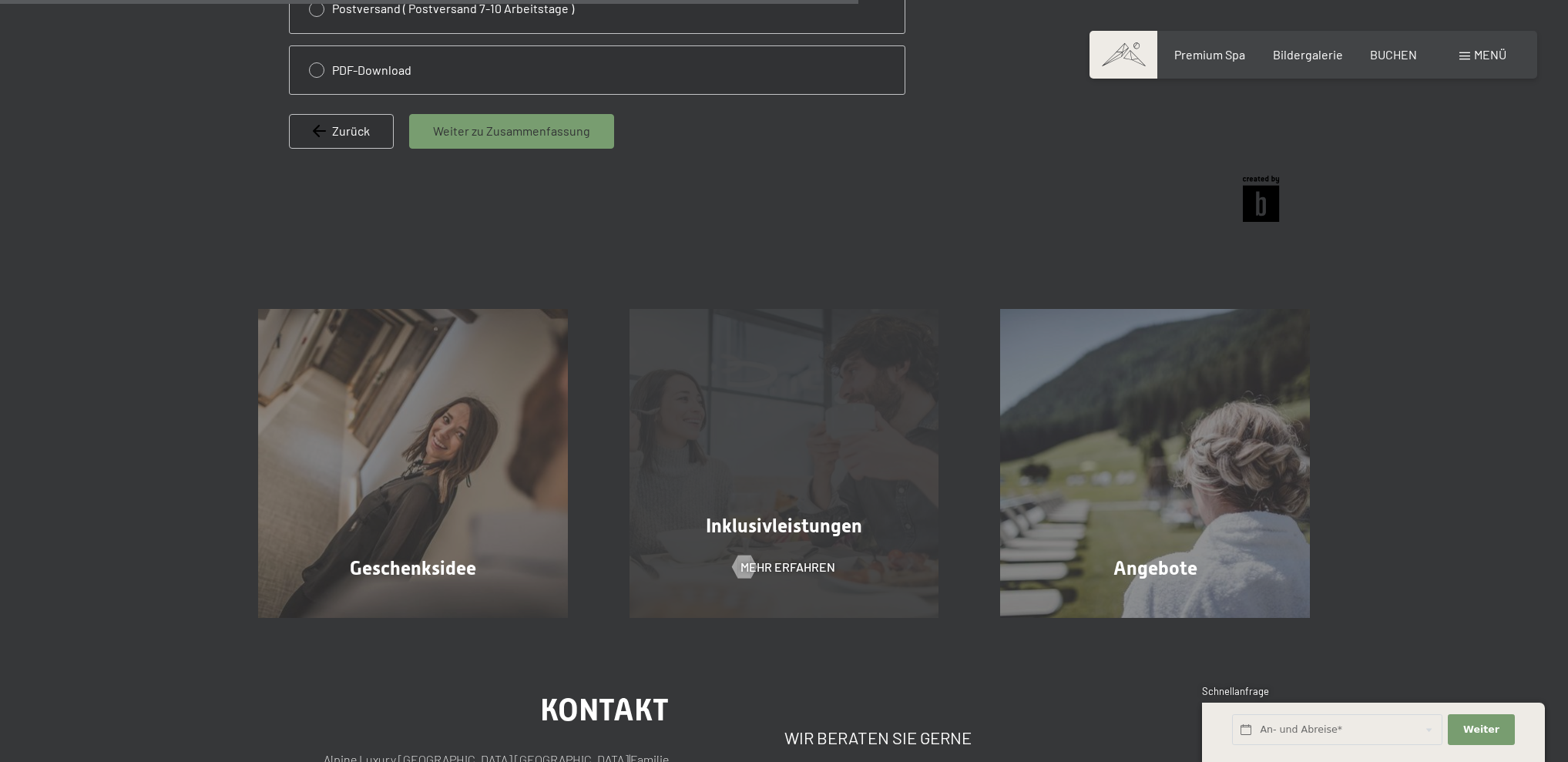
click at [760, 491] on div "Inklusivleistungen Mehr erfahren" at bounding box center [784, 464] width 371 height 310
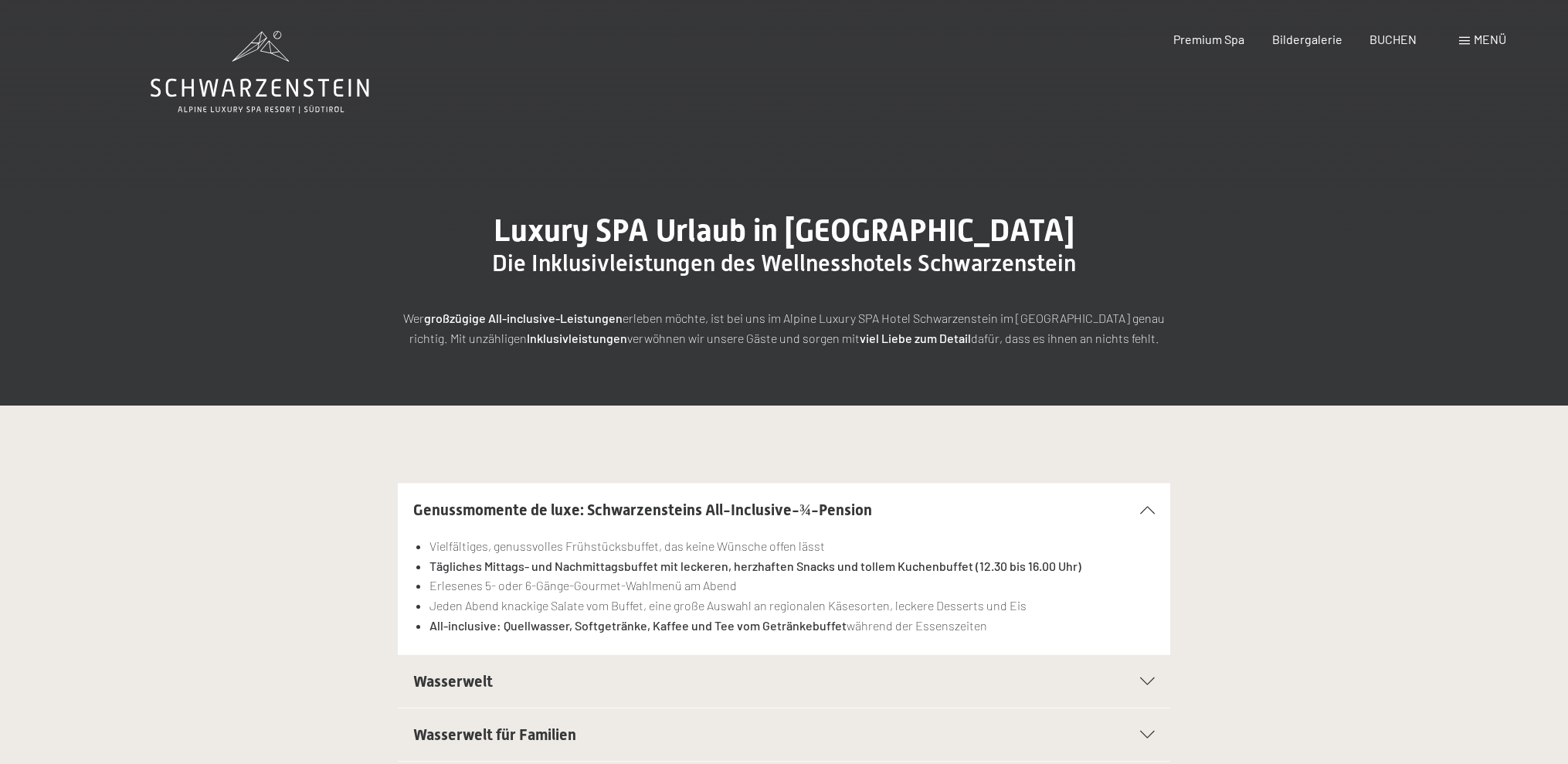
click at [1208, 268] on div "Luxury SPA Urlaub in Südtirol Die Inklusivleistungen des Wellnesshotels Schwarz…" at bounding box center [784, 280] width 888 height 135
click at [1472, 43] on div "Menü" at bounding box center [1483, 39] width 47 height 17
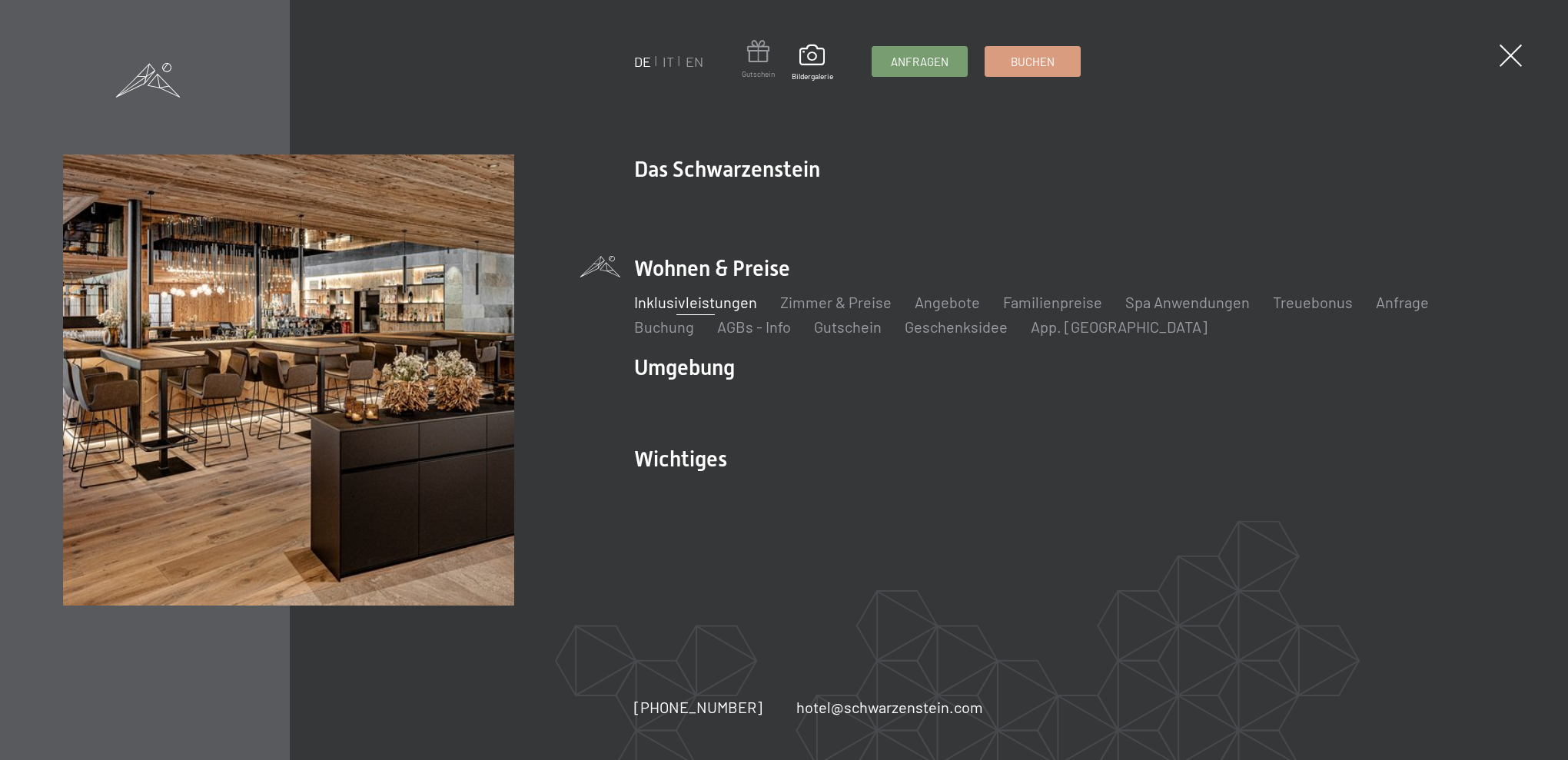
click at [757, 53] on span at bounding box center [759, 54] width 33 height 28
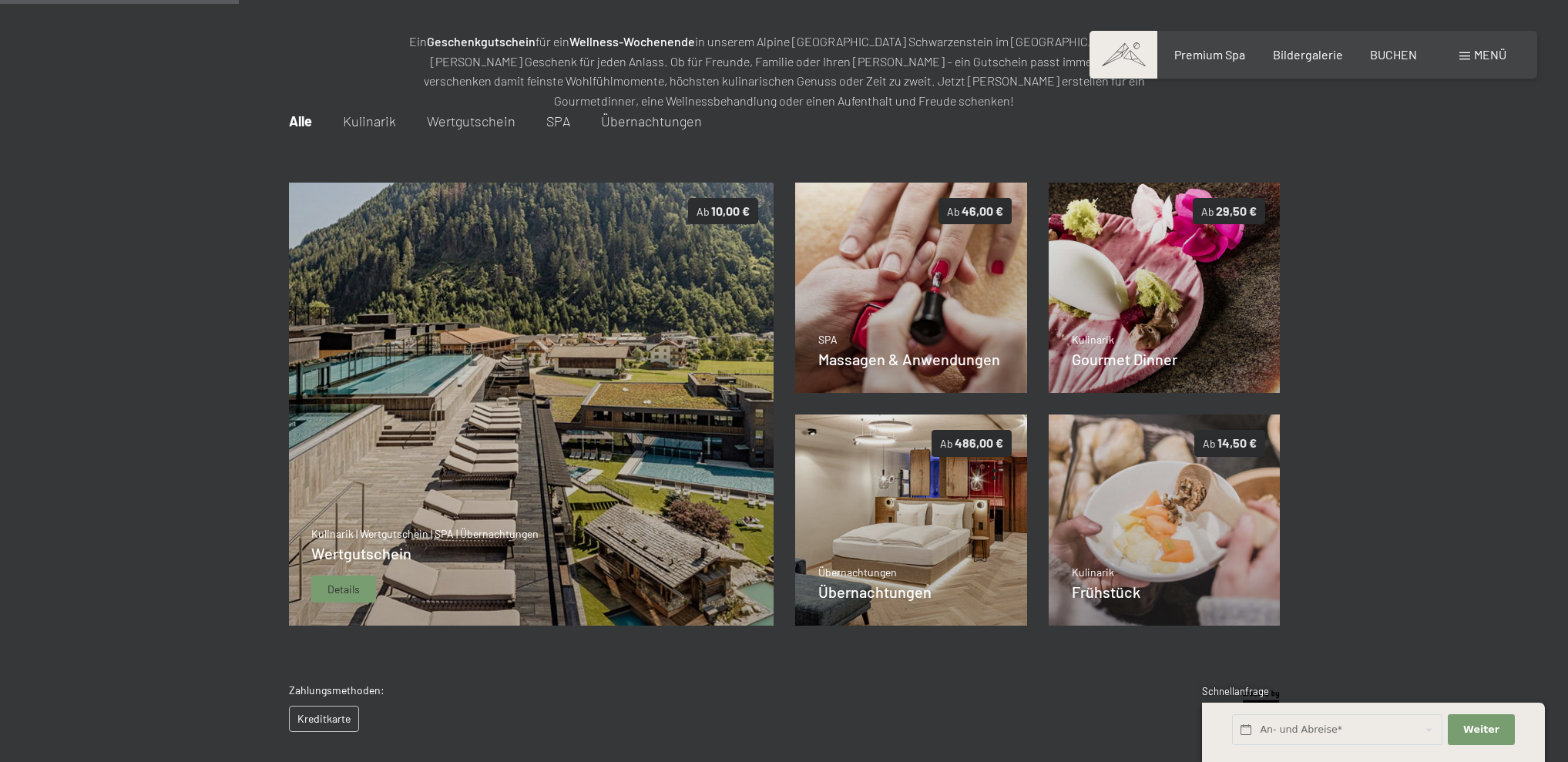
scroll to position [180, 0]
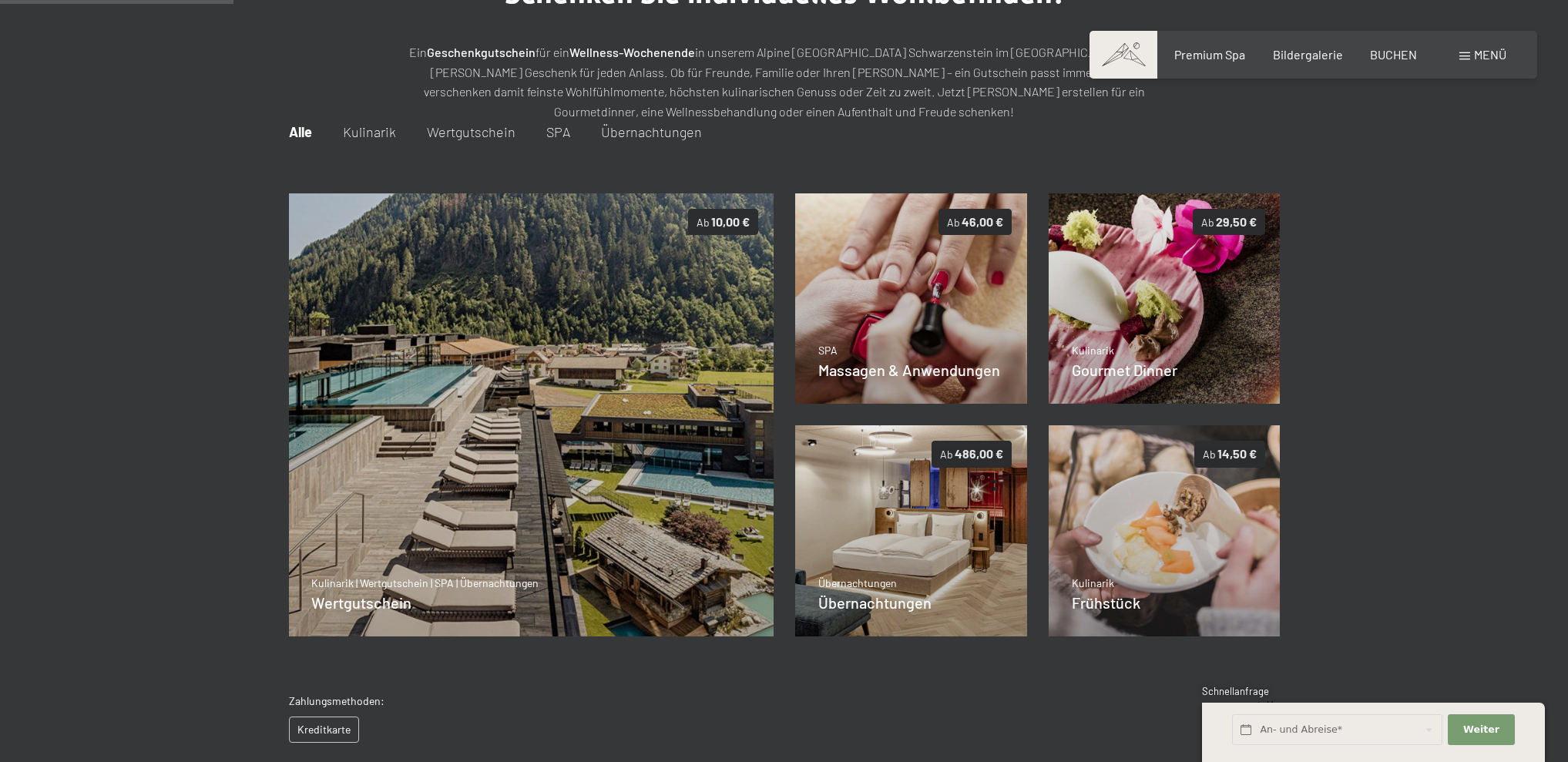
click at [476, 131] on span "Wertgutschein" at bounding box center [471, 132] width 89 height 17
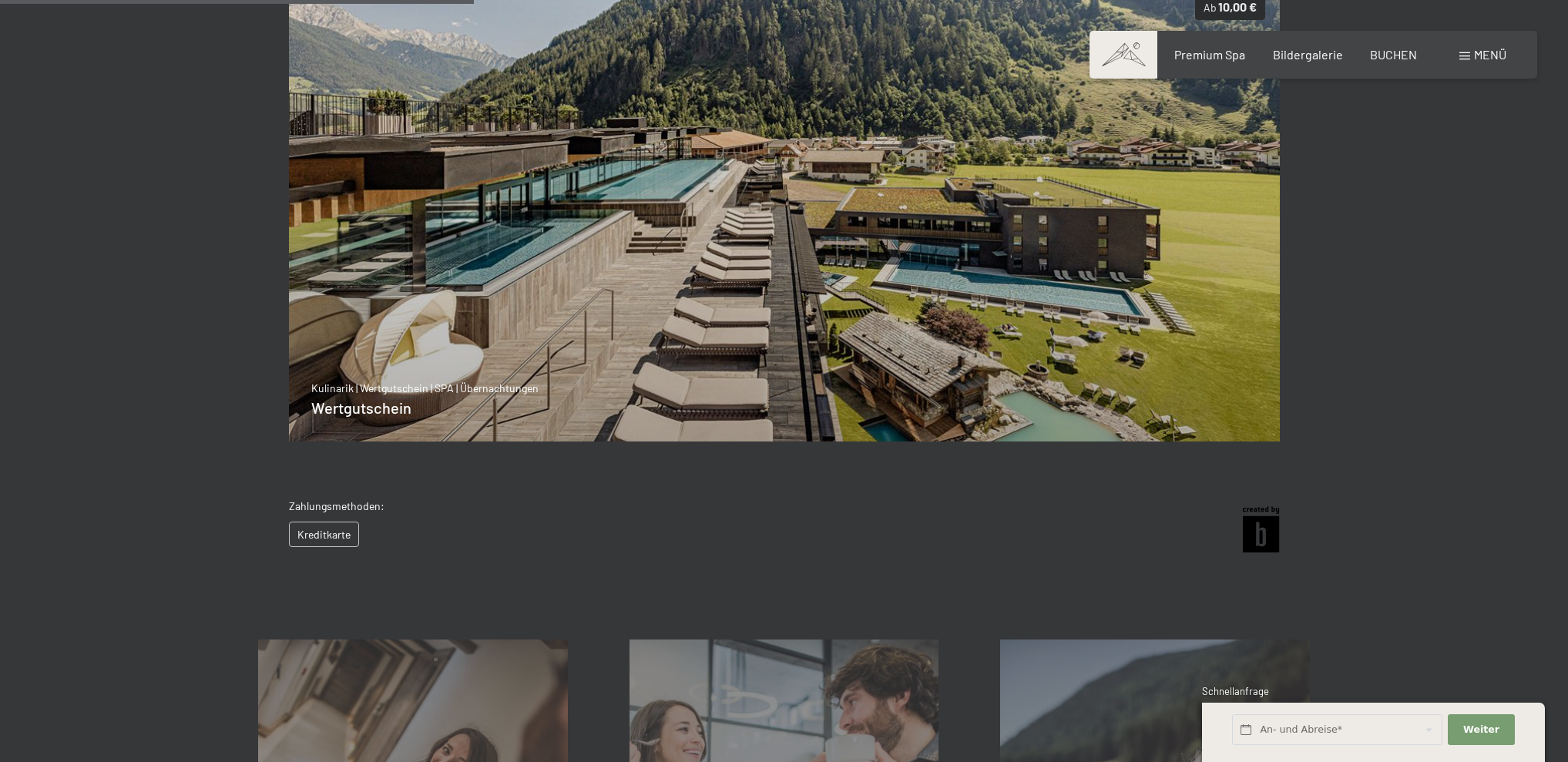
scroll to position [417, 0]
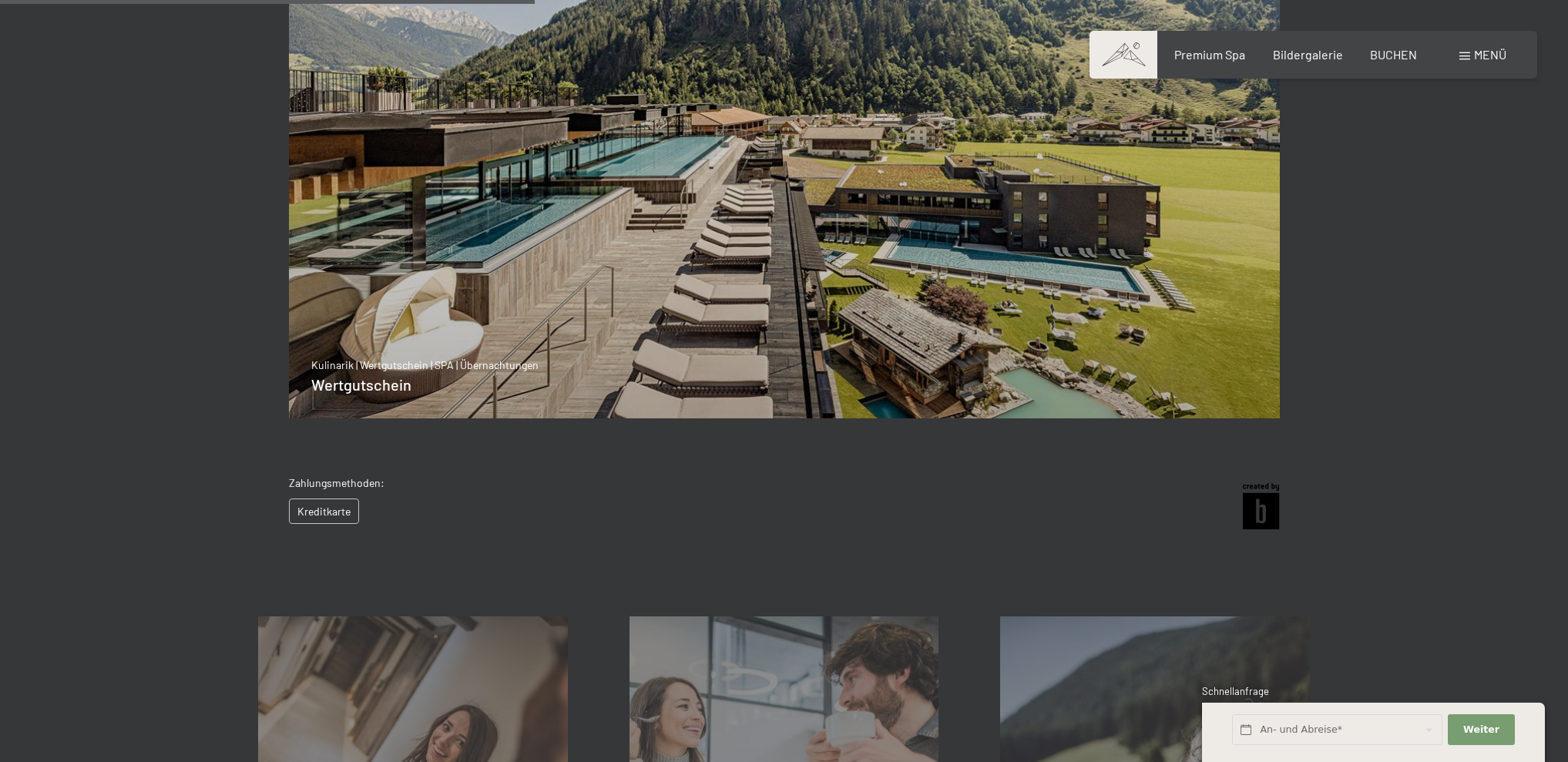
click at [336, 512] on div "Kreditkarte" at bounding box center [337, 511] width 96 height 26
click at [348, 483] on p "Zahlungsmethoden:" at bounding box center [337, 483] width 96 height 16
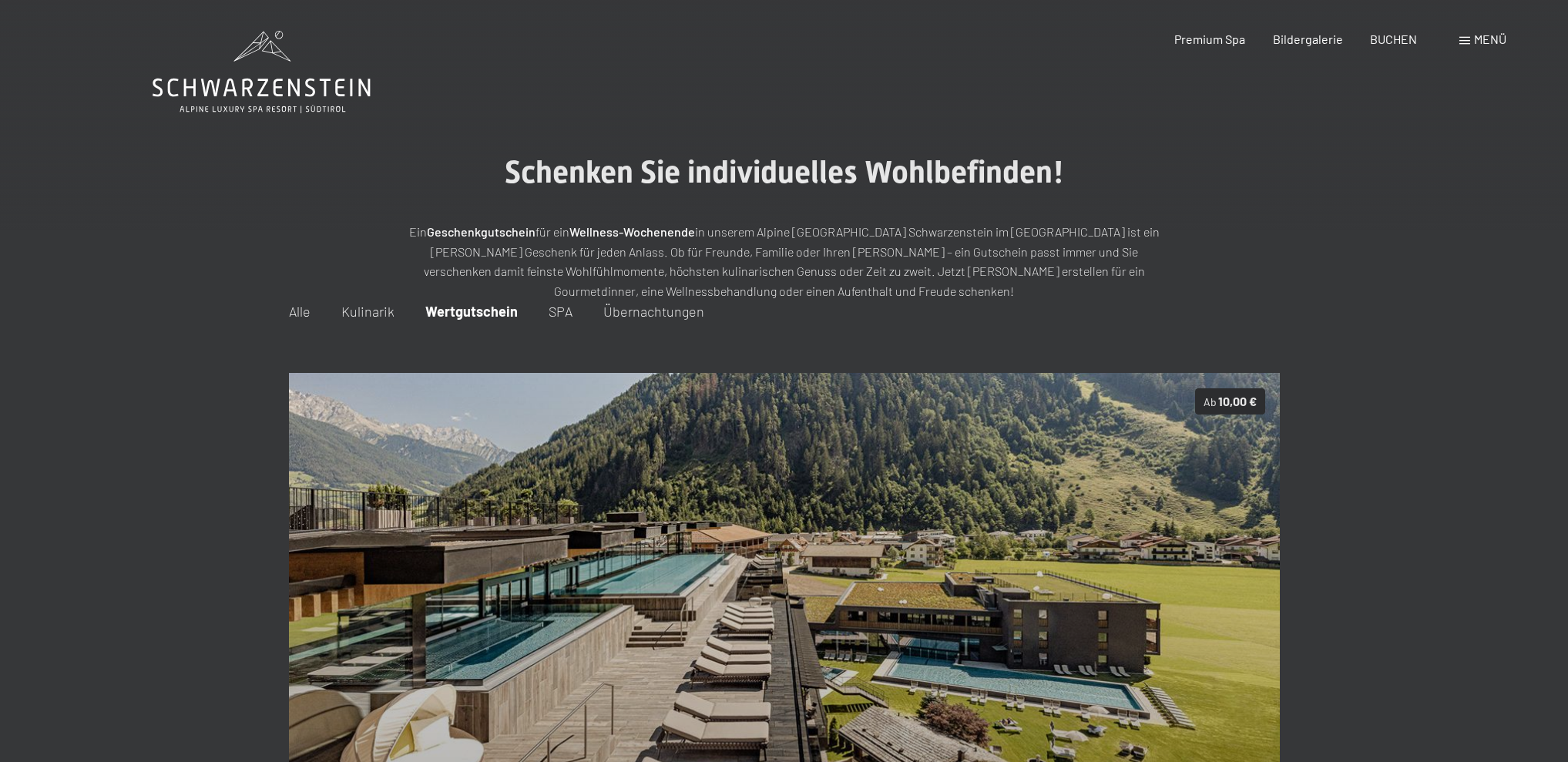
scroll to position [0, 0]
